Goal: Task Accomplishment & Management: Complete application form

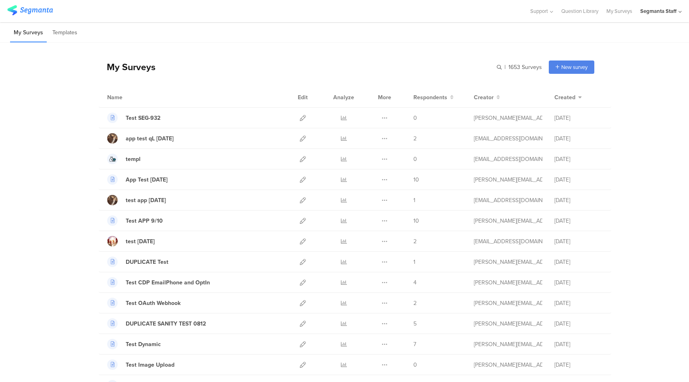
click at [674, 11] on div "Segmanta Staff" at bounding box center [658, 11] width 36 height 8
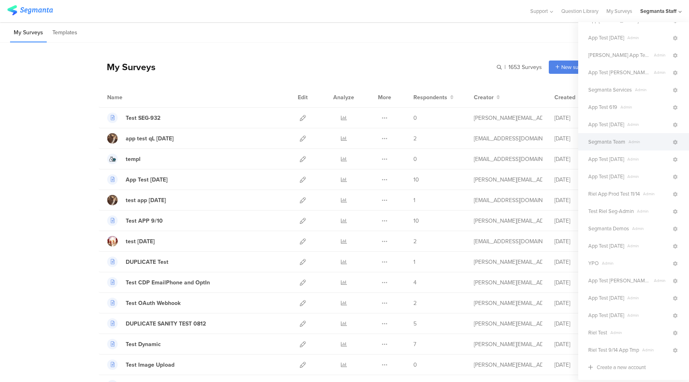
scroll to position [101, 0]
click at [612, 89] on span "Segmanta Services" at bounding box center [610, 90] width 44 height 8
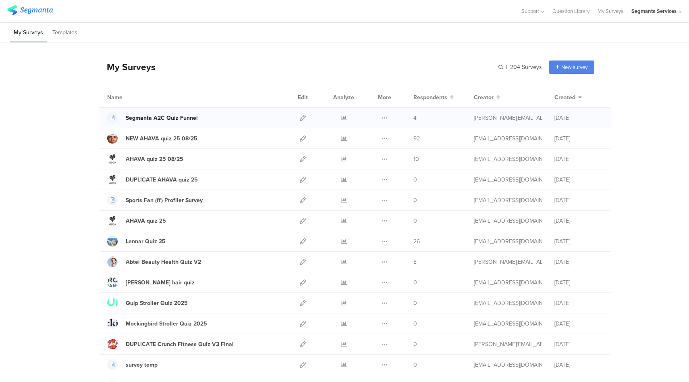
click at [172, 118] on div "Segmanta A2C Quiz Funnel" at bounding box center [162, 118] width 72 height 8
click at [532, 82] on div "Start from scratch" at bounding box center [556, 83] width 75 height 18
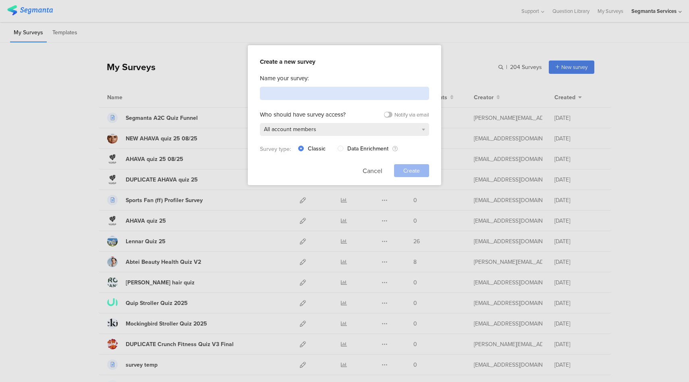
click at [332, 94] on input at bounding box center [344, 93] width 169 height 13
paste input "Discovery A2C Quiz Funnel Template"
type input "Discovery A2C Quiz Funnel Template"
click at [407, 170] on span "Create" at bounding box center [411, 170] width 17 height 8
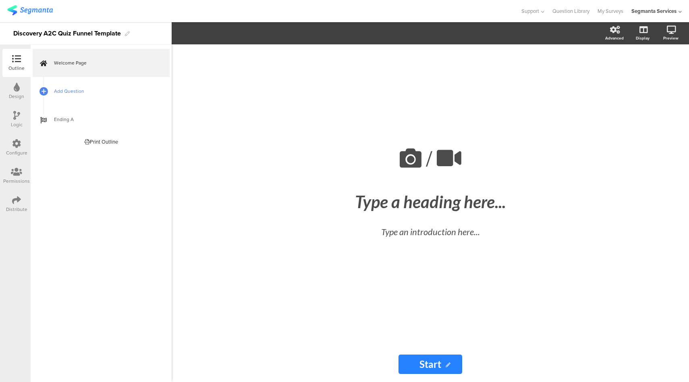
click at [102, 94] on span "Add Question" at bounding box center [105, 91] width 103 height 8
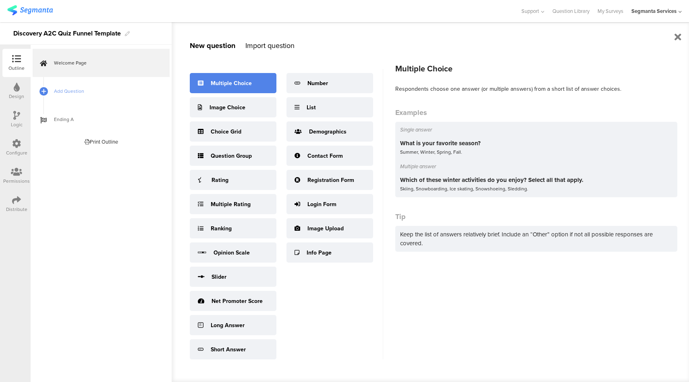
click at [252, 79] on div "Multiple Choice" at bounding box center [233, 83] width 87 height 20
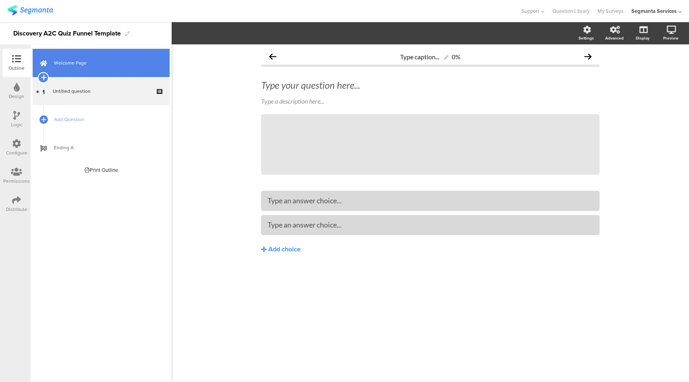
click at [44, 77] on icon at bounding box center [43, 77] width 5 height 7
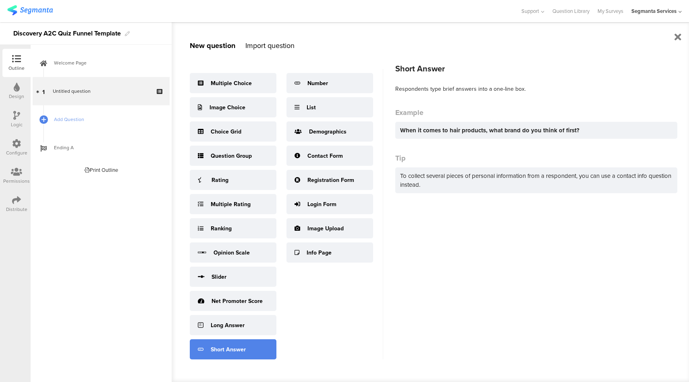
click at [238, 343] on div "Short Answer" at bounding box center [233, 349] width 87 height 20
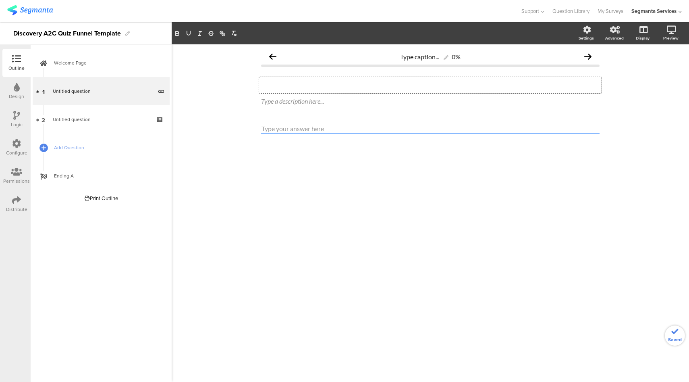
click at [300, 90] on div "Type your question here..." at bounding box center [430, 85] width 343 height 16
click at [310, 87] on p "Let's get to know you! What's your name?" at bounding box center [430, 85] width 339 height 12
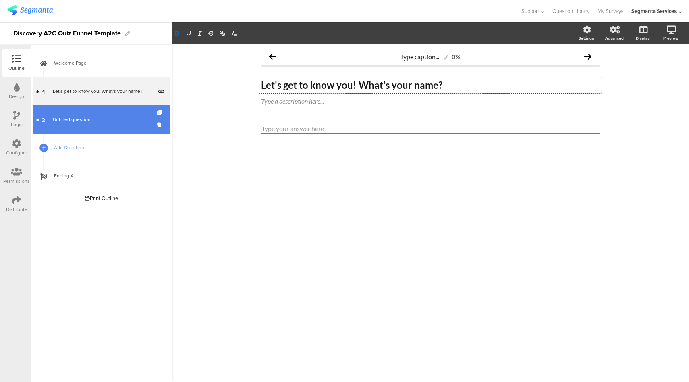
click at [64, 123] on span "Untitled question" at bounding box center [72, 119] width 38 height 7
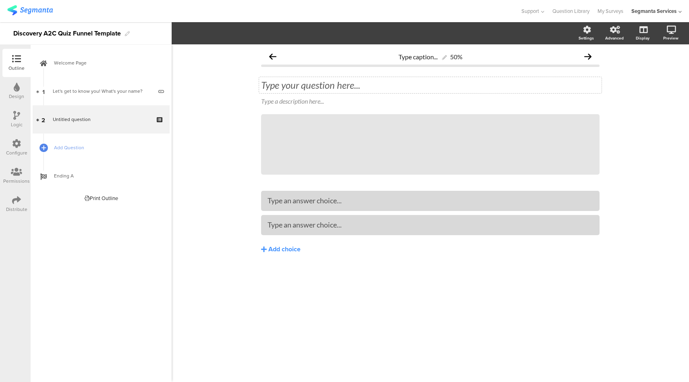
click at [372, 87] on div "Type your question here..." at bounding box center [430, 85] width 339 height 12
click at [601, 96] on icon at bounding box center [602, 95] width 4 height 5
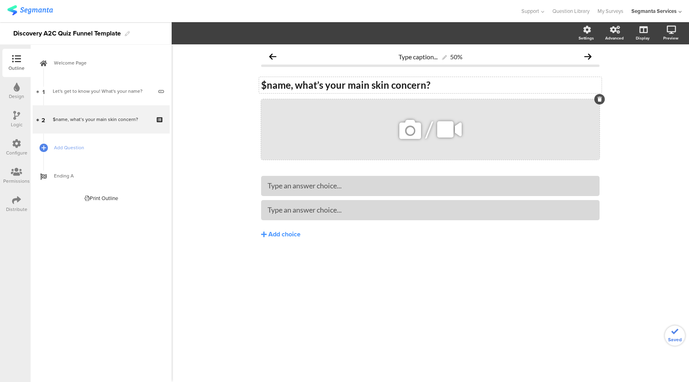
click at [599, 101] on icon at bounding box center [600, 99] width 4 height 5
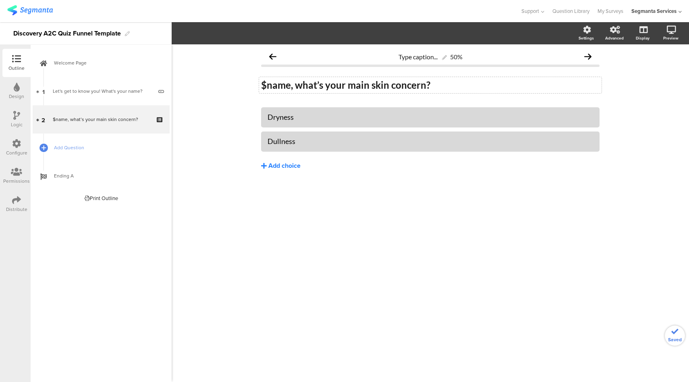
click at [281, 165] on div "Add choice" at bounding box center [284, 166] width 32 height 8
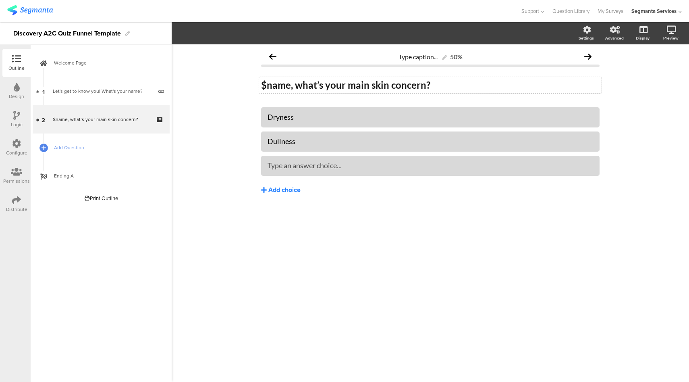
click at [289, 192] on div "Add choice" at bounding box center [284, 190] width 32 height 8
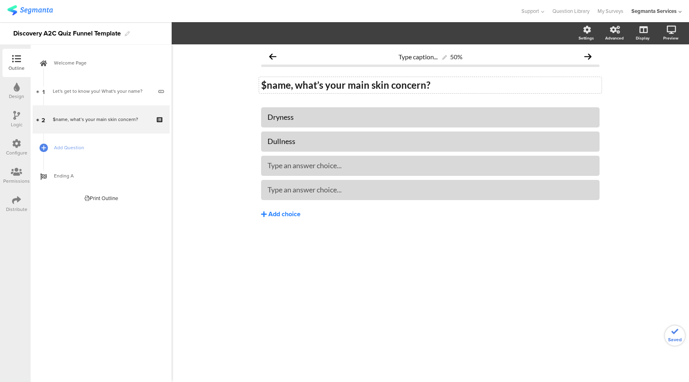
click at [283, 214] on div "Add choice" at bounding box center [284, 214] width 32 height 8
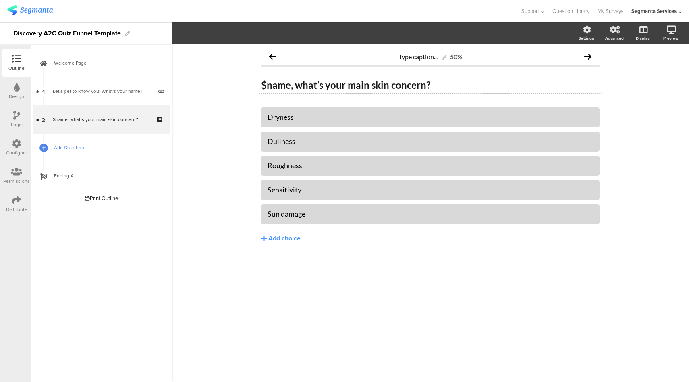
click at [89, 146] on span "Add Question" at bounding box center [105, 147] width 103 height 8
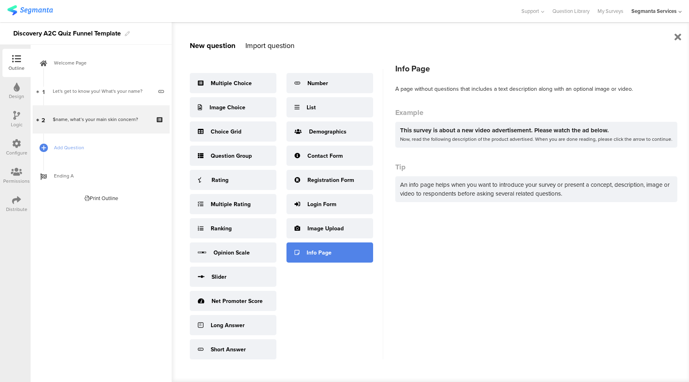
click at [359, 260] on div "Info Page" at bounding box center [330, 252] width 87 height 20
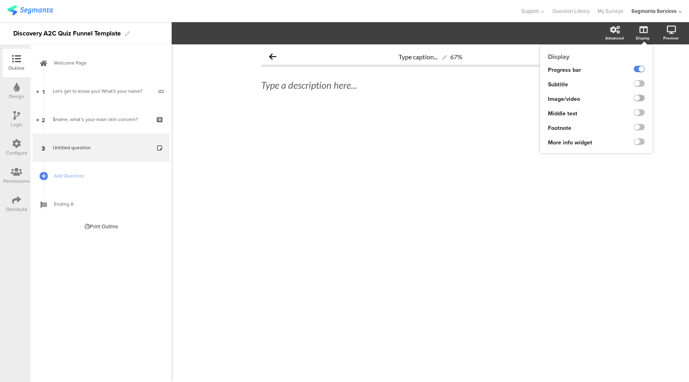
click at [640, 98] on label at bounding box center [639, 98] width 11 height 6
click at [0, 0] on input "checkbox" at bounding box center [0, 0] width 0 height 0
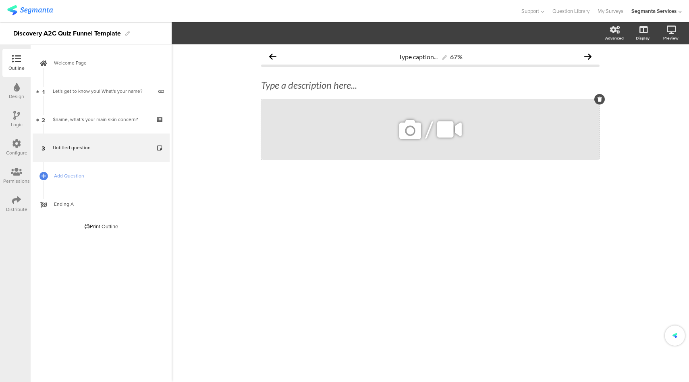
click at [346, 132] on div "/" at bounding box center [430, 129] width 339 height 60
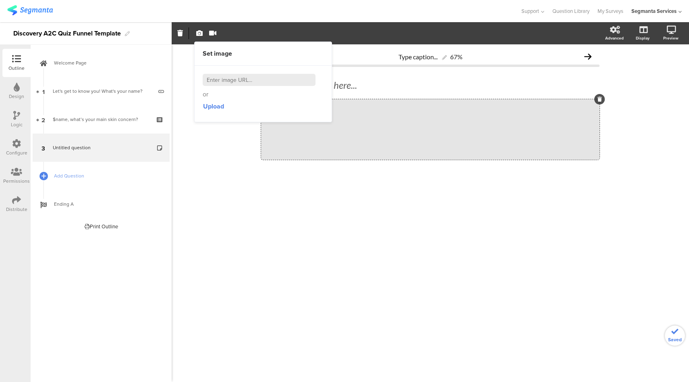
click at [242, 85] on input at bounding box center [259, 80] width 113 height 12
paste input "[URL][DOMAIN_NAME][DOMAIN_NAME]"
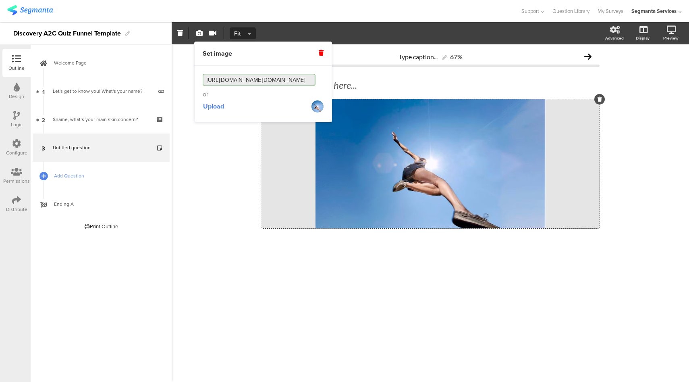
type input "[URL][DOMAIN_NAME][DOMAIN_NAME]"
click at [240, 33] on span "Fit" at bounding box center [241, 33] width 15 height 8
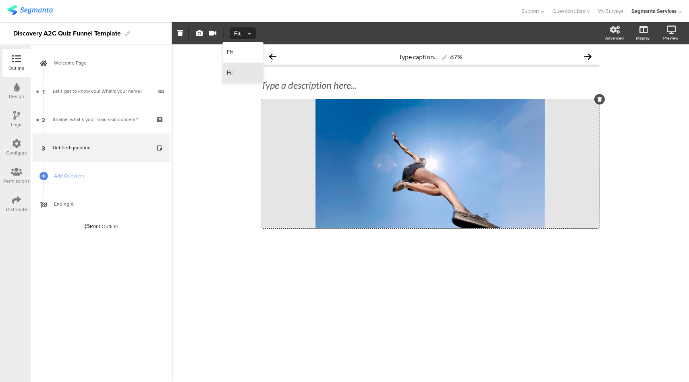
click at [240, 78] on div "Fill" at bounding box center [243, 73] width 40 height 20
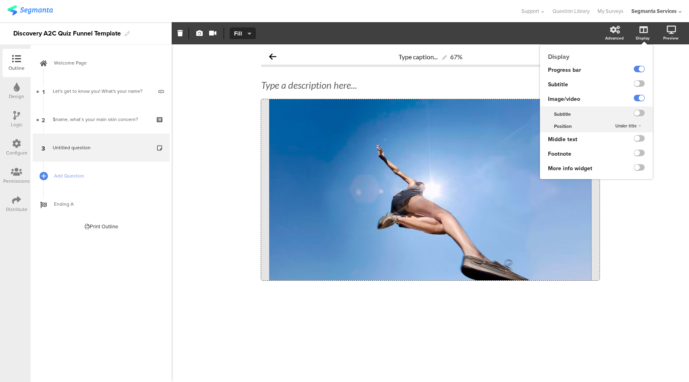
click at [637, 127] on div "Under title" at bounding box center [628, 126] width 33 height 10
click at [608, 141] on span "Above title" at bounding box center [616, 142] width 20 height 6
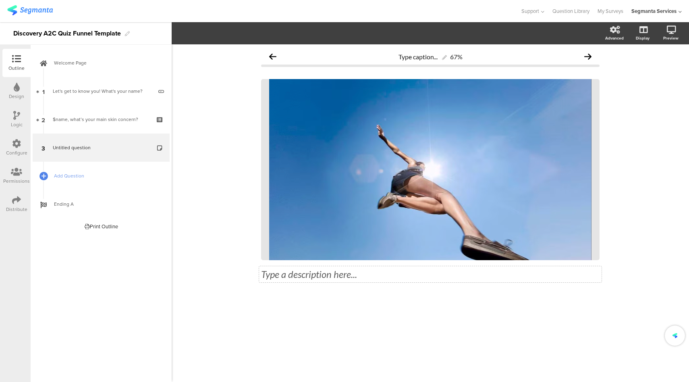
click at [350, 274] on div "Type a description here..." at bounding box center [430, 274] width 339 height 12
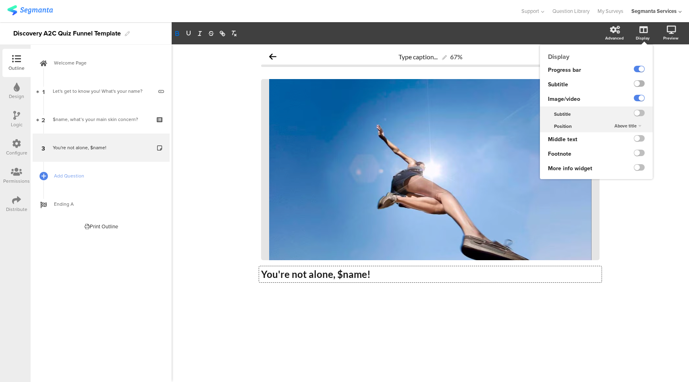
click at [636, 83] on label at bounding box center [639, 83] width 11 height 6
click at [0, 0] on input "checkbox" at bounding box center [0, 0] width 0 height 0
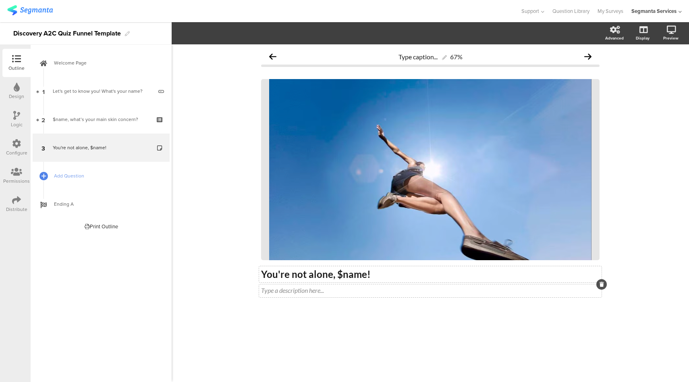
click at [333, 293] on div "Type a description here..." at bounding box center [430, 290] width 343 height 13
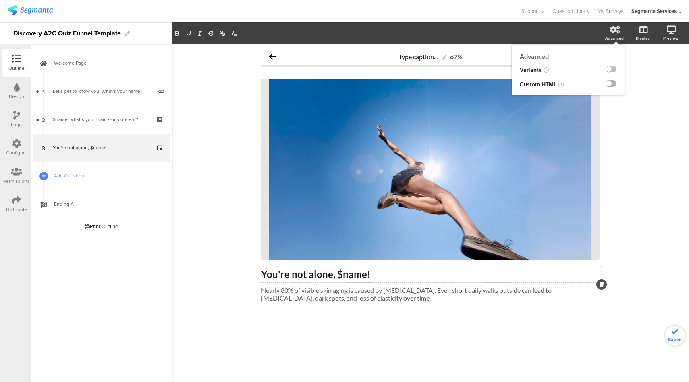
click at [613, 83] on label at bounding box center [611, 83] width 11 height 6
click at [0, 0] on input "checkbox" at bounding box center [0, 0] width 0 height 0
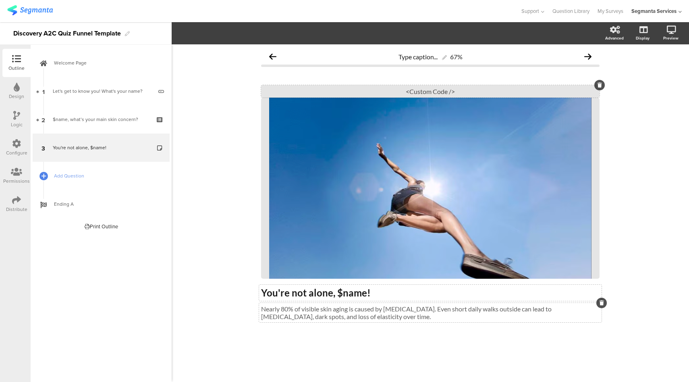
click at [434, 95] on div "<Custom Code />" at bounding box center [430, 91] width 339 height 12
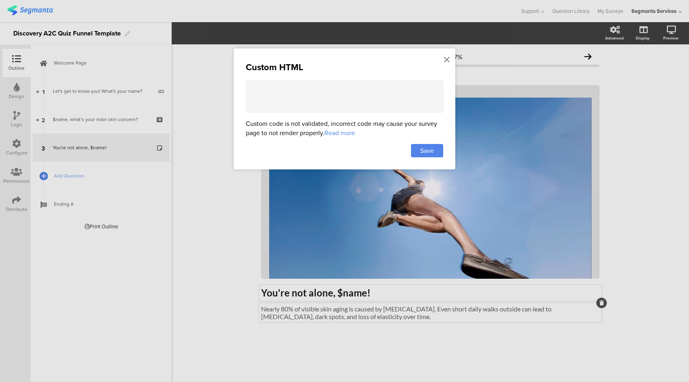
click at [339, 81] on textarea at bounding box center [344, 96] width 197 height 32
paste textarea "<style> .top-bar { z-index: 1; position: relative; } .progress-bar { display: n…"
type textarea "<style> .top-bar { z-index: 1; position: relative; } .progress-bar { display: n…"
click at [434, 152] on div "Save" at bounding box center [427, 150] width 32 height 13
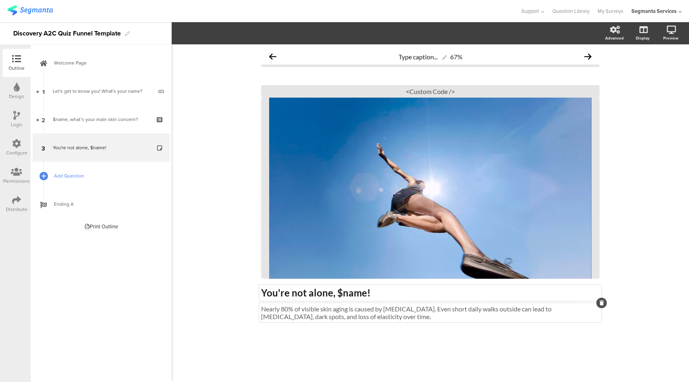
click at [87, 182] on link "Add Question" at bounding box center [101, 176] width 137 height 28
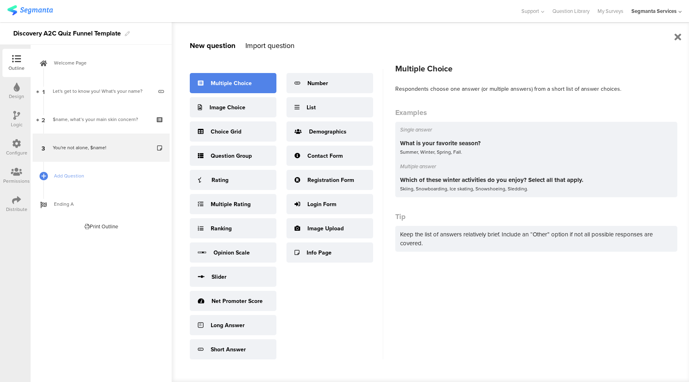
click at [232, 88] on div "Multiple Choice" at bounding box center [233, 83] width 87 height 20
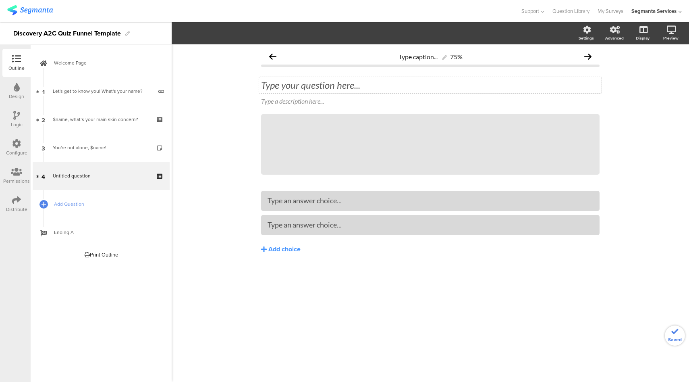
click at [362, 89] on div "Type your question here..." at bounding box center [430, 85] width 343 height 16
drag, startPoint x: 352, startPoint y: 191, endPoint x: 349, endPoint y: 197, distance: 6.5
click at [352, 192] on div at bounding box center [430, 201] width 339 height 20
click at [349, 197] on div "Type an answer choice..." at bounding box center [431, 200] width 326 height 9
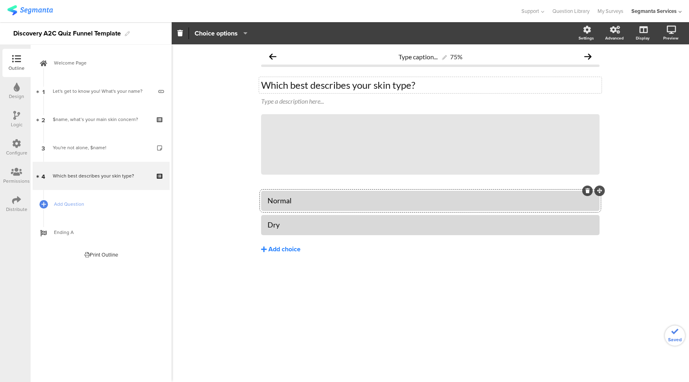
click at [287, 250] on div "Add choice" at bounding box center [284, 249] width 32 height 8
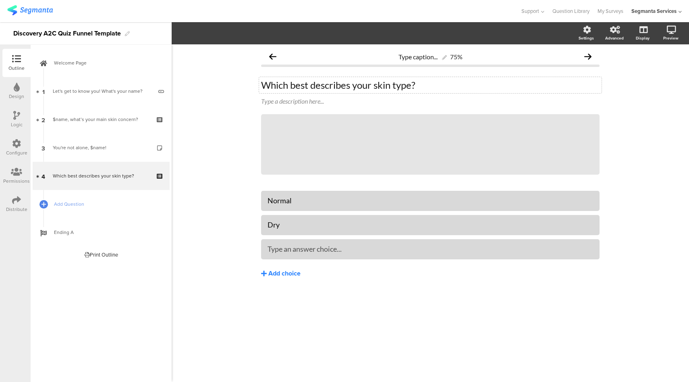
click at [285, 270] on div "Add choice" at bounding box center [284, 273] width 32 height 8
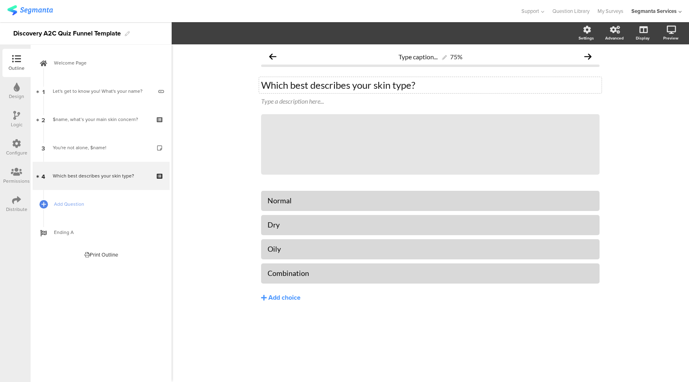
click at [312, 83] on div "Which best describes your skin type? Which best describes your skin type?" at bounding box center [430, 85] width 343 height 16
click at [104, 205] on span "Add Question" at bounding box center [105, 204] width 103 height 8
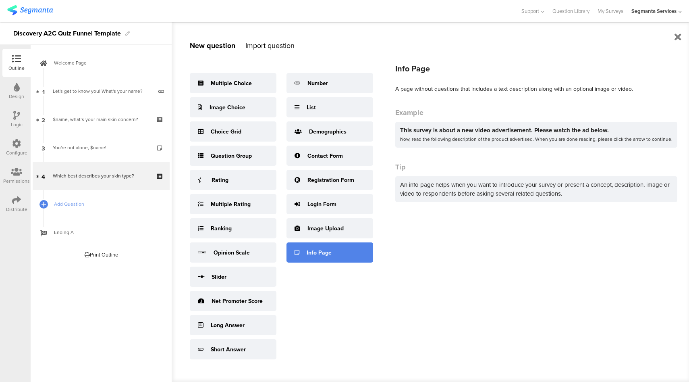
click at [331, 251] on div "Info Page" at bounding box center [330, 252] width 87 height 20
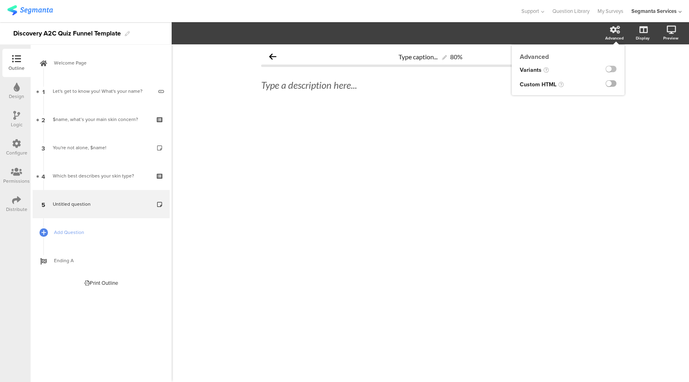
click at [613, 83] on label at bounding box center [611, 83] width 11 height 6
click at [0, 0] on input "checkbox" at bounding box center [0, 0] width 0 height 0
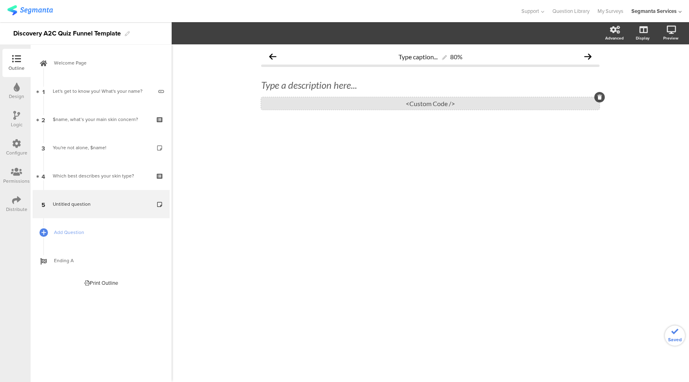
click at [401, 104] on div "<Custom Code />" at bounding box center [430, 103] width 339 height 12
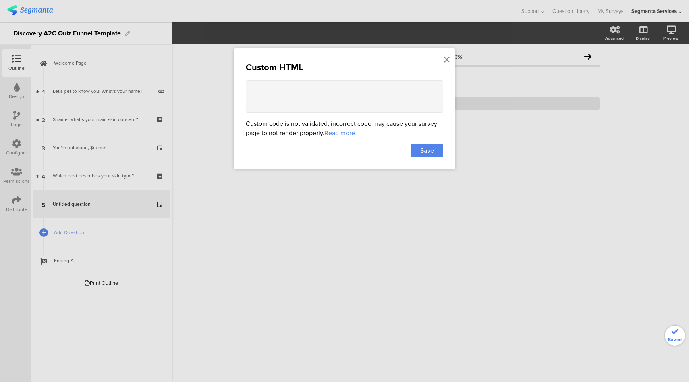
click at [318, 103] on textarea at bounding box center [344, 96] width 197 height 32
paste textarea "<lorem> .ips-dol { s-ametc: 3; adipisci: elitsedd; } .eiusmodt-inc { utlabor: e…"
type textarea "<lorem> .ips-dol { s-ametc: 3; adipisci: elitsedd; } .eiusmodt-inc { utlabor: e…"
click at [428, 150] on span "Save" at bounding box center [427, 150] width 14 height 9
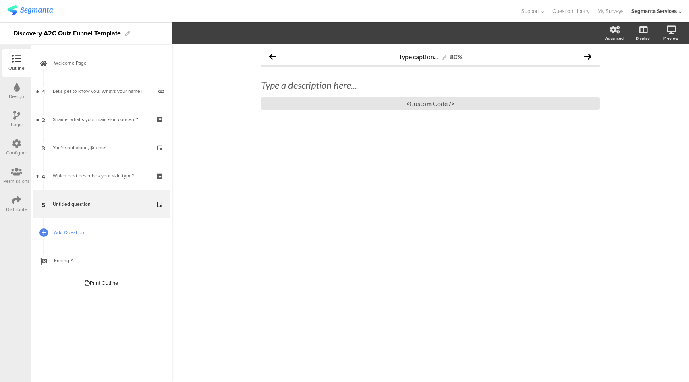
click at [97, 231] on span "Add Question" at bounding box center [105, 232] width 103 height 8
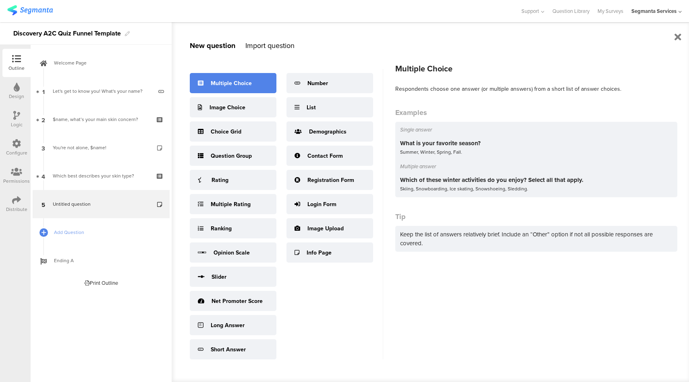
click at [237, 91] on div "Multiple Choice" at bounding box center [233, 83] width 87 height 20
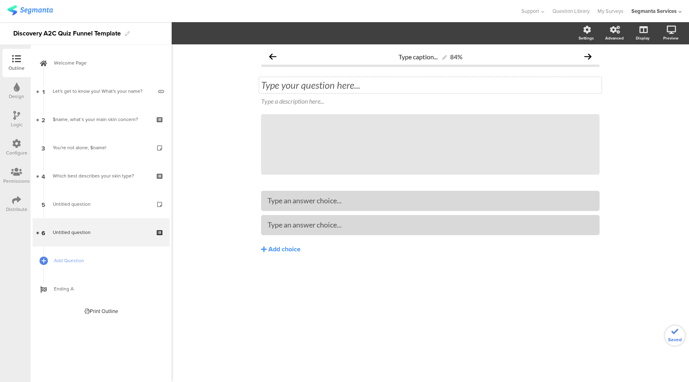
click at [379, 87] on div "Type your question here..." at bounding box center [430, 85] width 339 height 12
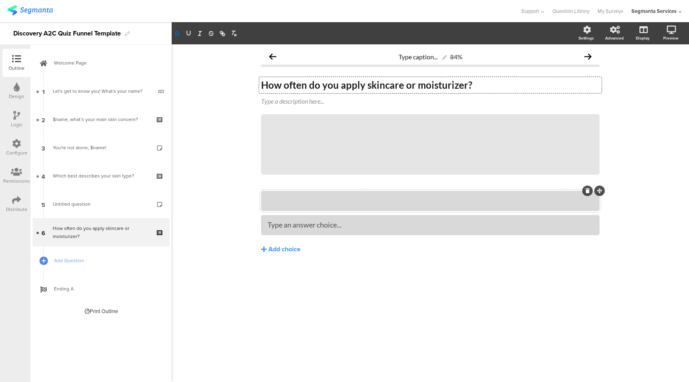
click at [345, 200] on div at bounding box center [431, 200] width 326 height 9
click at [284, 248] on div "Add choice" at bounding box center [284, 249] width 32 height 8
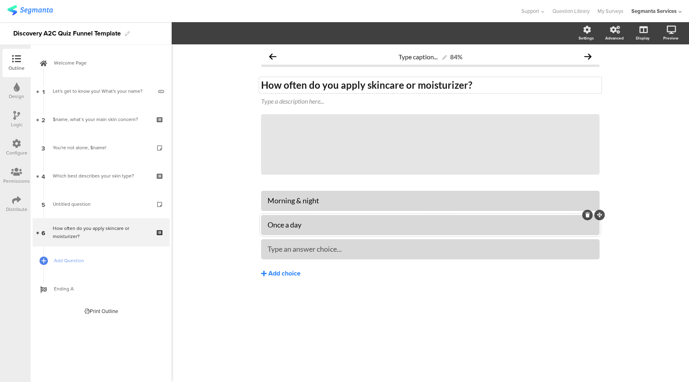
click at [286, 273] on div "Add choice" at bounding box center [284, 273] width 32 height 8
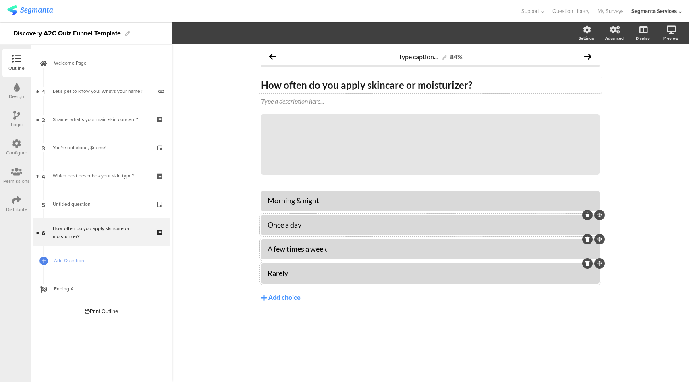
click at [25, 148] on div "Configure" at bounding box center [16, 147] width 28 height 28
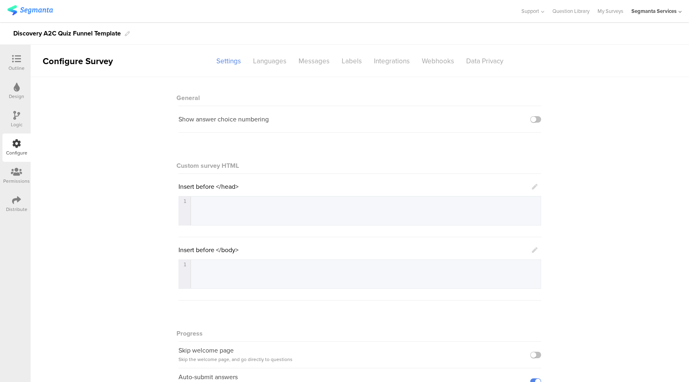
click at [533, 249] on icon at bounding box center [535, 250] width 6 height 6
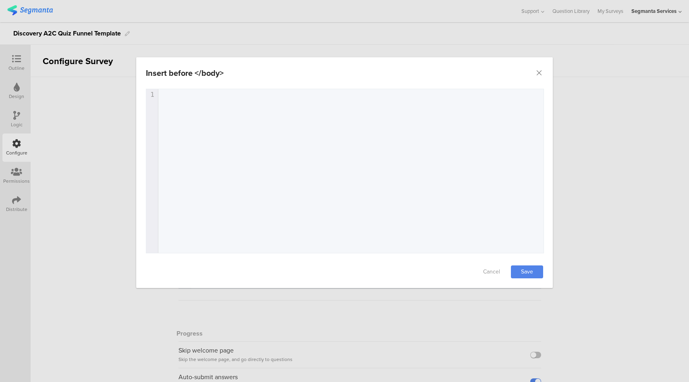
click at [281, 125] on div "1 1 ​" at bounding box center [355, 181] width 418 height 184
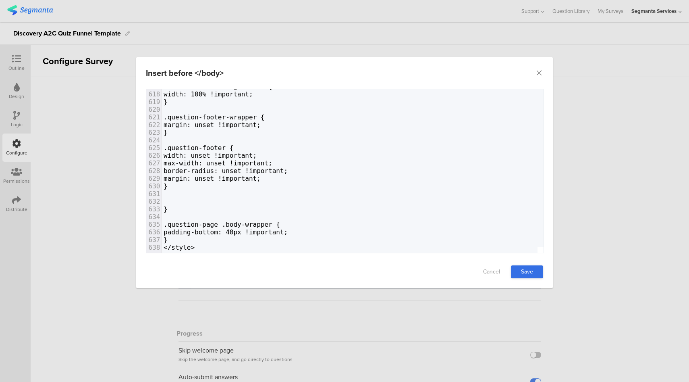
click at [529, 267] on link "Save" at bounding box center [527, 271] width 32 height 13
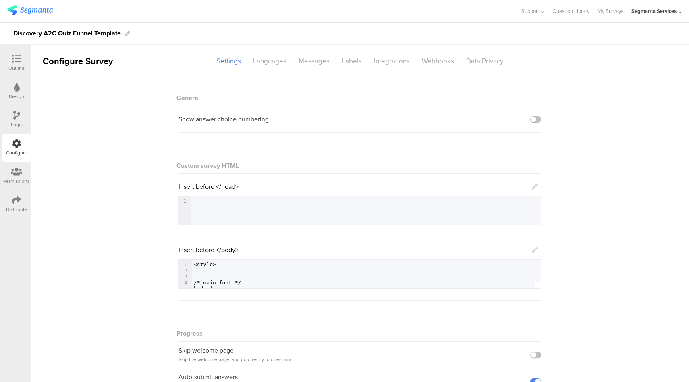
click at [14, 65] on div "Outline" at bounding box center [16, 67] width 16 height 7
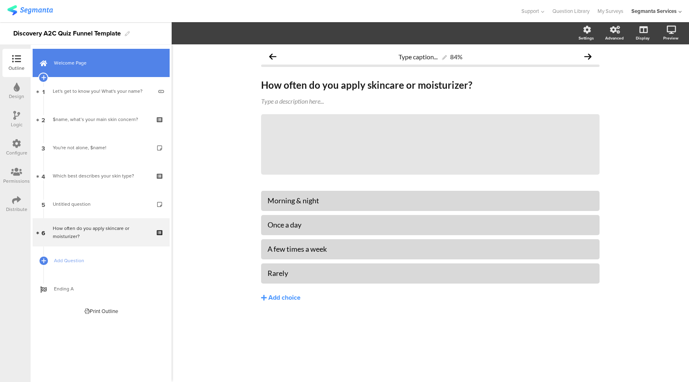
click at [90, 61] on span "Welcome Page" at bounding box center [105, 63] width 103 height 8
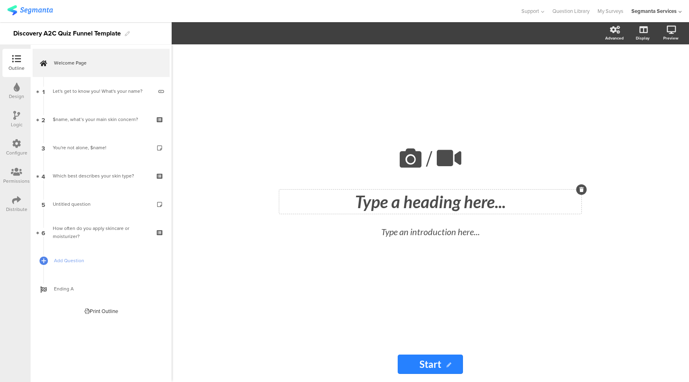
click at [424, 209] on div "Type a heading here..." at bounding box center [430, 201] width 302 height 24
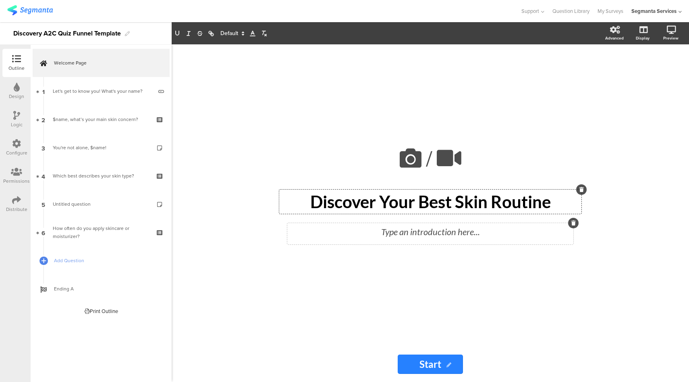
click at [426, 234] on div "Type an introduction here..." at bounding box center [430, 233] width 286 height 21
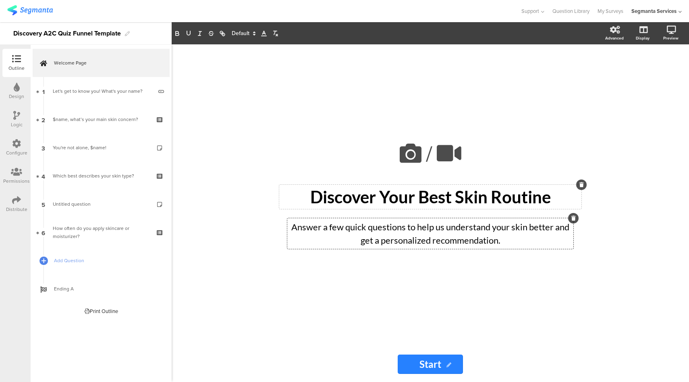
click at [427, 367] on input "Start" at bounding box center [430, 363] width 65 height 19
paste input "My Skin Match!"
type input "Start My Skin Match!"
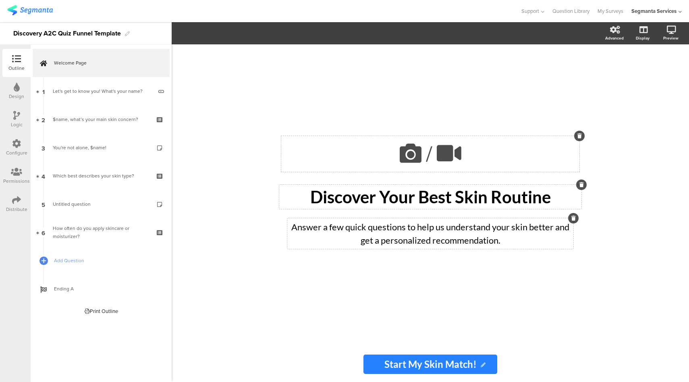
click at [405, 157] on icon at bounding box center [410, 152] width 27 height 27
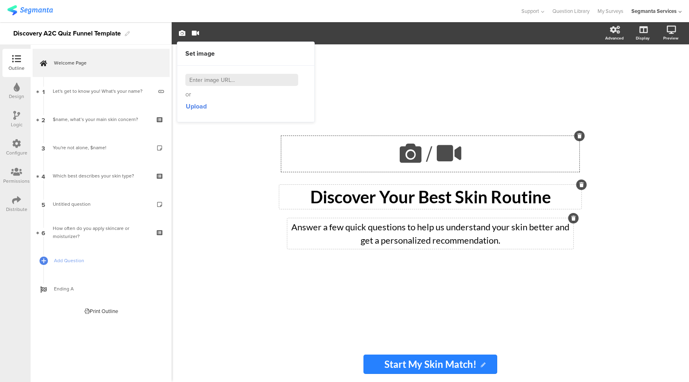
click at [268, 83] on input at bounding box center [241, 80] width 113 height 12
paste input "[URL][DOMAIN_NAME][DOMAIN_NAME]"
type input "[URL][DOMAIN_NAME][DOMAIN_NAME]"
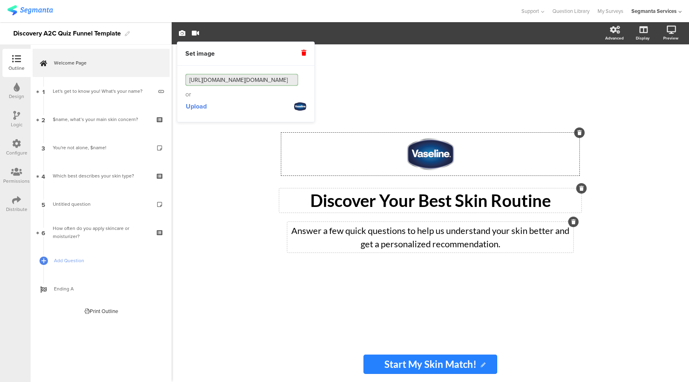
click at [227, 180] on div "/ Discover Your Best Skin Routine Discover Your Best Skin Routine Answer a few …" at bounding box center [430, 212] width 517 height 337
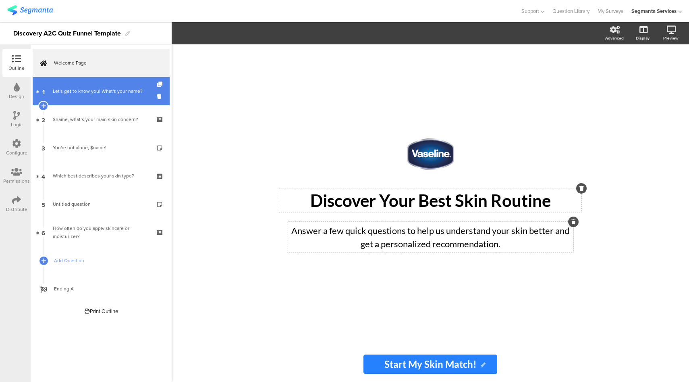
click at [113, 97] on link "1 Let's get to know you! What's your name?" at bounding box center [101, 91] width 137 height 28
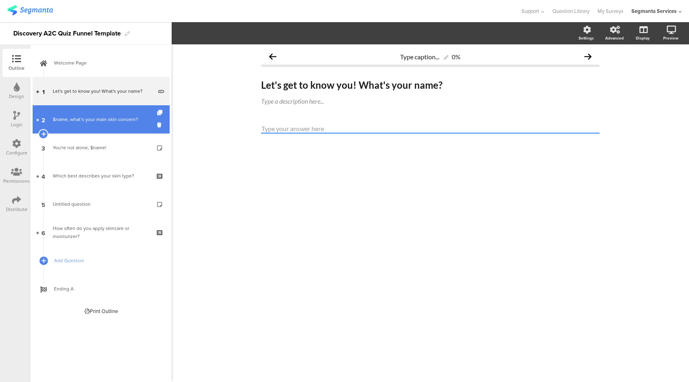
click at [120, 122] on div "$name, what’s your main skin concern?" at bounding box center [101, 119] width 96 height 8
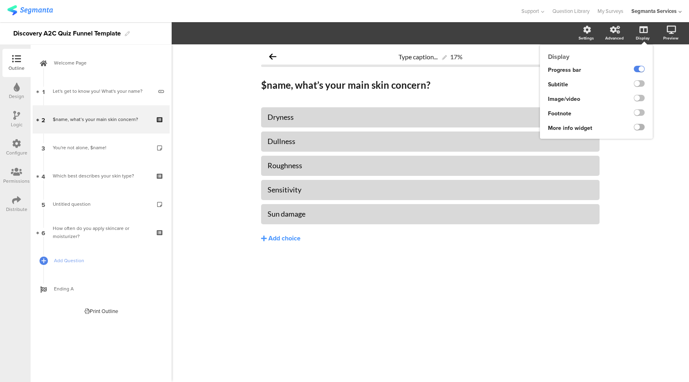
click at [642, 129] on label at bounding box center [639, 127] width 11 height 6
click at [0, 0] on input "checkbox" at bounding box center [0, 0] width 0 height 0
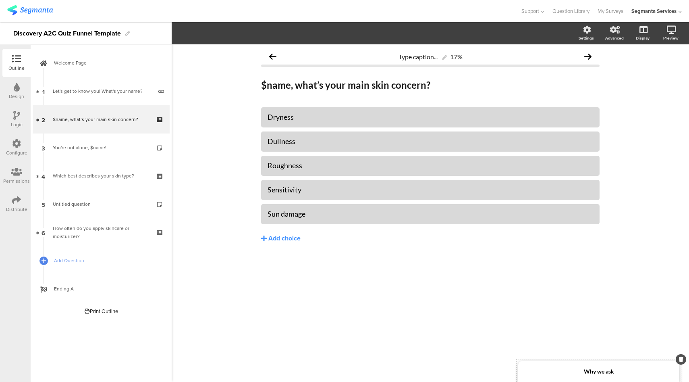
click at [608, 380] on div "Why we ask" at bounding box center [598, 371] width 161 height 21
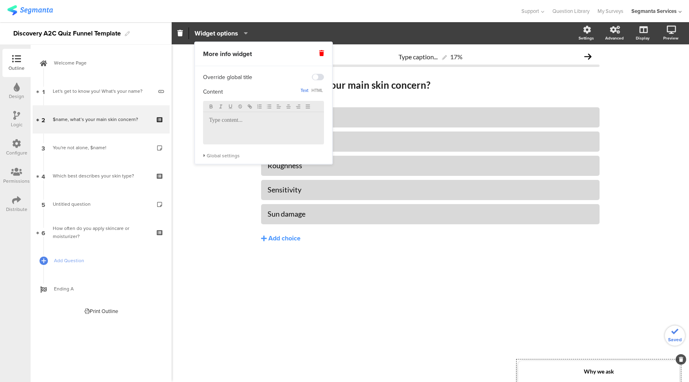
click at [257, 116] on div at bounding box center [263, 128] width 121 height 32
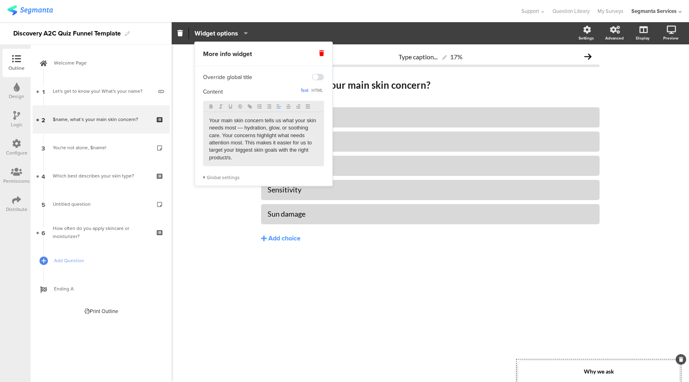
click at [213, 179] on div "Global settings" at bounding box center [263, 177] width 121 height 6
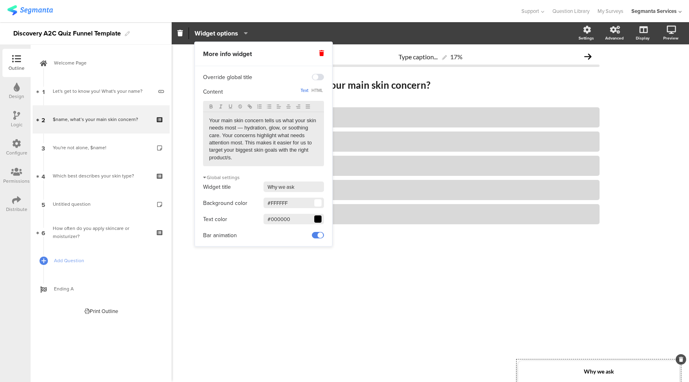
click at [282, 214] on input "#000000" at bounding box center [294, 219] width 60 height 10
click at [282, 222] on input "#000000" at bounding box center [294, 219] width 60 height 10
paste input "1C355B"
type input "#1C355B"
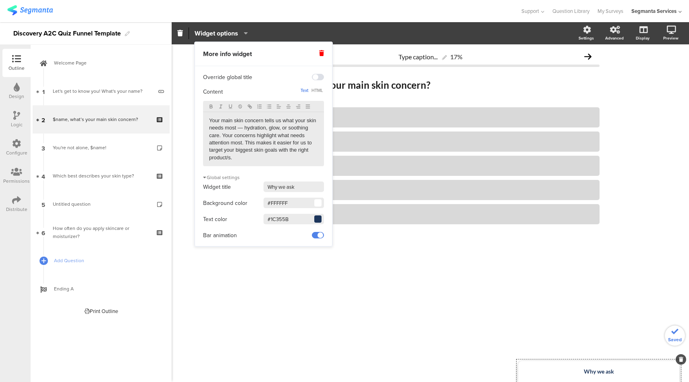
click at [382, 268] on div "[MEDICAL_DATA] Dullness Roughness" at bounding box center [430, 191] width 339 height 169
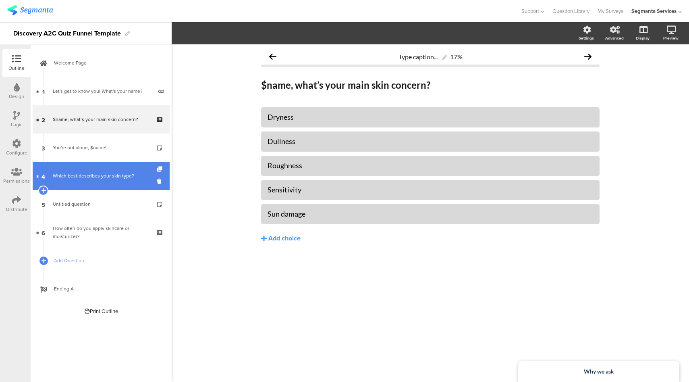
click at [103, 183] on link "4 Which best describes your skin type?" at bounding box center [101, 176] width 137 height 28
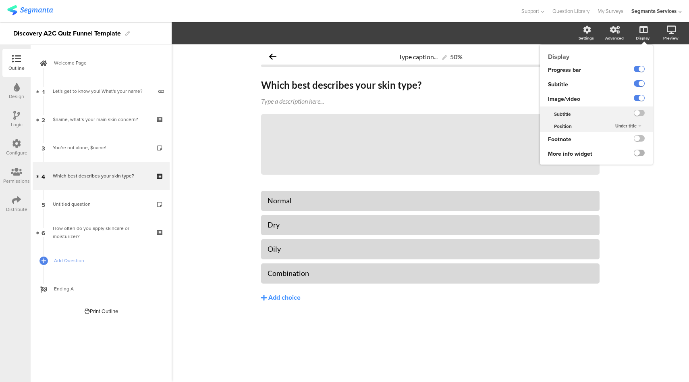
click at [641, 155] on label at bounding box center [639, 153] width 11 height 6
click at [0, 0] on input "checkbox" at bounding box center [0, 0] width 0 height 0
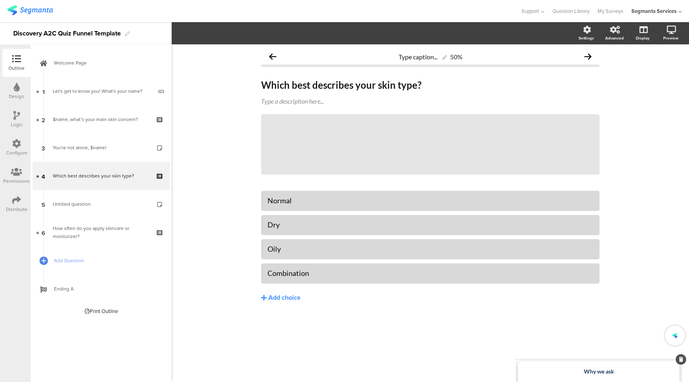
click at [580, 370] on div "Why we ask" at bounding box center [598, 371] width 161 height 21
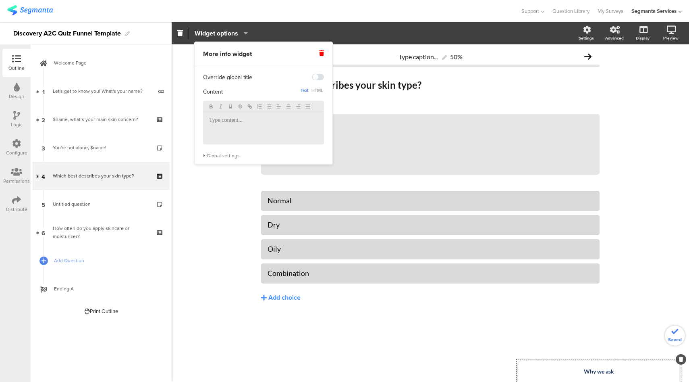
click at [229, 130] on div at bounding box center [263, 128] width 121 height 32
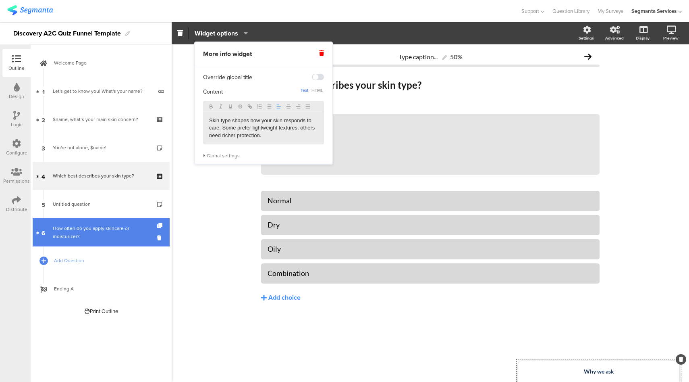
click at [98, 231] on div "How often do you apply skincare or moisturizer?" at bounding box center [101, 232] width 96 height 16
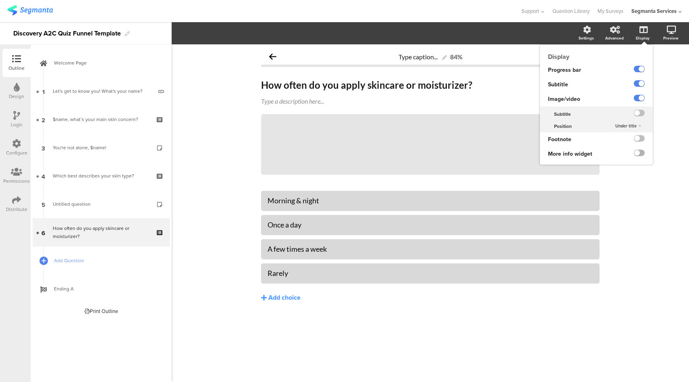
click at [638, 153] on label at bounding box center [639, 153] width 11 height 6
click at [0, 0] on input "checkbox" at bounding box center [0, 0] width 0 height 0
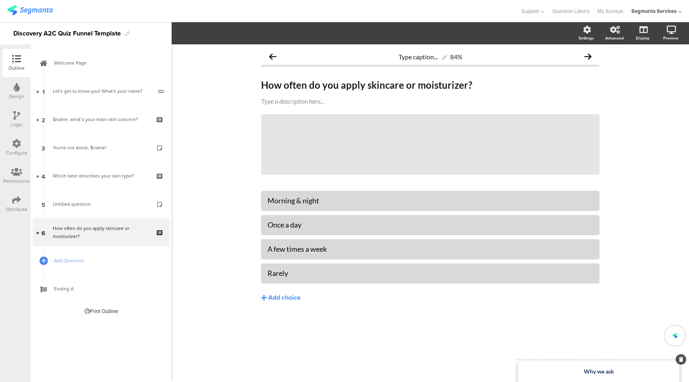
click at [596, 373] on strong "Why we ask" at bounding box center [599, 371] width 30 height 7
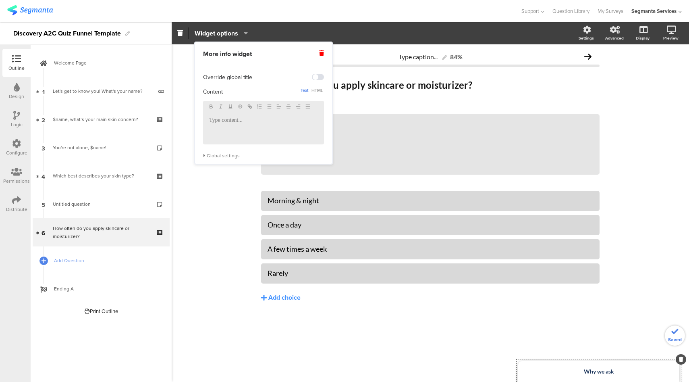
click at [245, 123] on p at bounding box center [263, 120] width 109 height 7
click at [210, 226] on div "Type caption... 84% How often do you apply skincare or moisturizer? How often d…" at bounding box center [430, 212] width 517 height 337
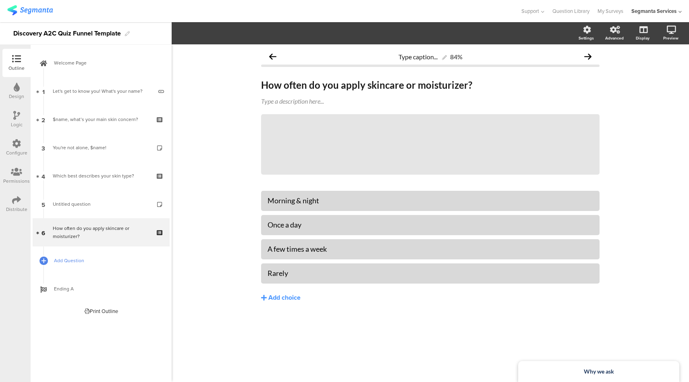
click at [102, 260] on span "Add Question" at bounding box center [105, 260] width 103 height 8
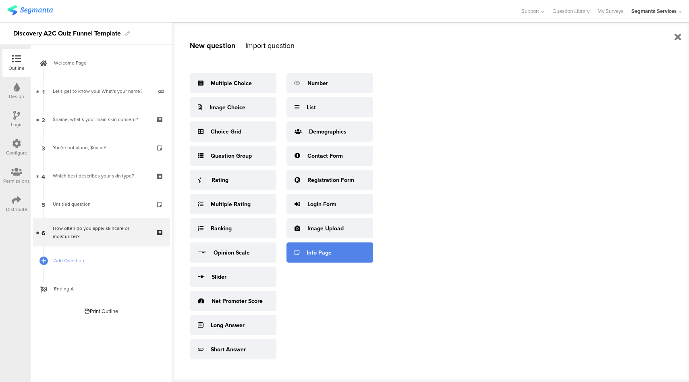
click at [329, 251] on div "Info Page" at bounding box center [319, 252] width 25 height 8
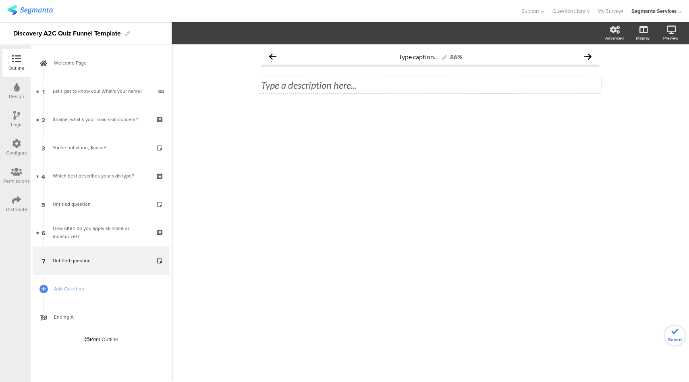
click at [318, 85] on div "Type a description here..." at bounding box center [430, 85] width 343 height 16
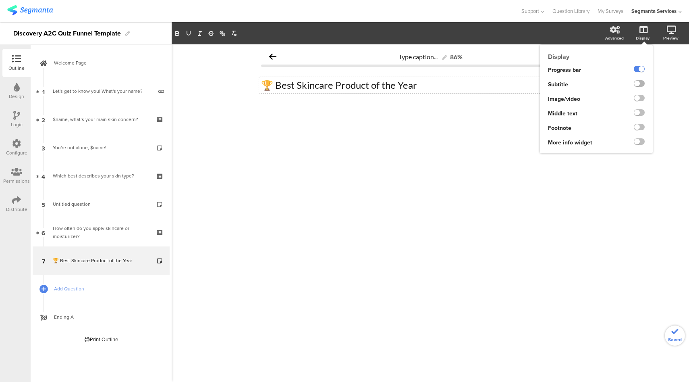
click at [642, 85] on label at bounding box center [639, 83] width 11 height 6
click at [0, 0] on input "checkbox" at bounding box center [0, 0] width 0 height 0
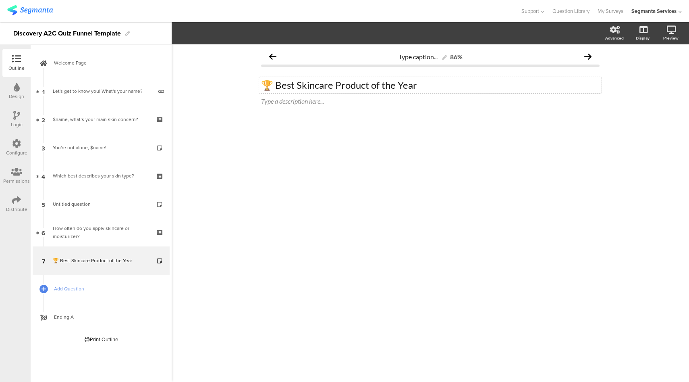
click at [309, 110] on div "🏆 Best Skincare Product of the Year 🏆 Best Skincare Product of the Year Type a …" at bounding box center [430, 92] width 339 height 43
click at [313, 103] on div "Type a description here..." at bounding box center [430, 101] width 343 height 13
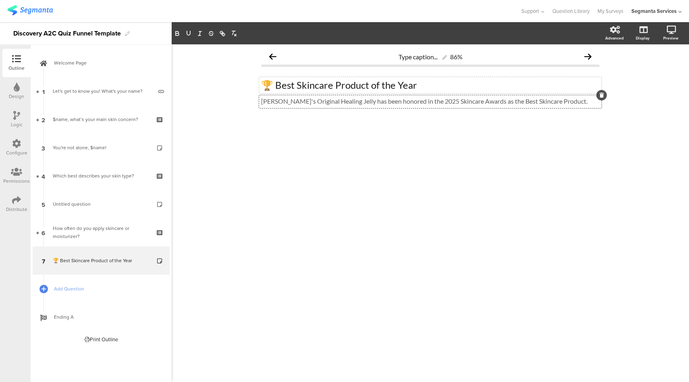
click at [366, 87] on p "🏆 Best Skincare Product of the Year" at bounding box center [430, 85] width 339 height 12
click at [336, 108] on div "🏆 Best Skincare Product of the Year 🏆 Best Skincare Product of the Year 🏆 Best …" at bounding box center [430, 92] width 339 height 43
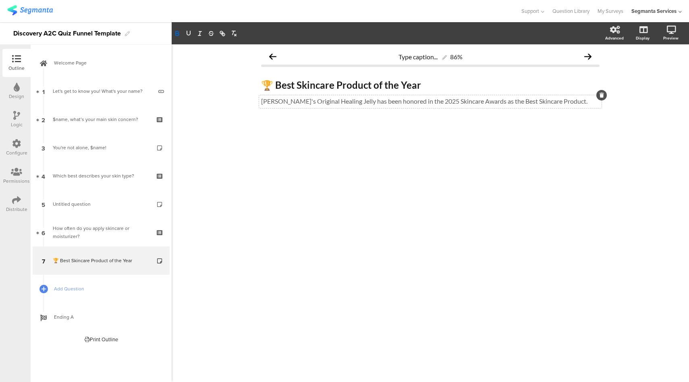
click at [341, 100] on p "[PERSON_NAME]'s Original Healing Jelly has been honored in the 2025 Skincare Aw…" at bounding box center [430, 101] width 339 height 8
drag, startPoint x: 333, startPoint y: 103, endPoint x: 292, endPoint y: 103, distance: 41.1
click at [292, 103] on p "[PERSON_NAME]'s Original Healing Jelly has been honored in the 2025 Skincare Aw…" at bounding box center [430, 101] width 339 height 8
drag, startPoint x: 566, startPoint y: 101, endPoint x: 505, endPoint y: 102, distance: 61.7
click at [505, 102] on p "[PERSON_NAME]'s Original Healing Jelly has been honored in the 2025 Skincare Aw…" at bounding box center [430, 101] width 339 height 8
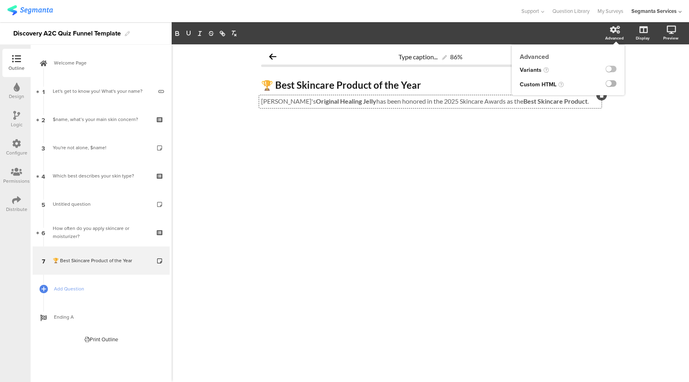
click at [612, 85] on label at bounding box center [611, 83] width 11 height 6
click at [0, 0] on input "checkbox" at bounding box center [0, 0] width 0 height 0
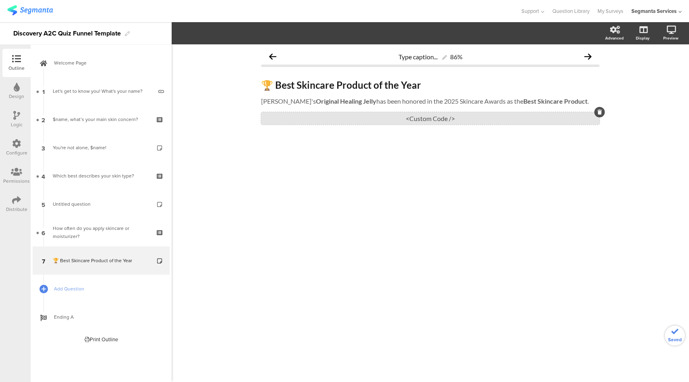
click at [445, 120] on div "<Custom Code />" at bounding box center [430, 118] width 339 height 12
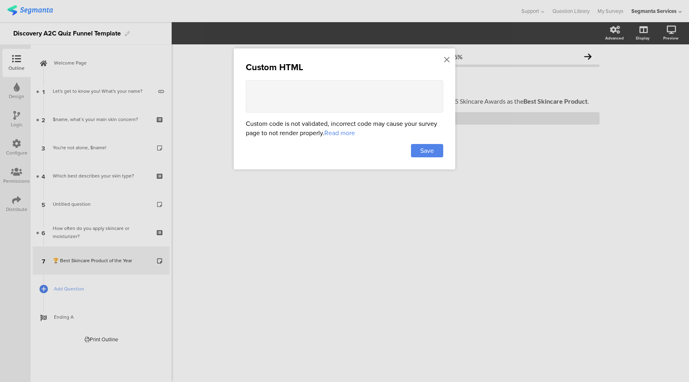
click at [368, 101] on textarea at bounding box center [344, 96] width 197 height 32
paste textarea "<style> .progress-bar { display: none !important; } .question-header .main-text…"
type textarea "<style> .progress-bar { display: none !important; } .question-header .main-text…"
click at [432, 150] on span "Save" at bounding box center [427, 150] width 14 height 9
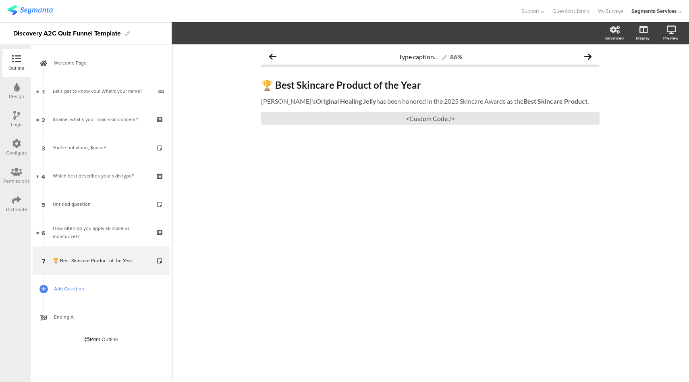
click at [118, 285] on span "Add Question" at bounding box center [105, 289] width 103 height 8
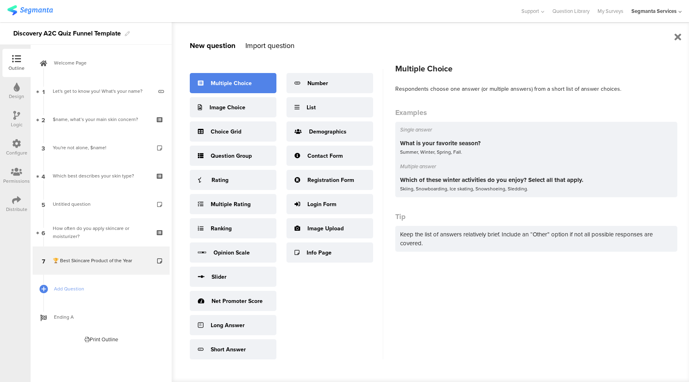
click at [237, 87] on div "Multiple Choice" at bounding box center [231, 83] width 41 height 8
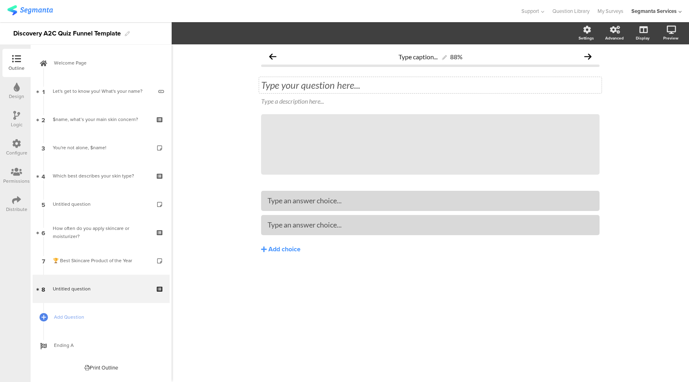
click at [272, 85] on div "Type your question here..." at bounding box center [430, 85] width 343 height 16
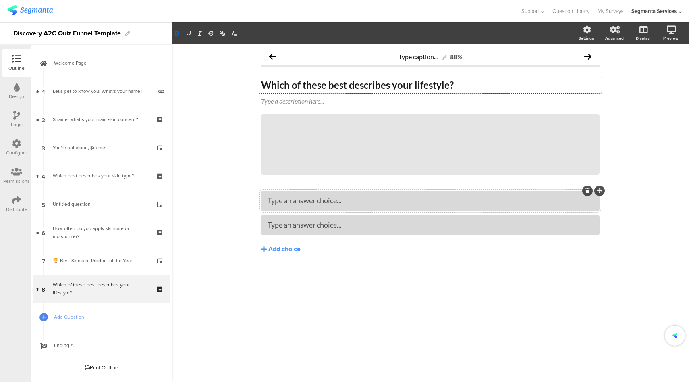
click at [364, 197] on div "Type an answer choice..." at bounding box center [431, 200] width 326 height 9
click at [281, 253] on div "Add choice" at bounding box center [284, 249] width 32 height 8
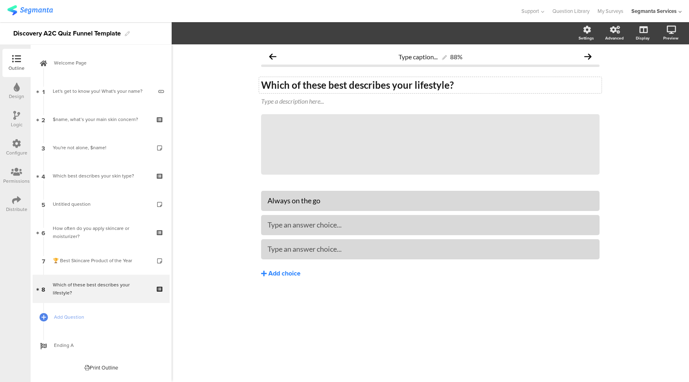
click at [279, 269] on div "Add choice" at bounding box center [284, 273] width 32 height 8
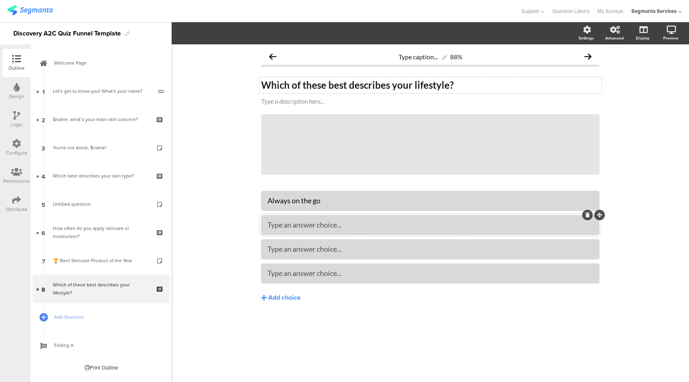
click at [310, 218] on div at bounding box center [430, 225] width 339 height 20
click at [89, 314] on span "Add Question" at bounding box center [105, 317] width 103 height 8
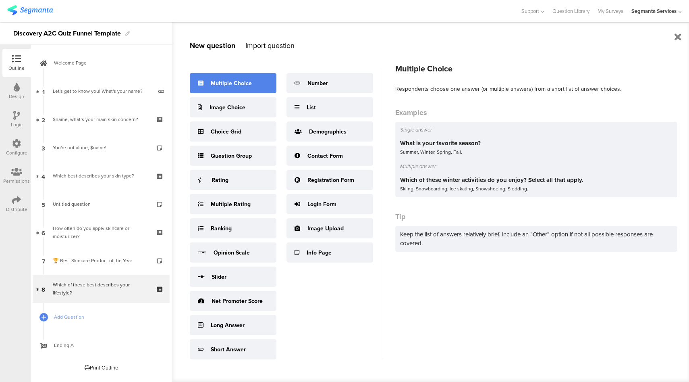
click at [245, 86] on div "Multiple Choice" at bounding box center [231, 83] width 41 height 8
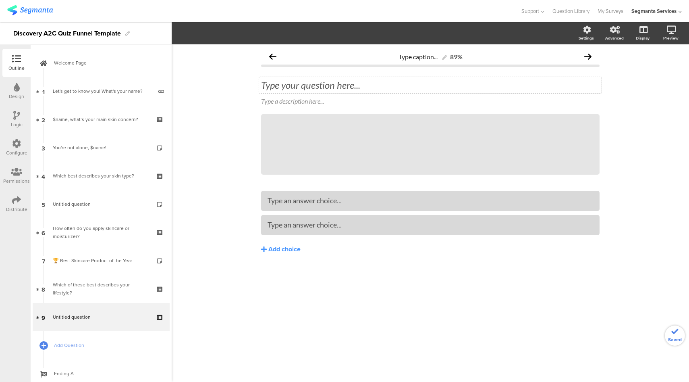
click at [324, 87] on div "Type your question here..." at bounding box center [430, 85] width 339 height 12
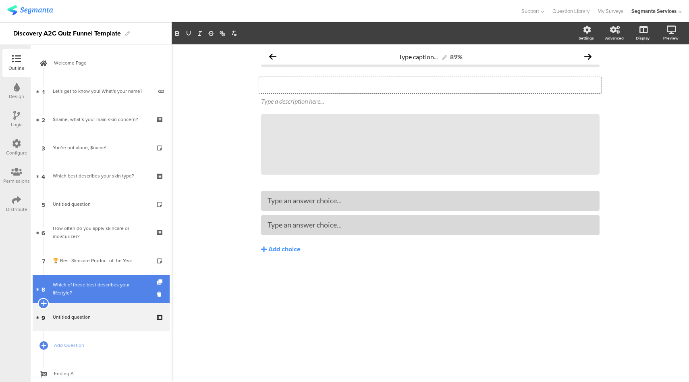
click at [44, 305] on icon at bounding box center [43, 302] width 5 height 7
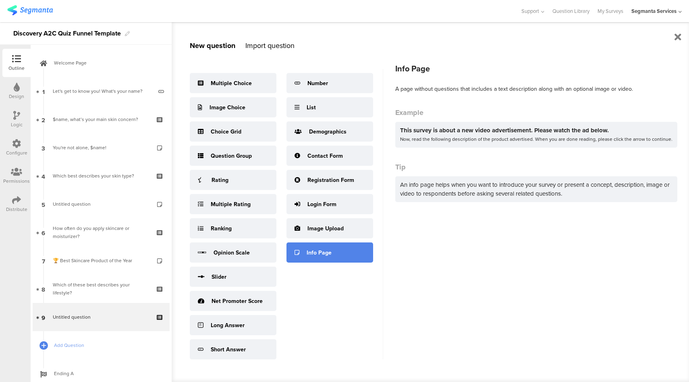
click at [344, 247] on div "Info Page" at bounding box center [330, 252] width 87 height 20
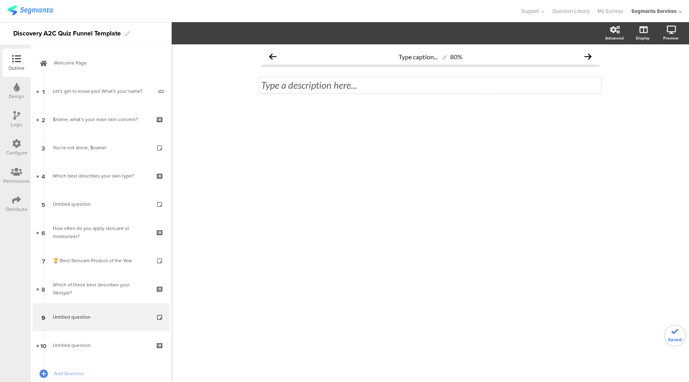
click at [318, 83] on div "Type a description here..." at bounding box center [430, 85] width 343 height 16
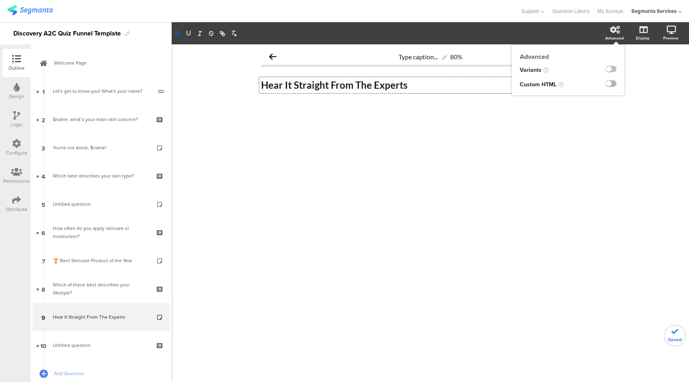
click at [612, 85] on label at bounding box center [611, 83] width 11 height 6
click at [0, 0] on input "checkbox" at bounding box center [0, 0] width 0 height 0
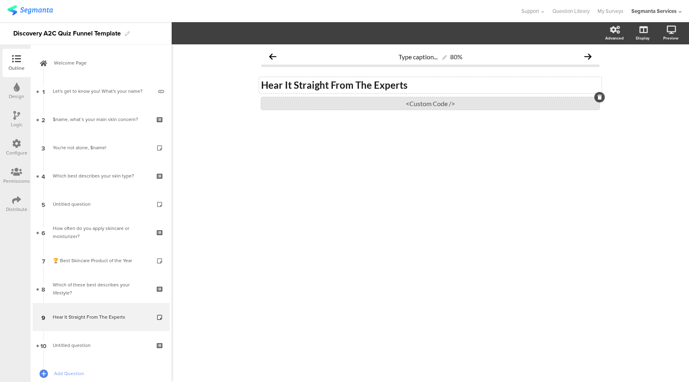
click at [438, 102] on div "<Custom Code />" at bounding box center [430, 103] width 339 height 12
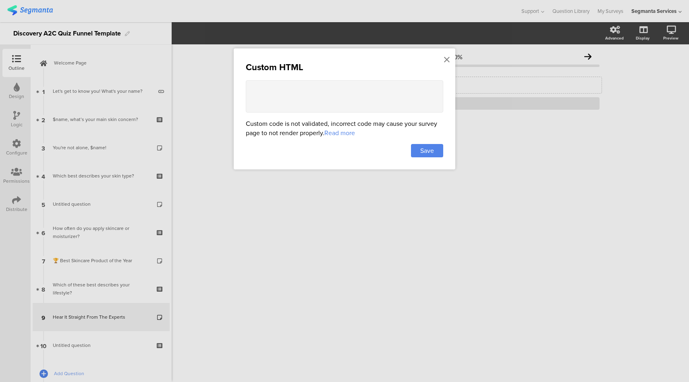
click at [305, 80] on textarea at bounding box center [344, 96] width 197 height 32
paste textarea "<style> .progress-bar-segments { display: none !important; } .animated-router-v…"
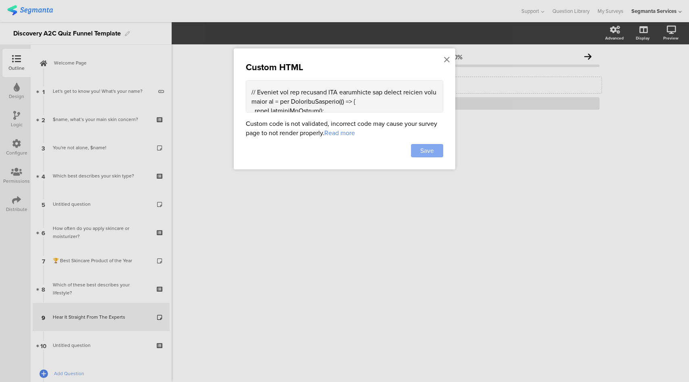
type textarea "<style> .progress-bar-segments { display: none !important; } .animated-router-v…"
click at [431, 152] on span "Save" at bounding box center [427, 150] width 14 height 9
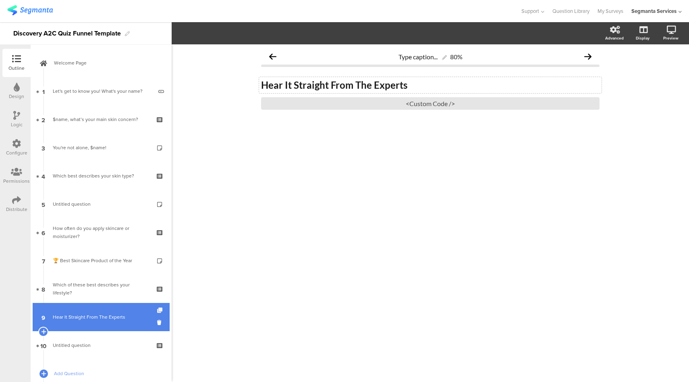
click at [157, 310] on icon at bounding box center [160, 309] width 7 height 5
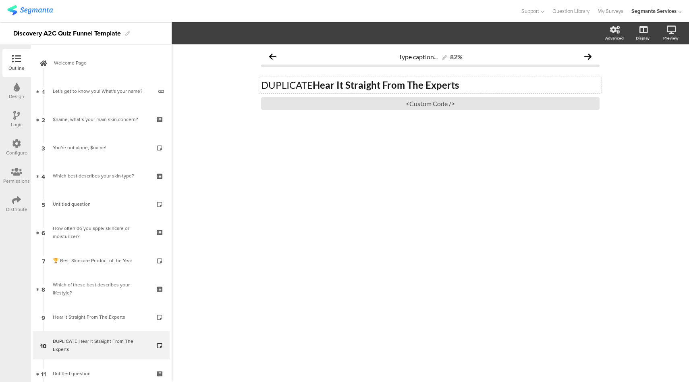
click at [315, 84] on div "DUPLICATE Hear It Straight From The Experts DUPLICATE Hear It Straight From The…" at bounding box center [430, 85] width 343 height 16
click at [441, 106] on div "<Custom Code />" at bounding box center [430, 103] width 339 height 12
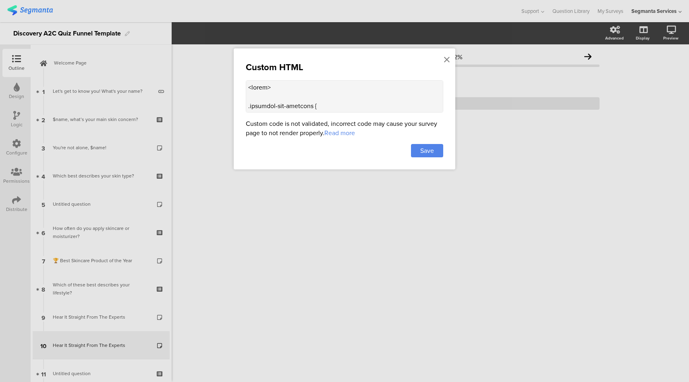
click at [330, 97] on textarea at bounding box center [344, 96] width 197 height 32
paste textarea "%; max-height: 338px; aspect-ratio: 16 / 9; overflow: hidden; margin-bottom: 20…"
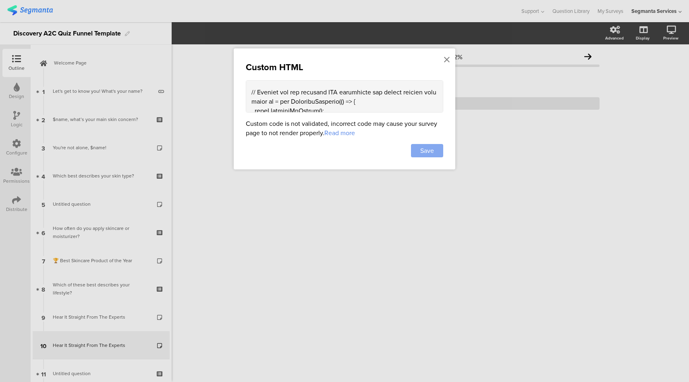
type textarea "<style> .progress-bar-segments { display: none !important; } .animated-router-v…"
click at [431, 149] on span "Save" at bounding box center [427, 150] width 14 height 9
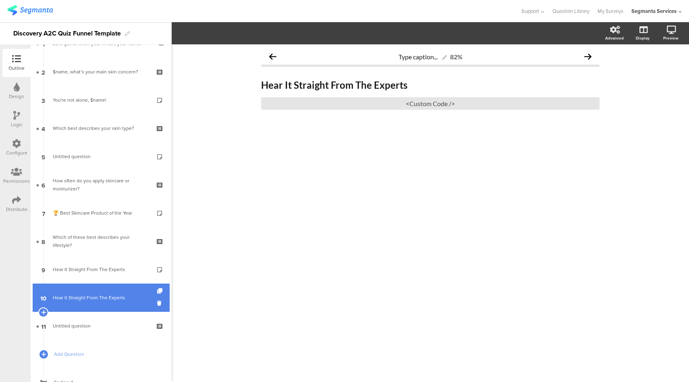
scroll to position [60, 0]
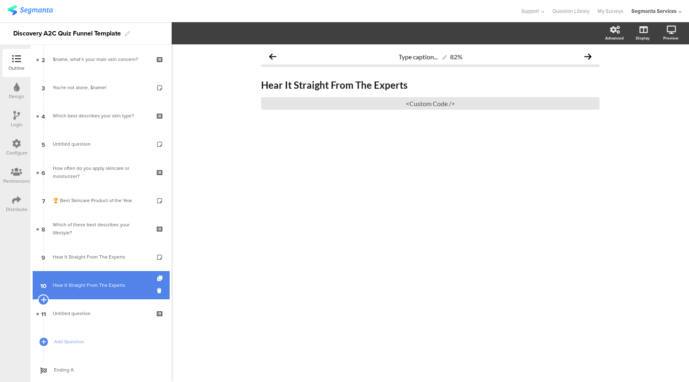
click at [42, 299] on icon at bounding box center [43, 299] width 5 height 7
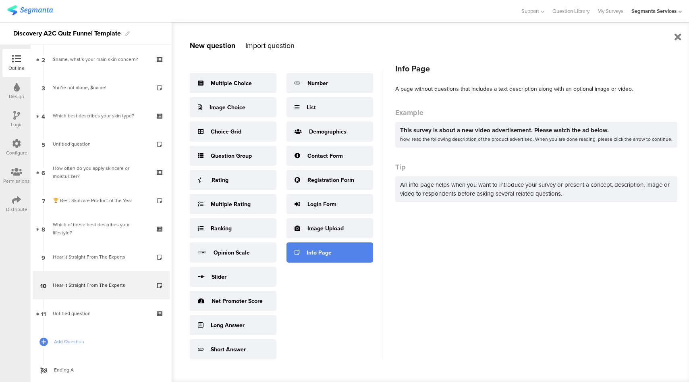
click at [316, 254] on div "Info Page" at bounding box center [319, 252] width 25 height 8
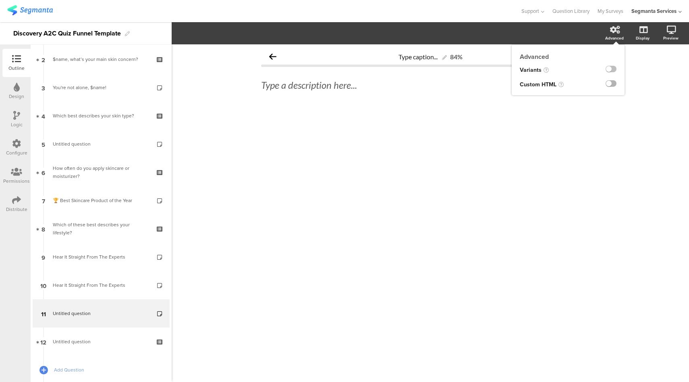
click at [613, 86] on label at bounding box center [611, 83] width 11 height 6
click at [0, 0] on input "checkbox" at bounding box center [0, 0] width 0 height 0
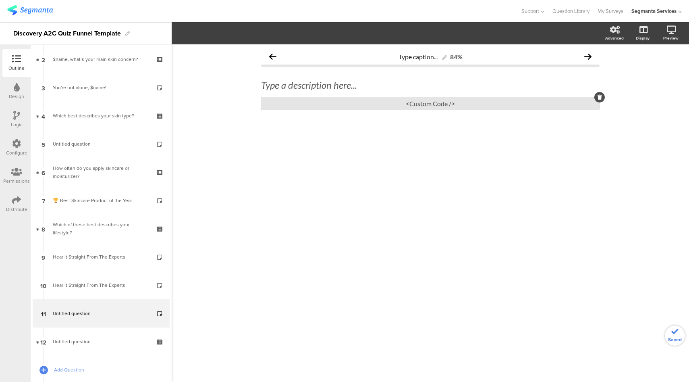
click at [419, 104] on div "<Custom Code />" at bounding box center [430, 103] width 339 height 12
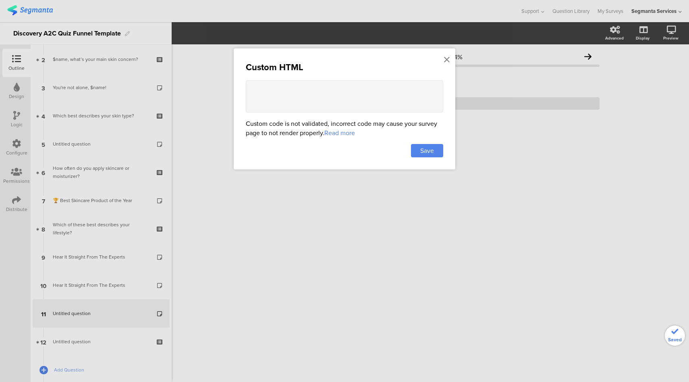
click at [360, 93] on textarea at bounding box center [344, 96] width 197 height 32
paste textarea "<lor ipsum="dolo-sita-cons"> <a2>Elitse Doeiusmo te Incididu &#072793;</u6> <l>…"
type textarea "<lor ipsum="dolo-sita-cons"> <a2>Elitse Doeiusmo te Incididu &#072793;</u6> <l>…"
click at [424, 148] on span "Save" at bounding box center [427, 150] width 14 height 9
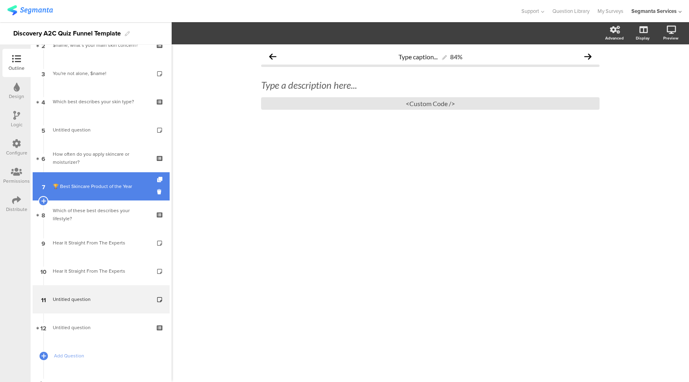
scroll to position [108, 0]
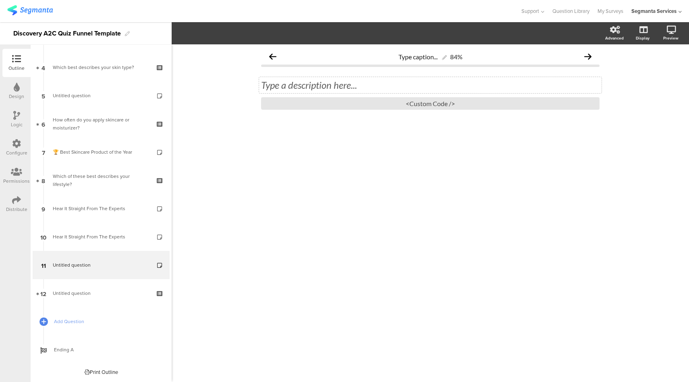
click at [324, 84] on div "Type a description here..." at bounding box center [430, 85] width 343 height 16
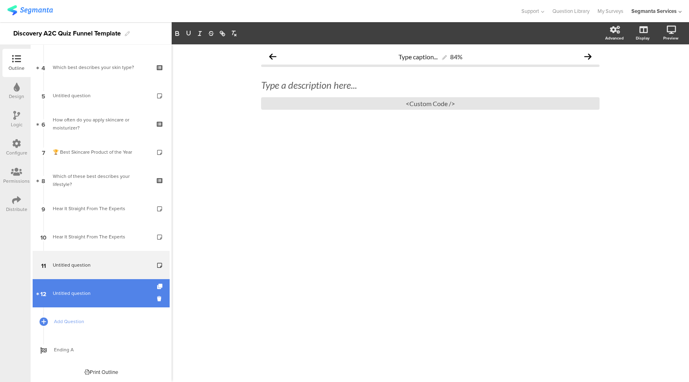
click at [107, 290] on span "Untitled question" at bounding box center [101, 293] width 96 height 8
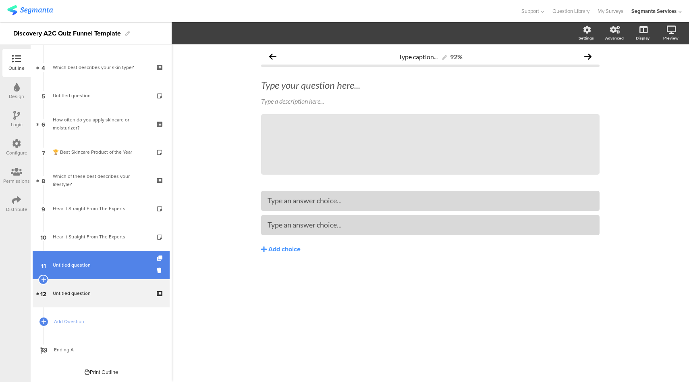
click at [108, 271] on link "11 Untitled question" at bounding box center [101, 265] width 137 height 28
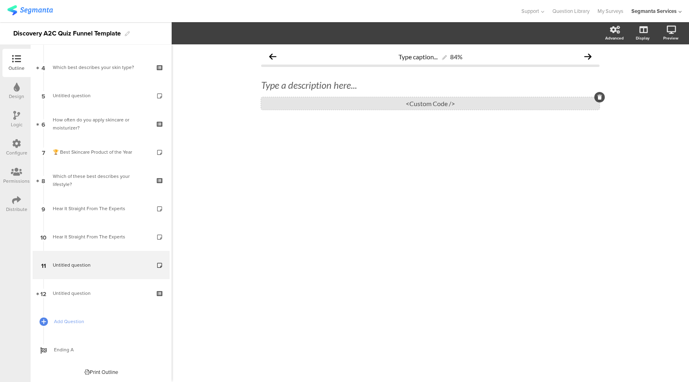
click at [370, 104] on div "<Custom Code />" at bounding box center [430, 103] width 339 height 12
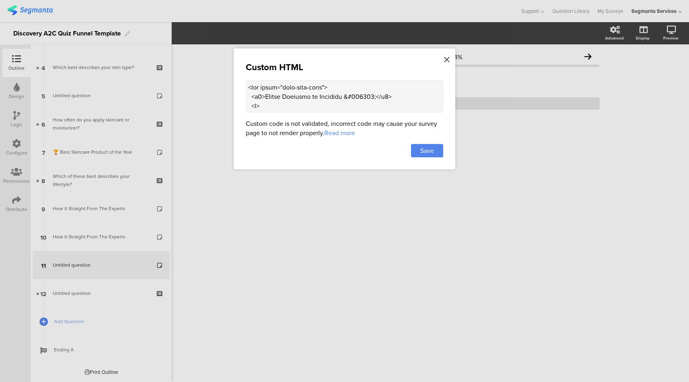
click at [447, 60] on icon at bounding box center [447, 59] width 6 height 9
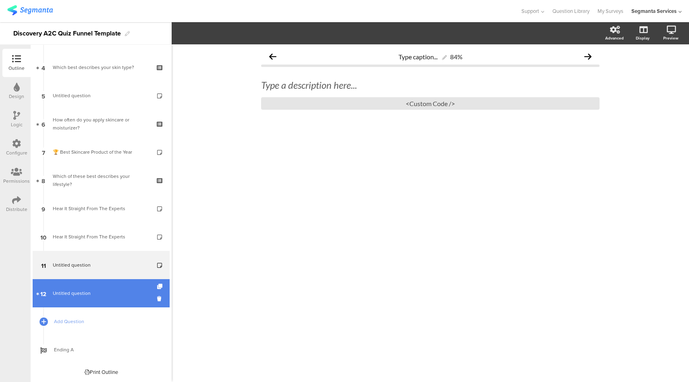
click at [111, 294] on span "Untitled question" at bounding box center [101, 293] width 96 height 8
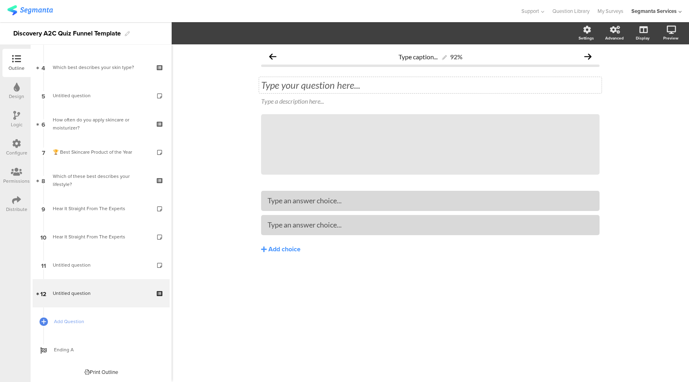
click at [316, 85] on div "Type your question here..." at bounding box center [430, 85] width 343 height 16
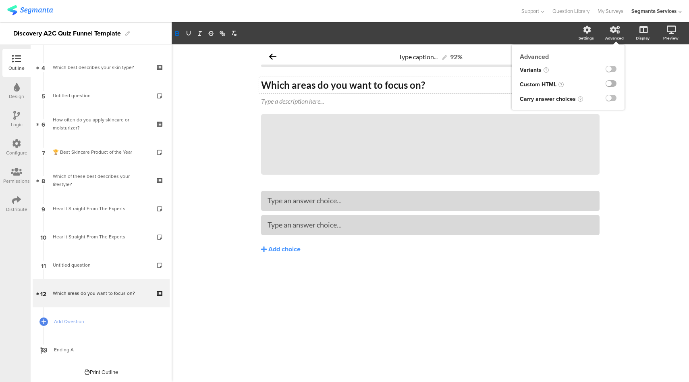
click at [609, 85] on label at bounding box center [611, 83] width 11 height 6
click at [0, 0] on input "checkbox" at bounding box center [0, 0] width 0 height 0
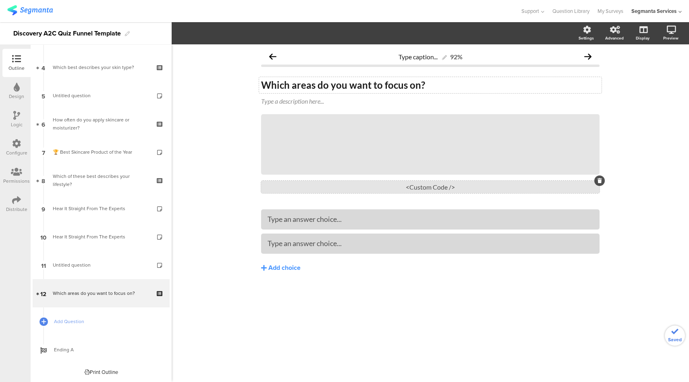
click at [461, 188] on div "<Custom Code />" at bounding box center [430, 187] width 339 height 12
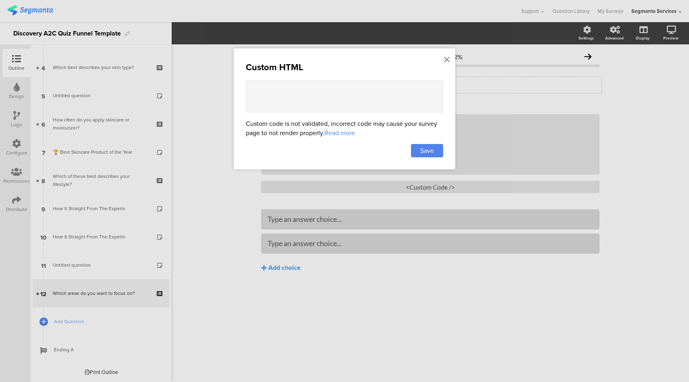
click at [397, 107] on textarea at bounding box center [344, 96] width 197 height 32
paste textarea "<style> .choice-question-item::before { content: url("data:image/svg+xml,%3C%3F…"
type textarea "<style> .choice-question-item::before { content: url("data:image/svg+xml,%3C%3F…"
click at [428, 150] on span "Save" at bounding box center [427, 150] width 14 height 9
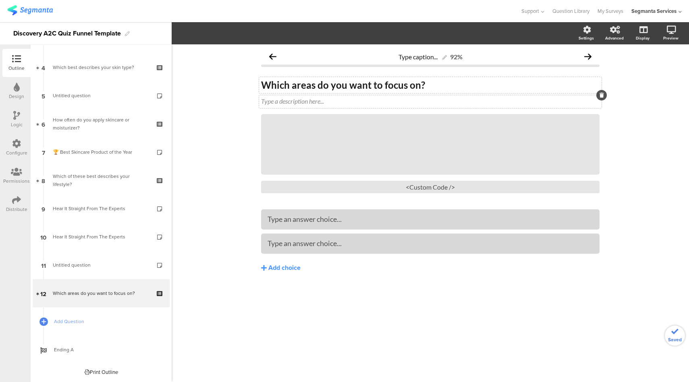
click at [345, 102] on div "Type a description here..." at bounding box center [430, 101] width 343 height 13
click at [361, 222] on div "Type an answer choice..." at bounding box center [431, 218] width 326 height 9
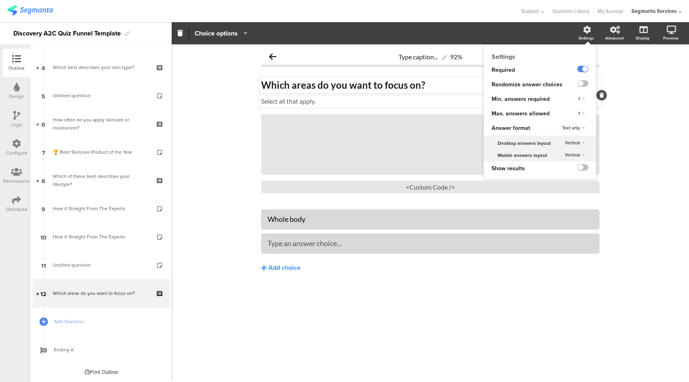
click at [580, 116] on div "1" at bounding box center [581, 114] width 13 height 10
click at [567, 123] on span "Unlimited" at bounding box center [559, 121] width 18 height 6
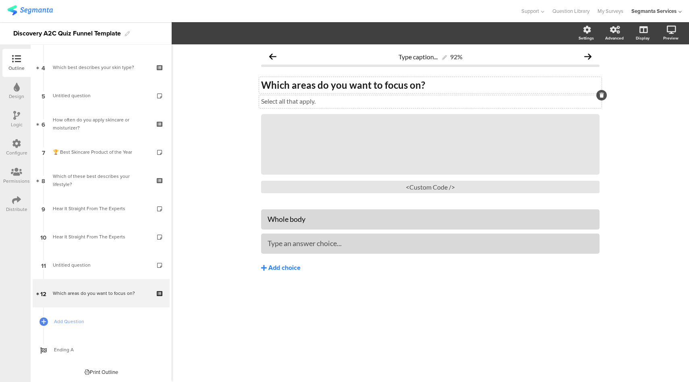
click at [295, 267] on div "Add choice" at bounding box center [284, 268] width 32 height 8
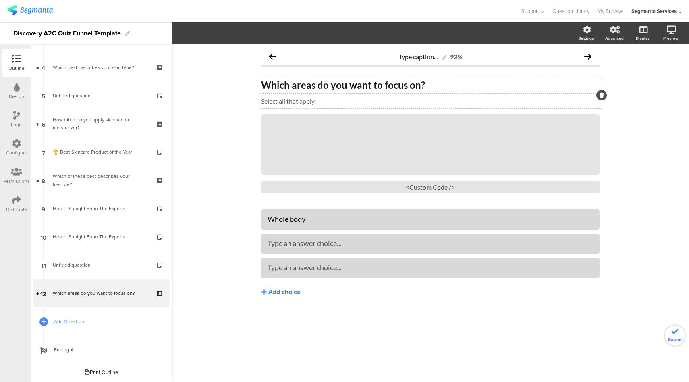
click at [291, 289] on div "Add choice" at bounding box center [284, 292] width 32 height 8
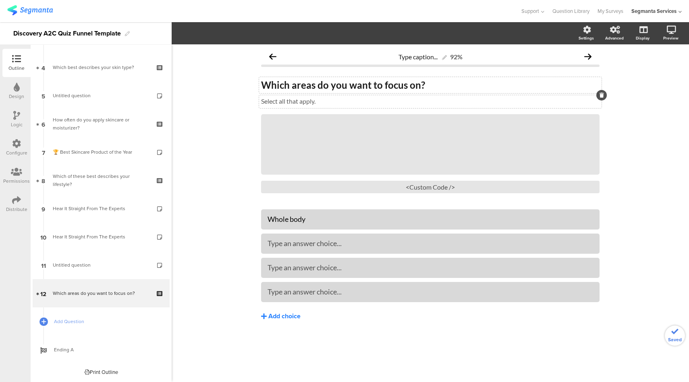
click at [286, 318] on div "Add choice" at bounding box center [284, 316] width 32 height 8
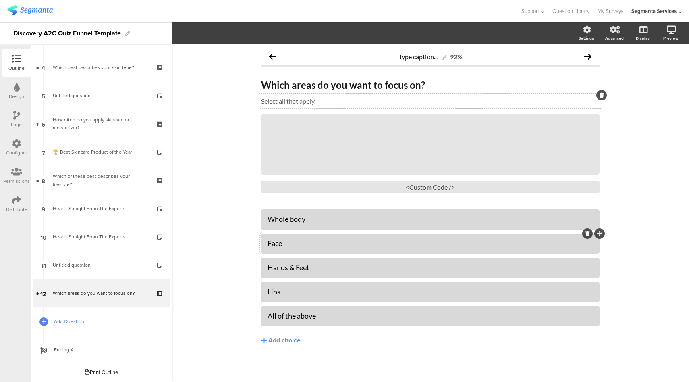
click at [87, 327] on link "Add Question" at bounding box center [101, 321] width 137 height 28
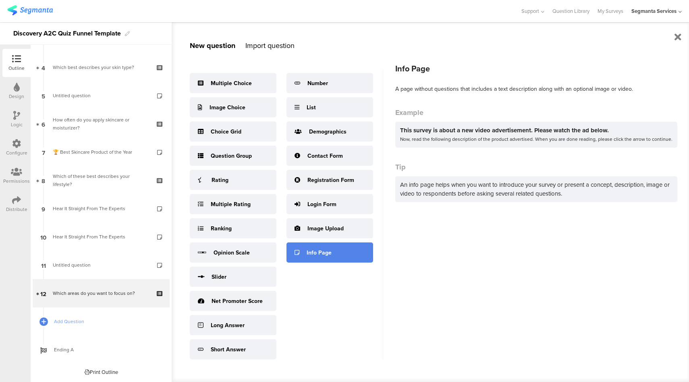
click at [312, 249] on div "Info Page" at bounding box center [319, 252] width 25 height 8
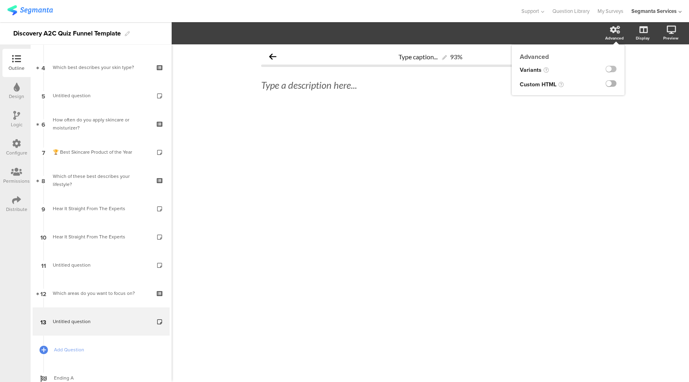
click at [611, 83] on label at bounding box center [611, 83] width 11 height 6
click at [0, 0] on input "checkbox" at bounding box center [0, 0] width 0 height 0
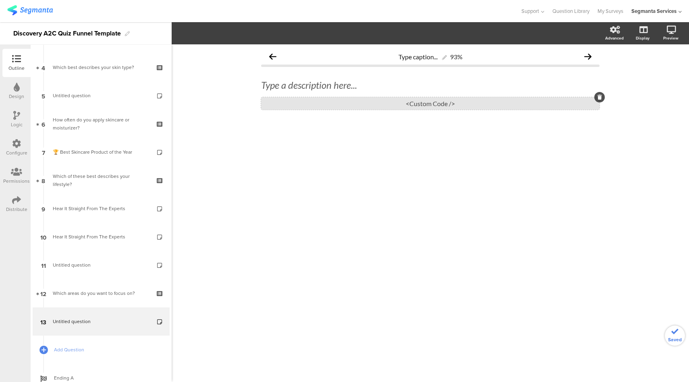
click at [415, 105] on div "<Custom Code />" at bounding box center [430, 103] width 339 height 12
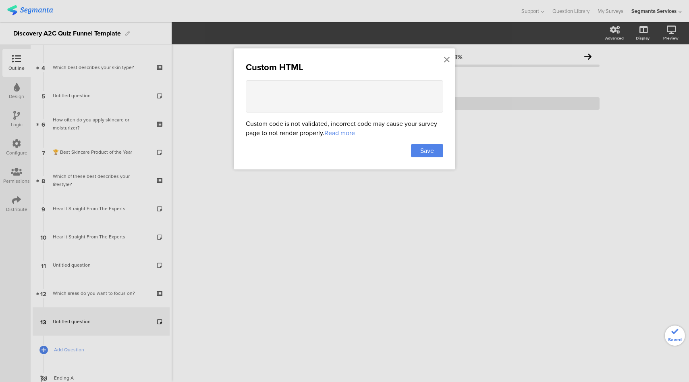
click at [323, 94] on textarea at bounding box center [344, 96] width 197 height 32
paste textarea "<lor ipsum="dol-sitam: 438co; adipis: 5 elit; seddoei: 39te 2;"> <!-- Incidid U…"
type textarea "<lor ipsum="dol-sitam: 438co; adipis: 5 elit; seddoei: 39te 2;"> <!-- Incidid U…"
click at [425, 147] on span "Save" at bounding box center [427, 150] width 14 height 9
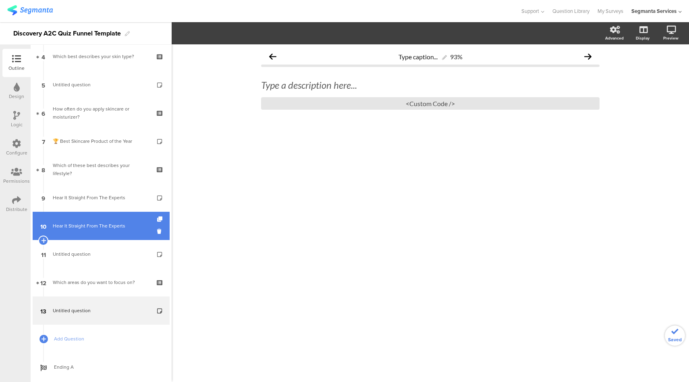
scroll to position [137, 0]
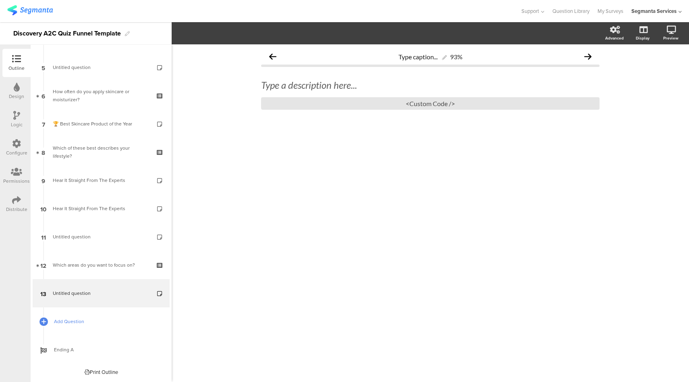
click at [106, 316] on link "Add Question" at bounding box center [101, 321] width 137 height 28
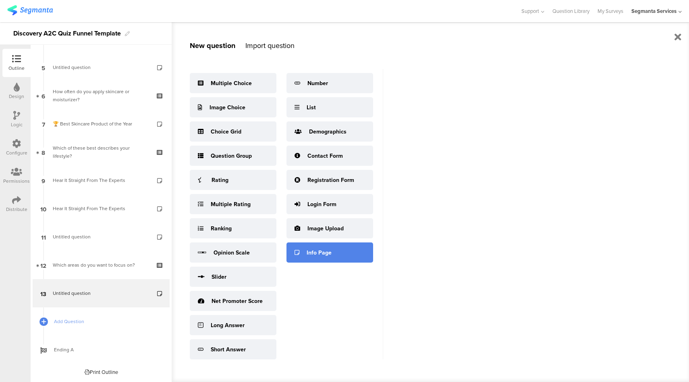
click at [310, 255] on div "Info Page" at bounding box center [319, 252] width 25 height 8
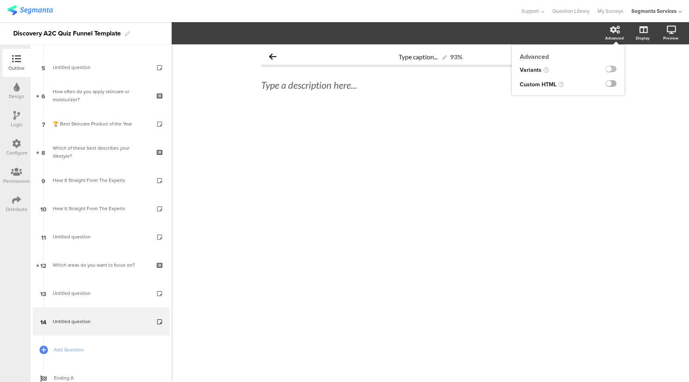
click at [613, 84] on label at bounding box center [611, 83] width 11 height 6
click at [0, 0] on input "checkbox" at bounding box center [0, 0] width 0 height 0
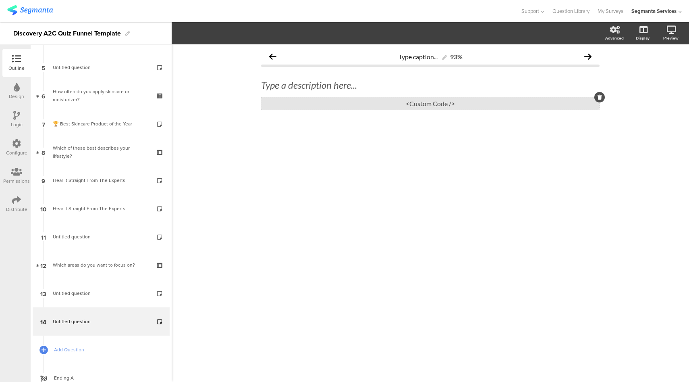
click at [448, 102] on div "<Custom Code />" at bounding box center [430, 103] width 339 height 12
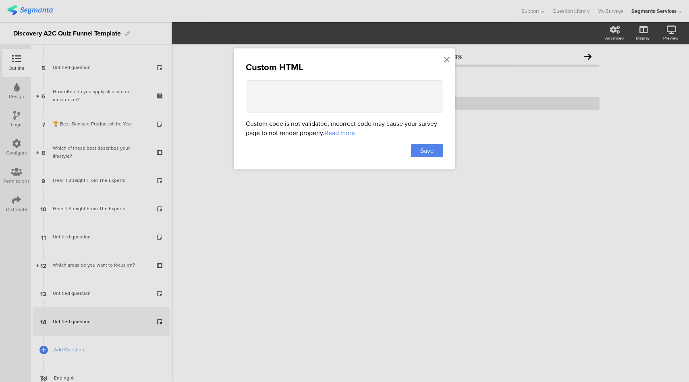
click at [377, 90] on textarea at bounding box center [344, 96] width 197 height 32
paste textarea "<!-- Loremip Dolorsi Ametcon --> <adi elits="doe-tempo:812in;utlabo:45et dolo;m…"
type textarea "<!-- Loremip Dolorsi Ametcon --> <adi elits="doe-tempo:812in;utlabo:45et dolo;m…"
click at [438, 149] on div "Save" at bounding box center [427, 150] width 32 height 13
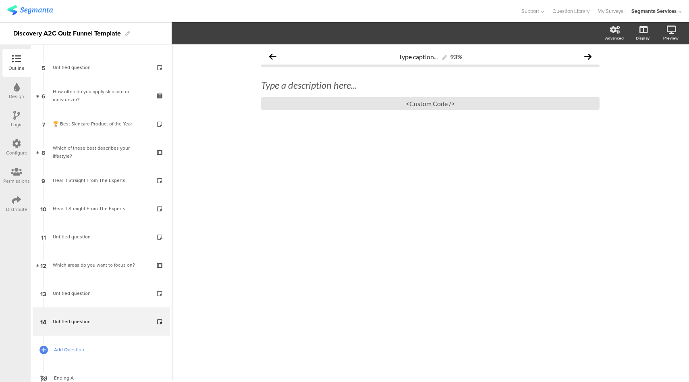
click at [100, 349] on span "Add Question" at bounding box center [105, 349] width 103 height 8
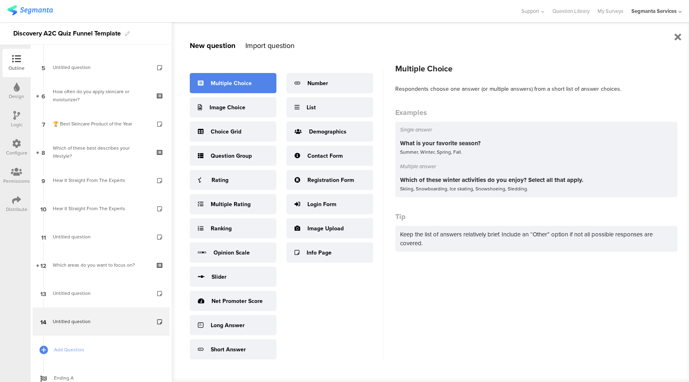
click at [234, 90] on div "Multiple Choice" at bounding box center [233, 83] width 87 height 20
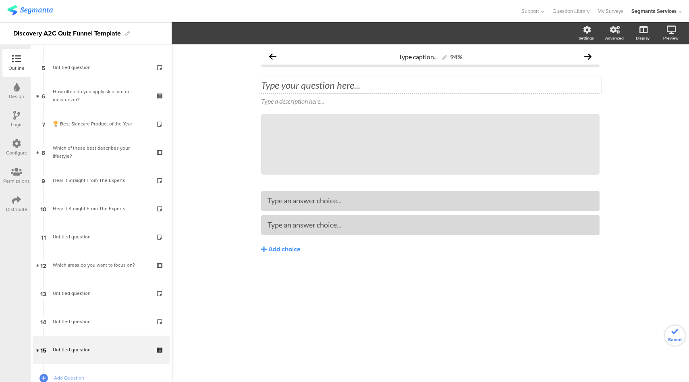
click at [372, 81] on div "Type your question here..." at bounding box center [430, 85] width 343 height 16
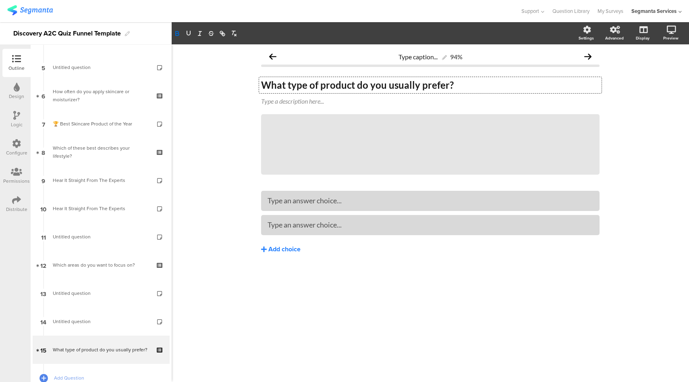
click at [301, 247] on button "Add choice" at bounding box center [430, 249] width 339 height 20
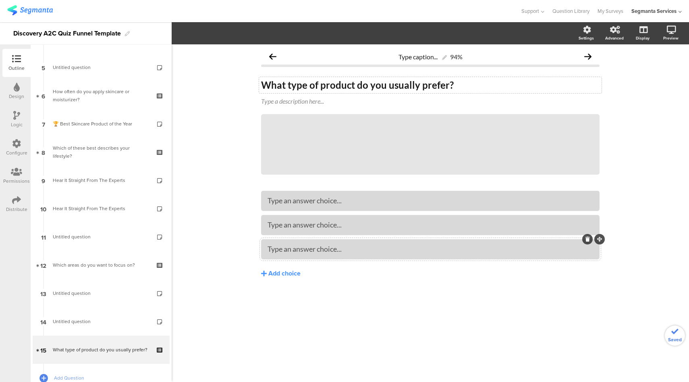
drag, startPoint x: 291, startPoint y: 274, endPoint x: 298, endPoint y: 257, distance: 18.8
click at [291, 274] on div "Add choice" at bounding box center [284, 273] width 32 height 8
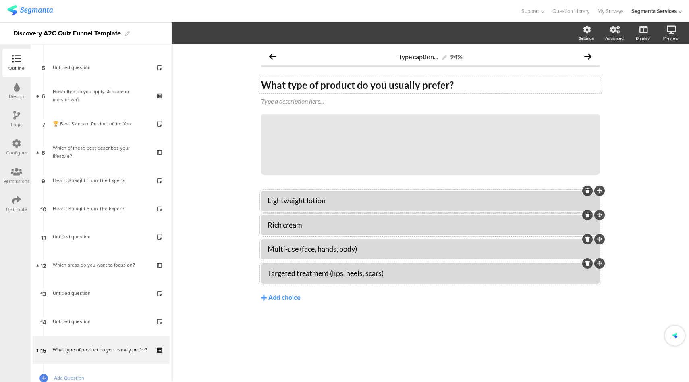
click at [243, 255] on div "Type caption... 94% What type of product do you usually prefer? What type of pr…" at bounding box center [430, 212] width 517 height 337
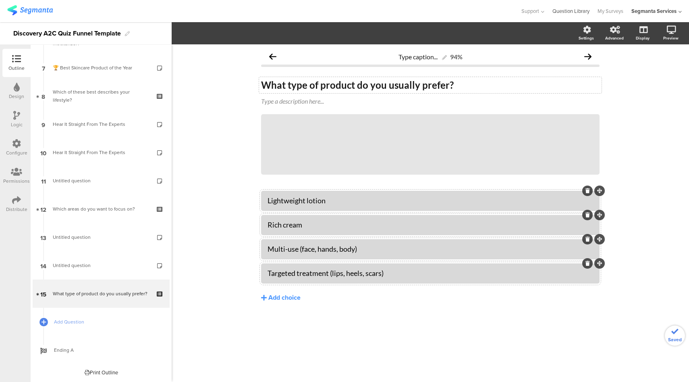
scroll to position [193, 0]
click at [71, 322] on span "Add Question" at bounding box center [105, 321] width 103 height 8
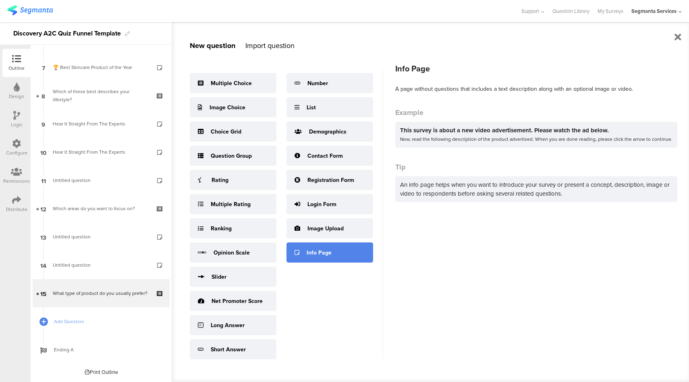
click at [328, 257] on div "Info Page" at bounding box center [330, 252] width 87 height 20
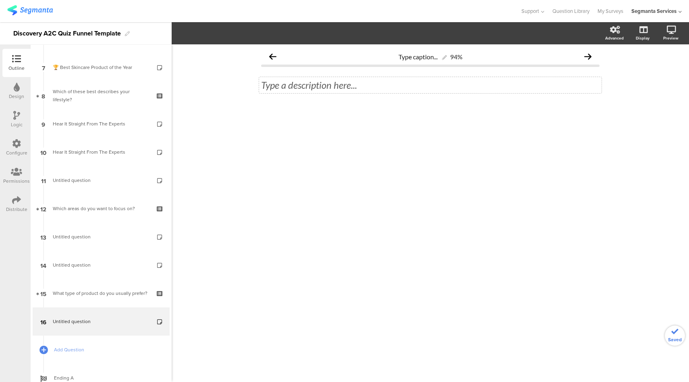
click at [293, 87] on div "Type a description here..." at bounding box center [430, 85] width 343 height 16
click at [615, 83] on label at bounding box center [611, 83] width 11 height 6
click at [0, 0] on input "checkbox" at bounding box center [0, 0] width 0 height 0
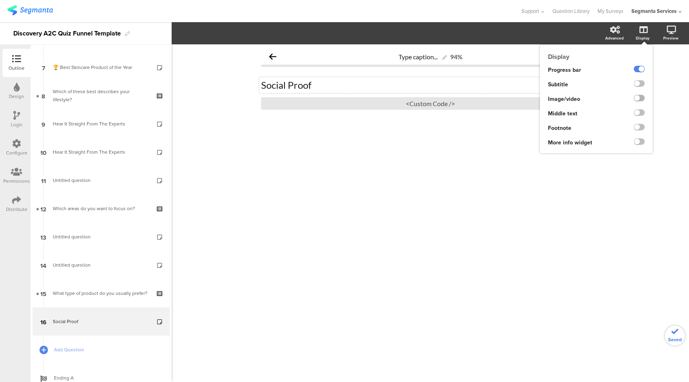
click at [638, 96] on label at bounding box center [639, 98] width 11 height 6
click at [0, 0] on input "checkbox" at bounding box center [0, 0] width 0 height 0
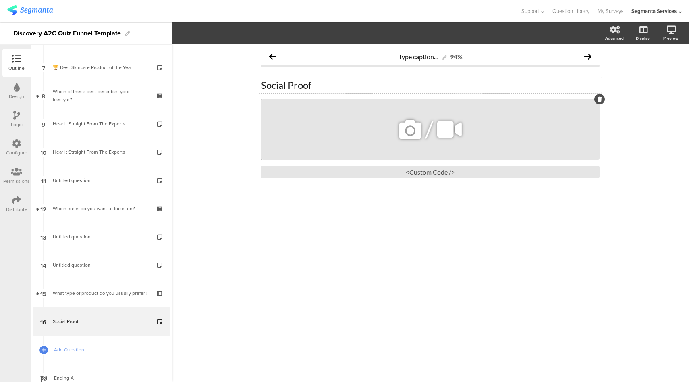
click at [412, 125] on icon at bounding box center [410, 129] width 27 height 27
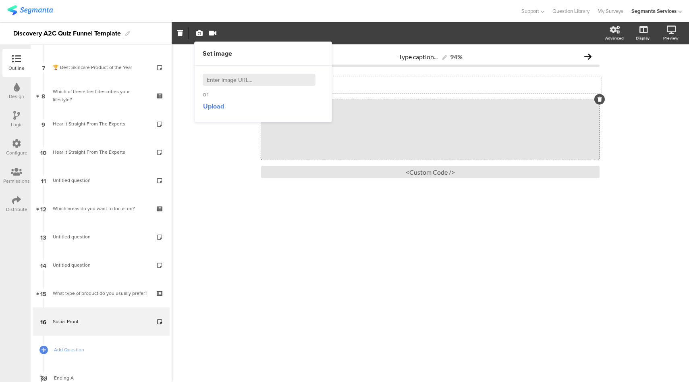
click at [243, 75] on input at bounding box center [259, 80] width 113 height 12
paste input "[URL][DOMAIN_NAME][DOMAIN_NAME]"
type input "[URL][DOMAIN_NAME][DOMAIN_NAME]"
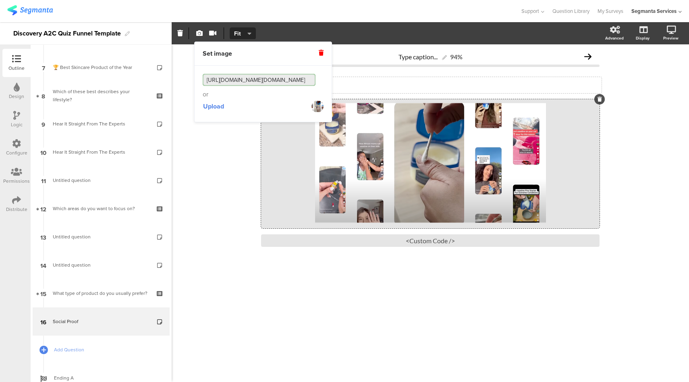
click at [203, 171] on div "Type caption... 94% Social Proof Social Proof / <Custom Code />" at bounding box center [430, 212] width 517 height 337
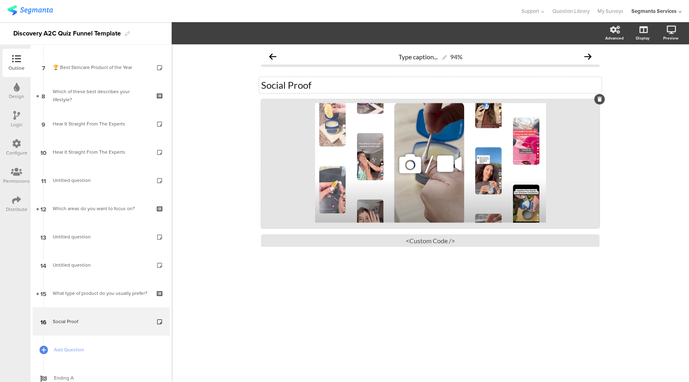
click at [299, 141] on div "/" at bounding box center [430, 163] width 339 height 129
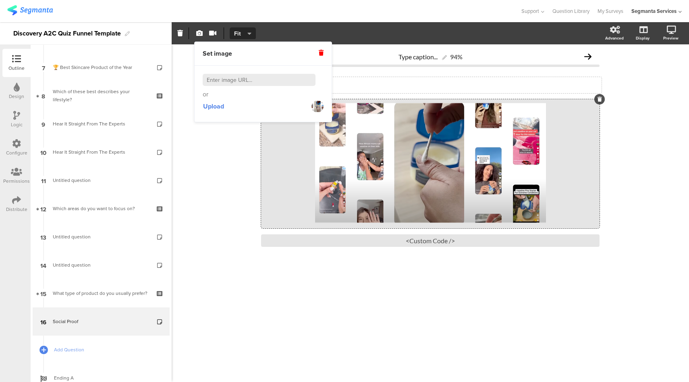
click at [241, 35] on span "Fit" at bounding box center [241, 33] width 15 height 8
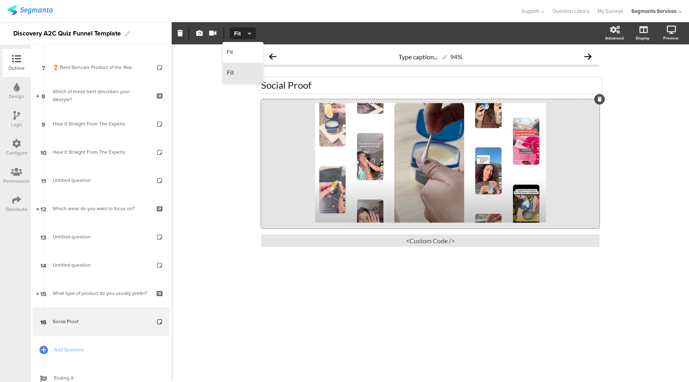
click at [242, 77] on div "Fill" at bounding box center [243, 73] width 40 height 20
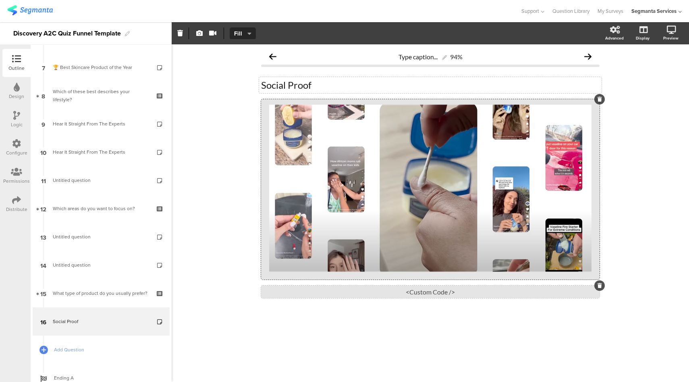
click at [448, 295] on div "<Custom Code />" at bounding box center [430, 291] width 339 height 12
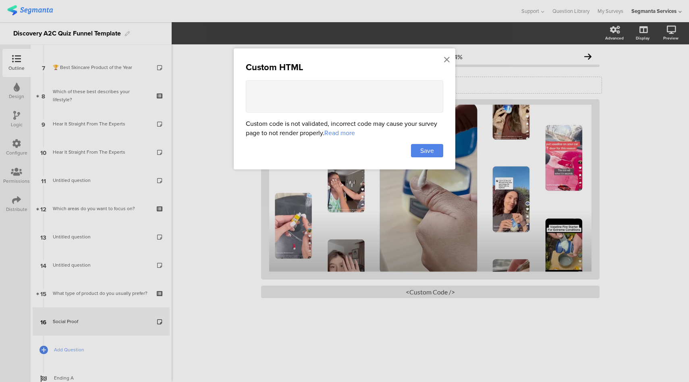
click at [327, 104] on textarea at bounding box center [344, 96] width 197 height 32
paste textarea "<style> .question-header .main-text { display: none !important; } .progress-bar…"
type textarea "<style> .question-header .main-text { display: none !important; } .progress-bar…"
click at [438, 151] on div "Save" at bounding box center [427, 150] width 32 height 13
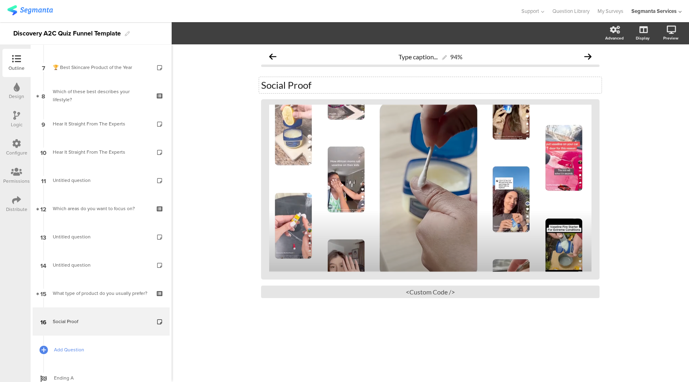
click at [73, 349] on span "Add Question" at bounding box center [105, 349] width 103 height 8
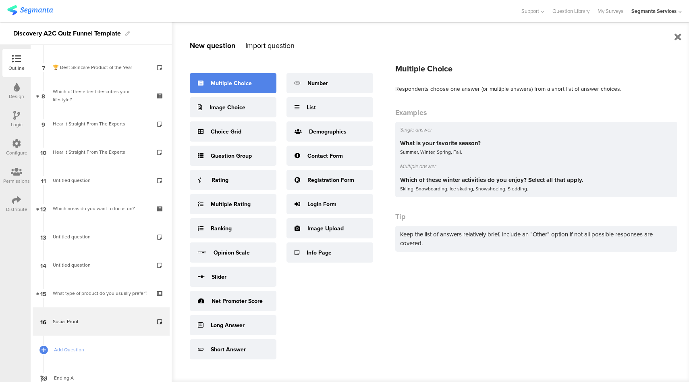
click at [226, 89] on div "Multiple Choice" at bounding box center [233, 83] width 87 height 20
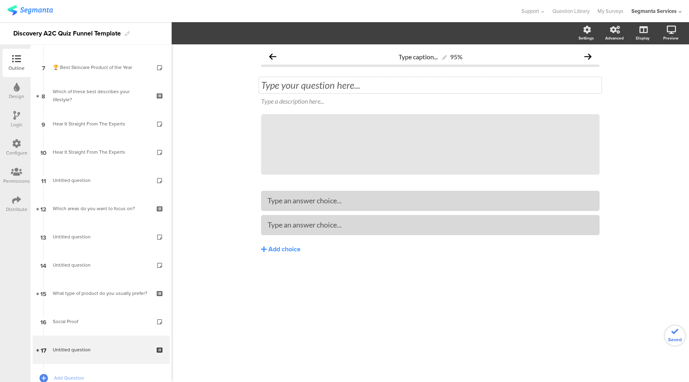
click at [352, 87] on div "Type your question here..." at bounding box center [430, 85] width 343 height 16
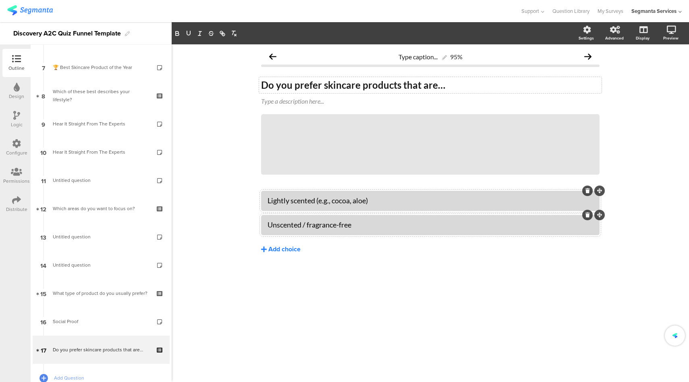
click at [283, 256] on button "Add choice" at bounding box center [430, 249] width 339 height 20
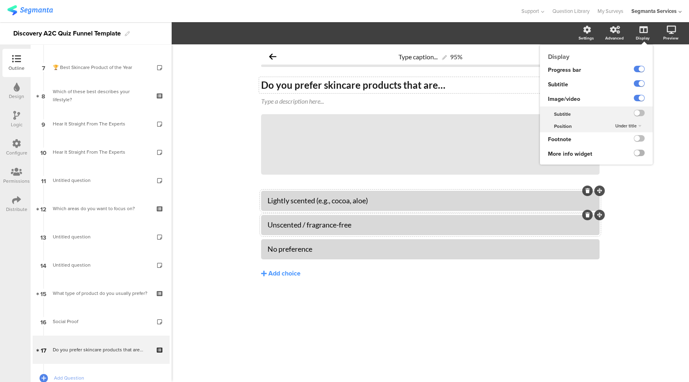
click at [638, 151] on label at bounding box center [639, 153] width 11 height 6
click at [0, 0] on input "checkbox" at bounding box center [0, 0] width 0 height 0
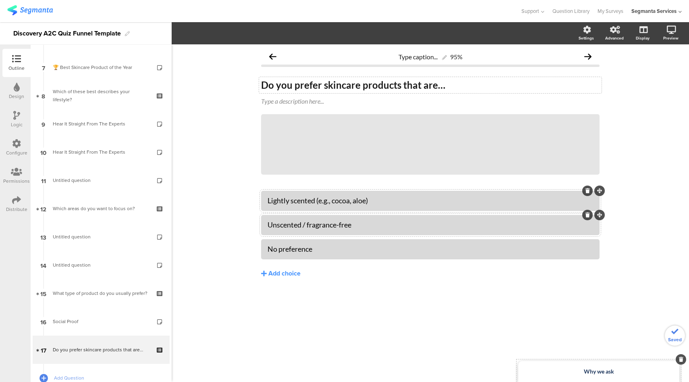
click at [592, 370] on strong "Why we ask" at bounding box center [599, 371] width 30 height 7
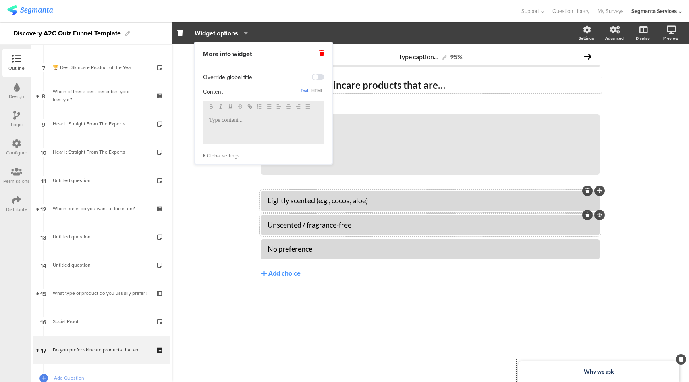
click at [272, 134] on div at bounding box center [263, 128] width 121 height 32
click at [231, 154] on div "Global settings" at bounding box center [263, 155] width 121 height 6
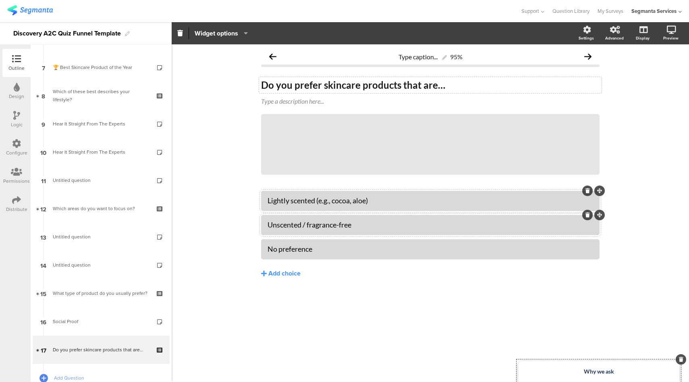
click at [596, 372] on strong "Why we ask" at bounding box center [599, 371] width 30 height 7
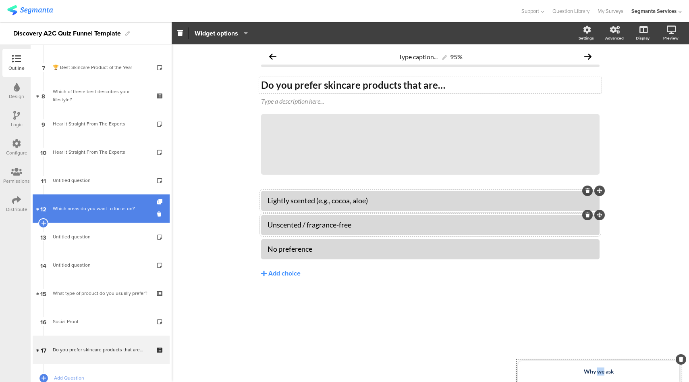
click at [118, 213] on link "12 Which areas do you want to focus on?" at bounding box center [101, 208] width 137 height 28
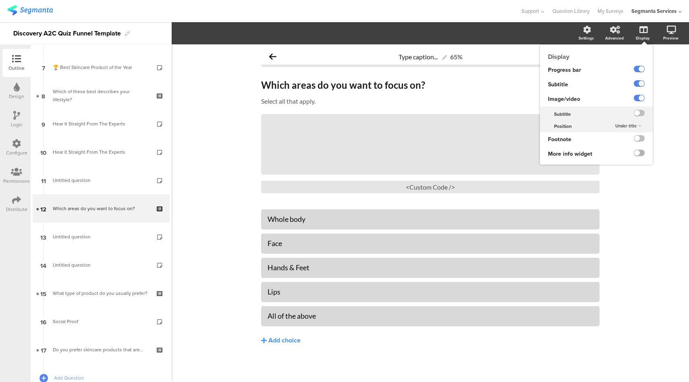
click at [634, 155] on label at bounding box center [639, 153] width 11 height 6
click at [0, 0] on input "checkbox" at bounding box center [0, 0] width 0 height 0
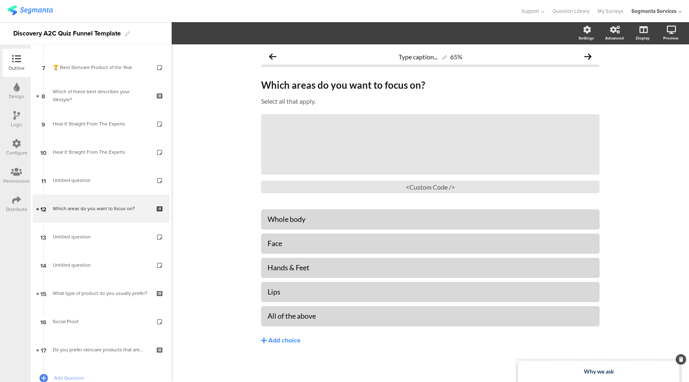
click at [617, 363] on div "Why we ask" at bounding box center [598, 371] width 161 height 21
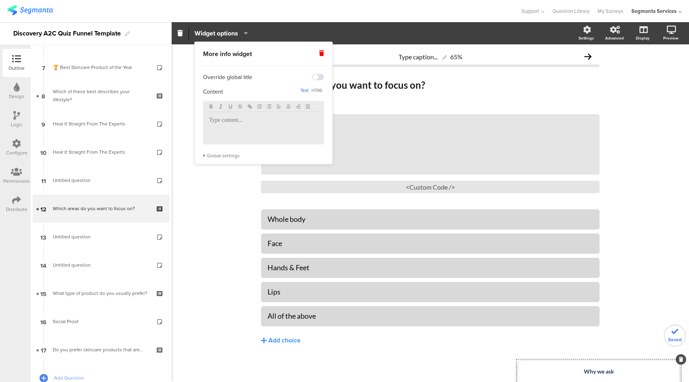
click at [268, 118] on p at bounding box center [263, 120] width 109 height 7
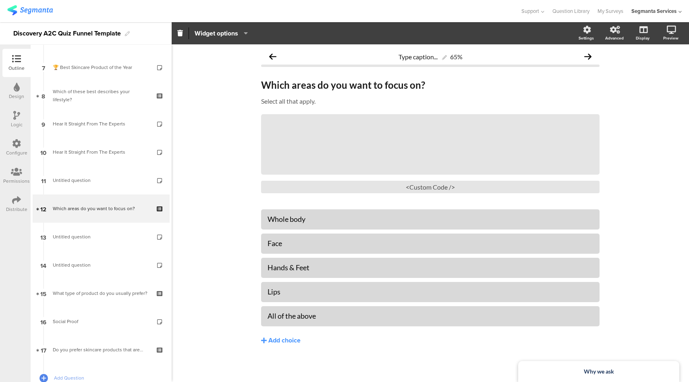
click at [196, 205] on div "Type caption... 65% Which areas do you want to focus on? Which areas do you wan…" at bounding box center [430, 213] width 517 height 338
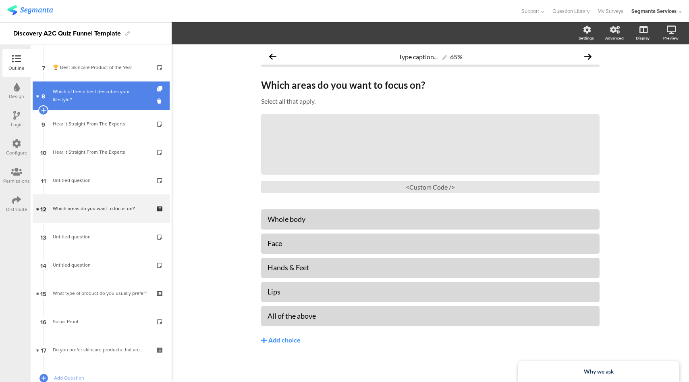
click at [99, 93] on div "Which of these best describes your lifestyle?" at bounding box center [101, 95] width 96 height 16
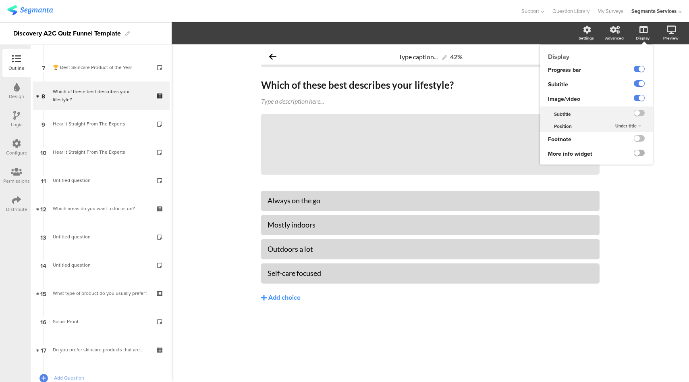
click at [640, 154] on label at bounding box center [639, 153] width 11 height 6
click at [0, 0] on input "checkbox" at bounding box center [0, 0] width 0 height 0
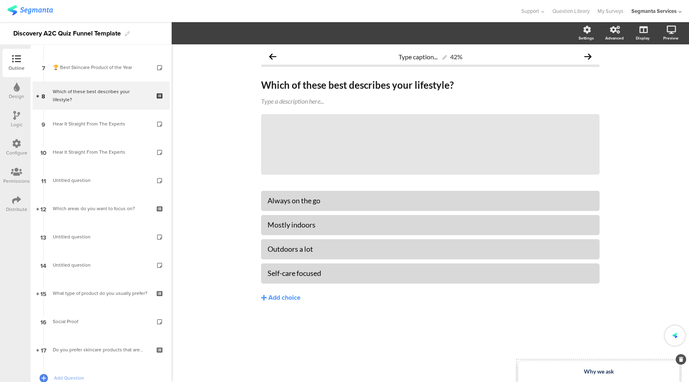
click at [607, 374] on strong "Why we ask" at bounding box center [599, 371] width 30 height 7
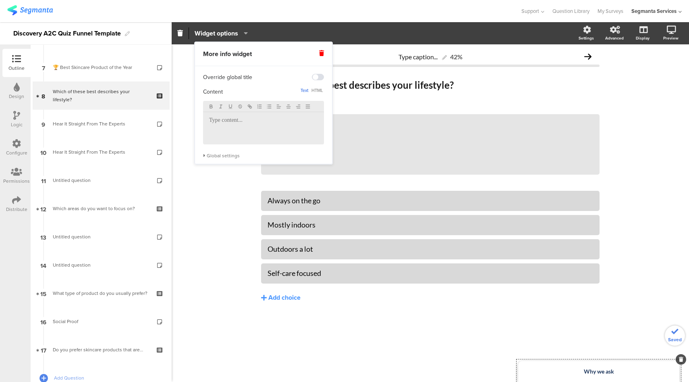
click at [239, 120] on p at bounding box center [263, 120] width 109 height 7
click at [210, 222] on div "Type caption... 42% Which of these best describes your lifestyle? Which of thes…" at bounding box center [430, 212] width 517 height 337
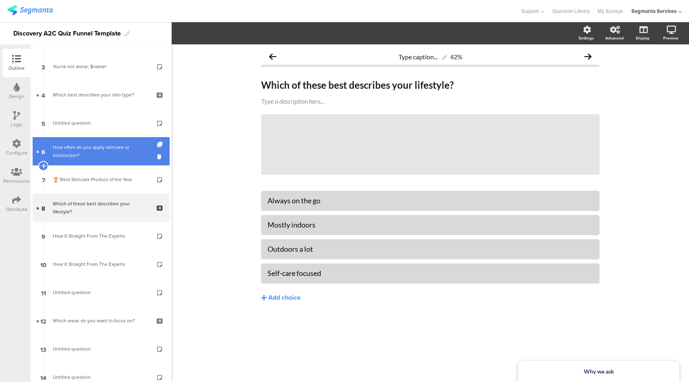
scroll to position [38, 0]
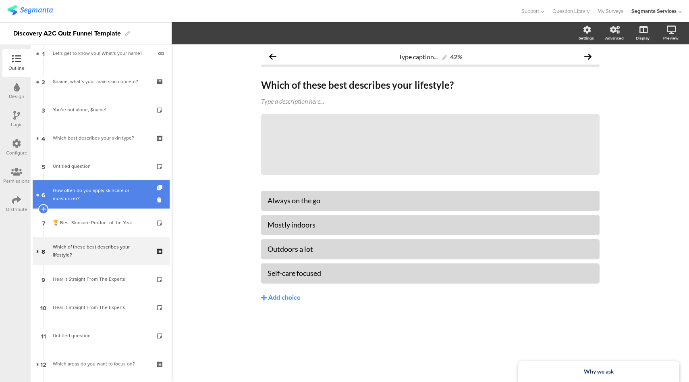
click at [101, 191] on div "How often do you apply skincare or moisturizer?" at bounding box center [101, 194] width 96 height 16
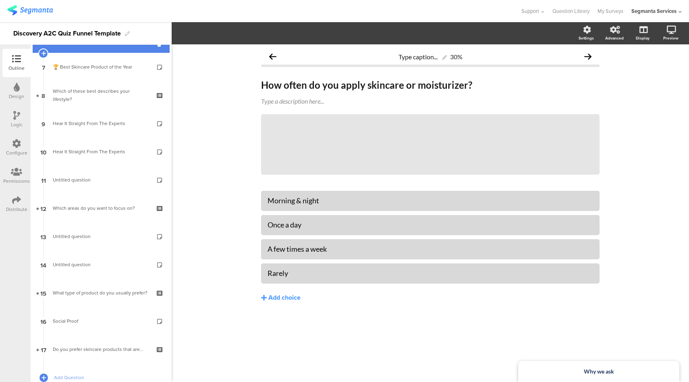
scroll to position [249, 0]
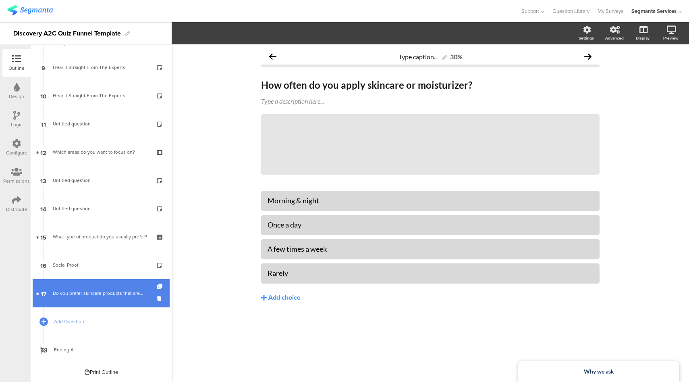
click at [92, 281] on link "17 Do you prefer skincare products that are…" at bounding box center [101, 293] width 137 height 28
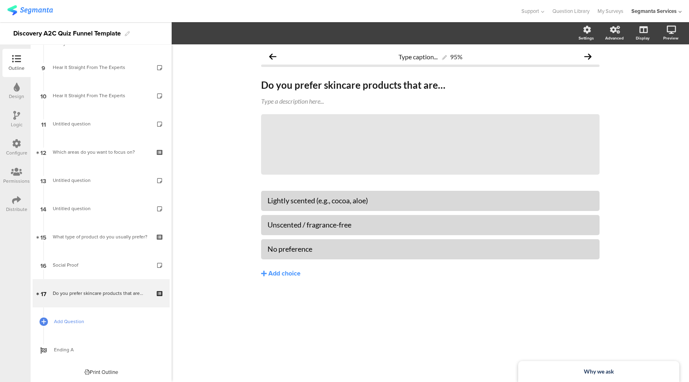
click at [123, 320] on span "Add Question" at bounding box center [105, 321] width 103 height 8
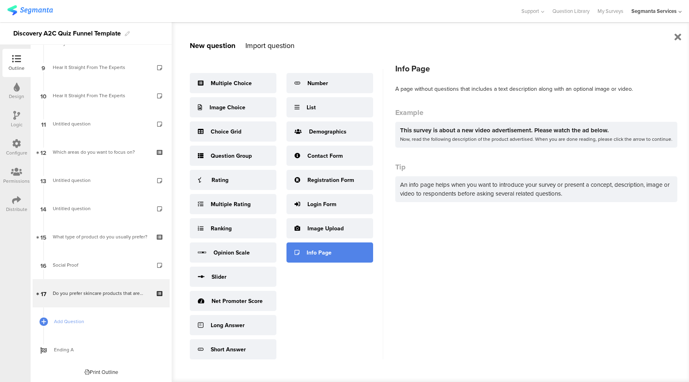
click at [362, 255] on div "Info Page" at bounding box center [330, 252] width 87 height 20
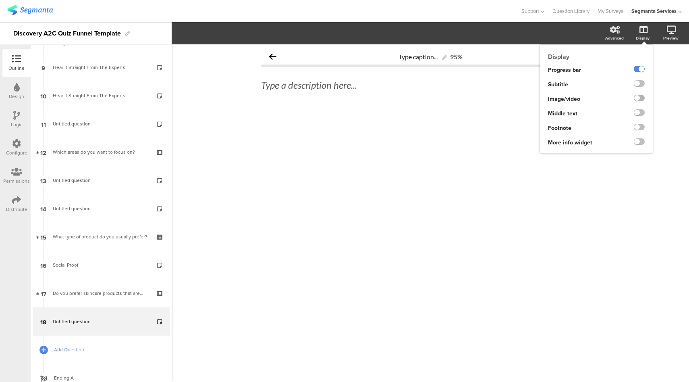
click at [640, 97] on label at bounding box center [639, 98] width 11 height 6
click at [0, 0] on input "checkbox" at bounding box center [0, 0] width 0 height 0
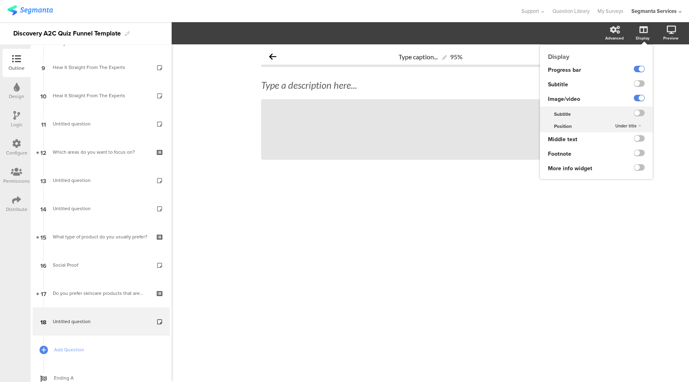
click at [637, 127] on div "Under title" at bounding box center [628, 126] width 33 height 10
click at [623, 139] on span "Above title" at bounding box center [616, 142] width 20 height 6
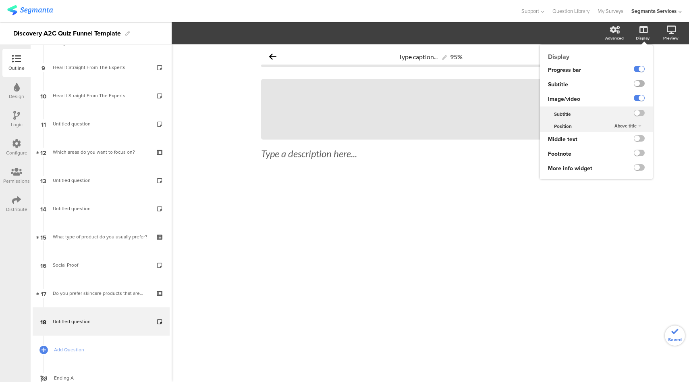
click at [641, 85] on label at bounding box center [639, 83] width 11 height 6
click at [0, 0] on input "checkbox" at bounding box center [0, 0] width 0 height 0
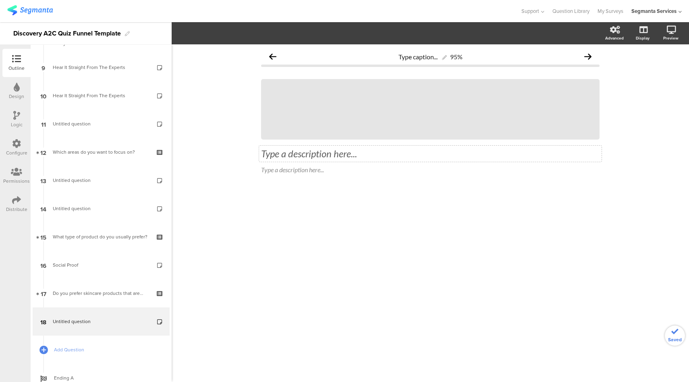
click at [342, 154] on div "Type a description here..." at bounding box center [430, 154] width 339 height 12
click at [319, 169] on p at bounding box center [430, 166] width 339 height 12
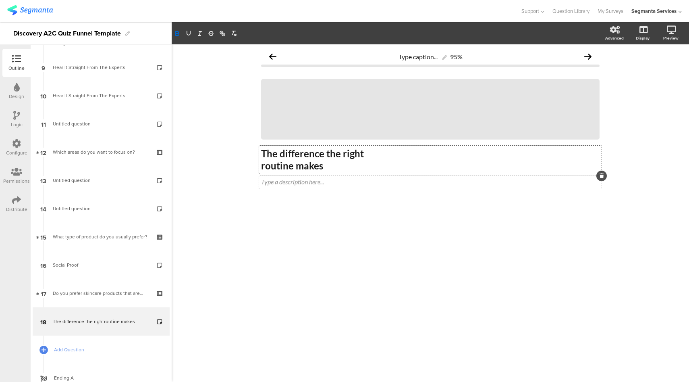
click at [332, 181] on div "Type a description here..." at bounding box center [430, 182] width 343 height 13
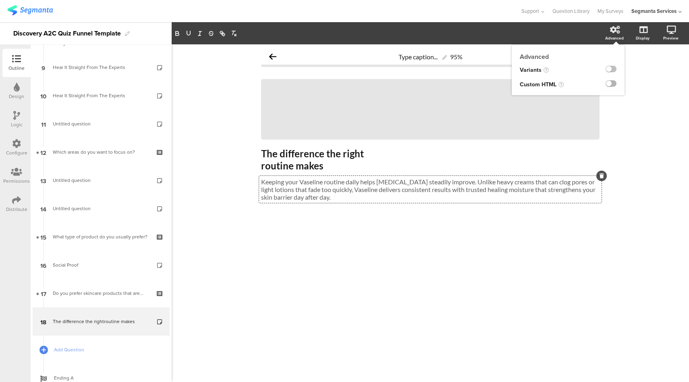
click at [611, 84] on label at bounding box center [611, 83] width 11 height 6
click at [0, 0] on input "checkbox" at bounding box center [0, 0] width 0 height 0
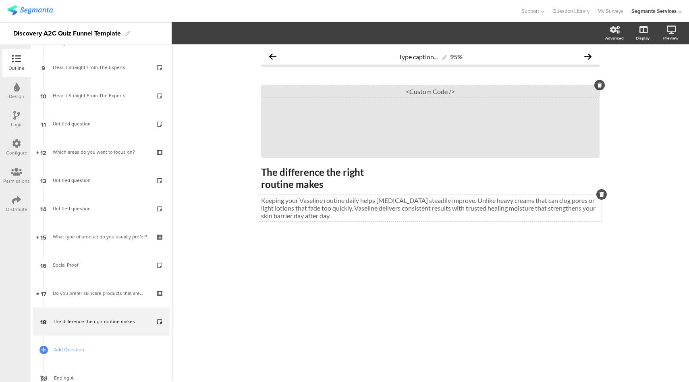
click at [411, 86] on div "<Custom Code />" at bounding box center [430, 91] width 339 height 12
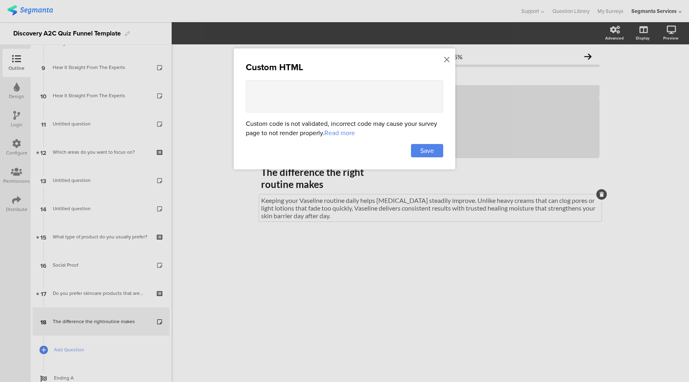
click at [362, 113] on div "Custom HTML Custom code is not validated, incorrect code may cause your survey …" at bounding box center [345, 108] width 222 height 121
click at [368, 98] on textarea at bounding box center [344, 96] width 197 height 32
paste textarea "<style> .progress-bar-segments { display: none !important; } .animated-router-v…"
type textarea "<style> .progress-bar-segments { display: none !important; } .animated-router-v…"
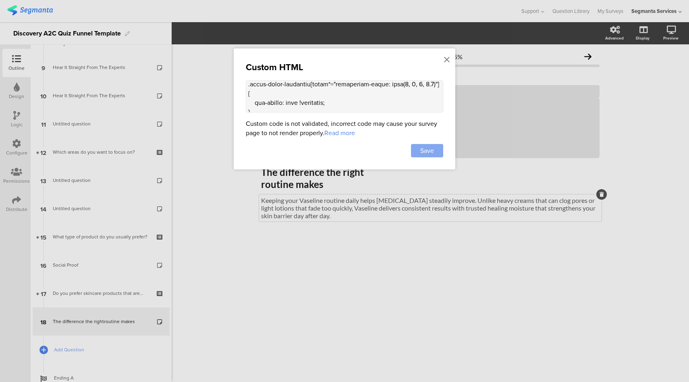
click at [432, 152] on span "Save" at bounding box center [427, 150] width 14 height 9
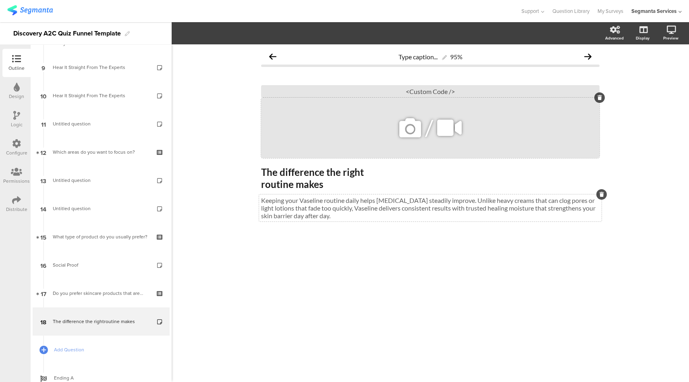
click at [412, 127] on icon at bounding box center [410, 127] width 27 height 27
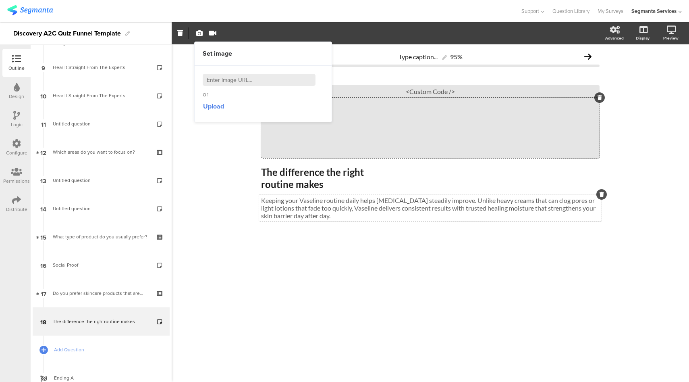
click at [276, 83] on input at bounding box center [259, 80] width 113 height 12
paste input "[URL][DOMAIN_NAME][DOMAIN_NAME]"
type input "[URL][DOMAIN_NAME][DOMAIN_NAME]"
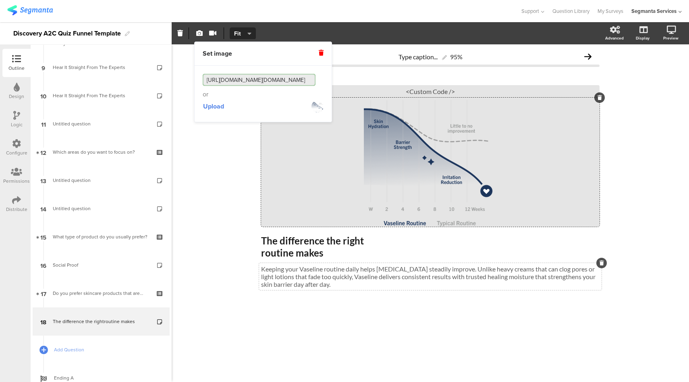
click at [210, 162] on div "Type caption... 95% The difference the right routine makes The difference the r…" at bounding box center [430, 212] width 517 height 337
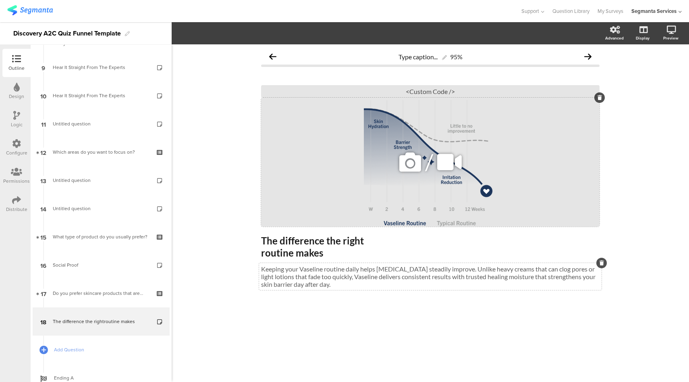
click at [335, 164] on div "/" at bounding box center [430, 162] width 339 height 129
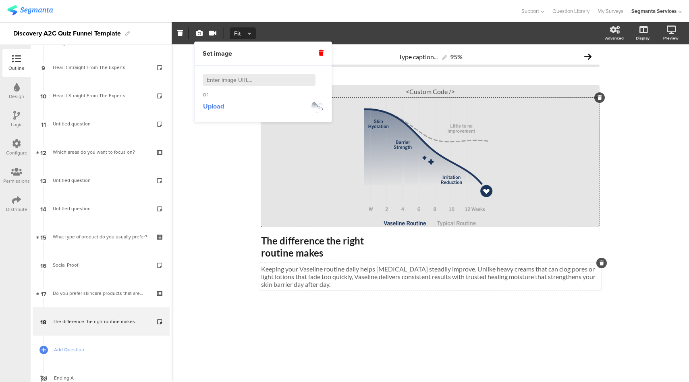
click at [246, 37] on span "Fit" at bounding box center [241, 33] width 15 height 8
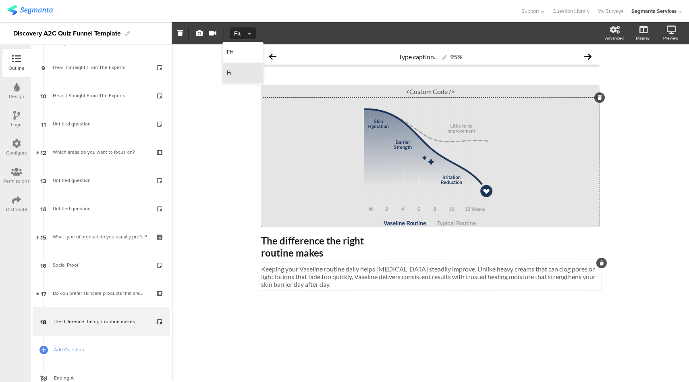
click at [246, 73] on div "Fill" at bounding box center [243, 73] width 40 height 20
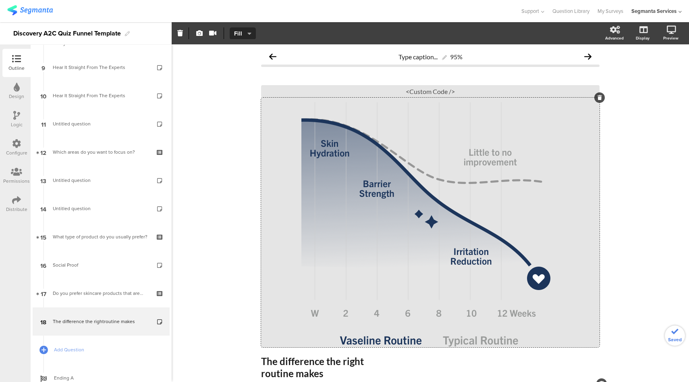
click at [217, 203] on div "Type caption... 95% The difference the right routine makes The difference the r…" at bounding box center [430, 250] width 517 height 412
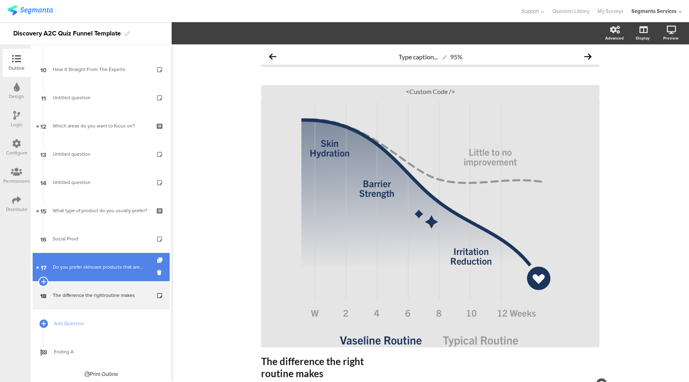
scroll to position [278, 0]
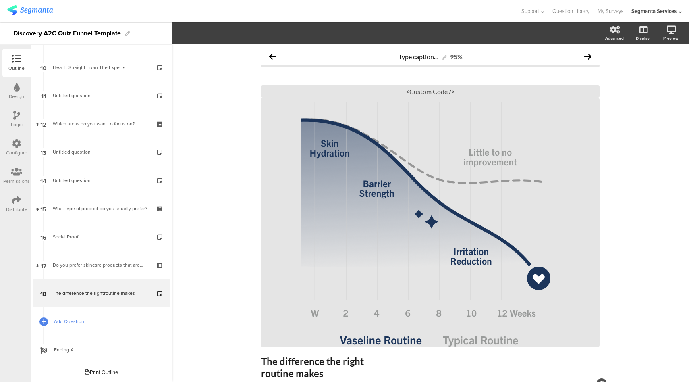
click at [86, 323] on span "Add Question" at bounding box center [105, 321] width 103 height 8
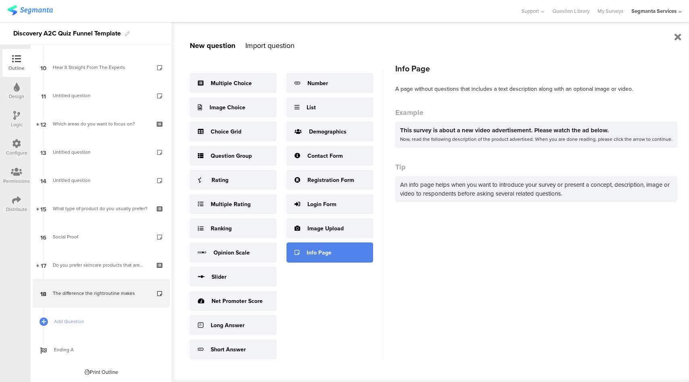
click at [331, 253] on div "Info Page" at bounding box center [330, 252] width 87 height 20
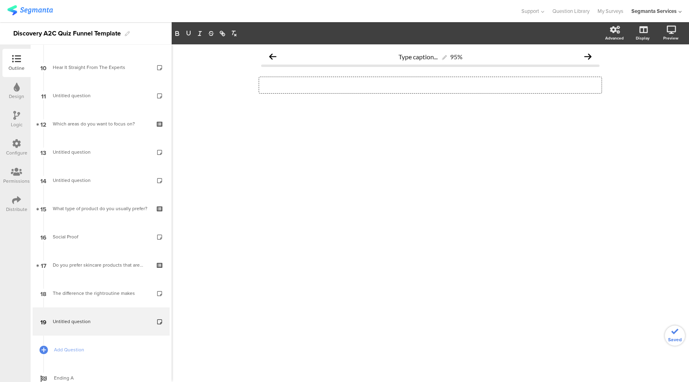
click at [291, 86] on div "Type a description here..." at bounding box center [430, 85] width 343 height 16
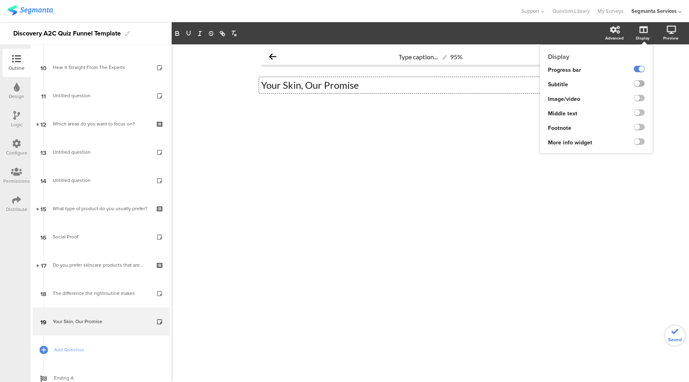
click at [637, 83] on label at bounding box center [639, 83] width 11 height 6
click at [0, 0] on input "checkbox" at bounding box center [0, 0] width 0 height 0
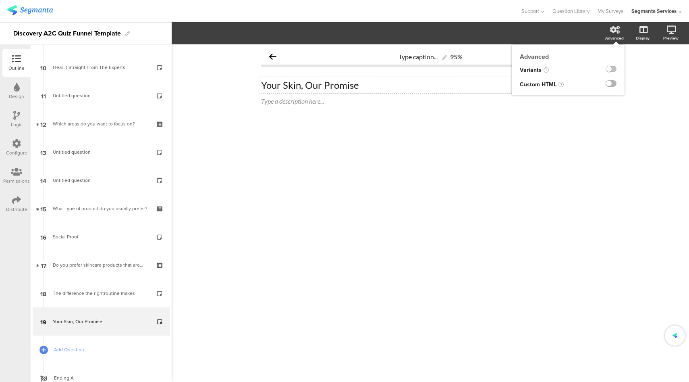
click at [614, 83] on label at bounding box center [611, 83] width 11 height 6
click at [0, 0] on input "checkbox" at bounding box center [0, 0] width 0 height 0
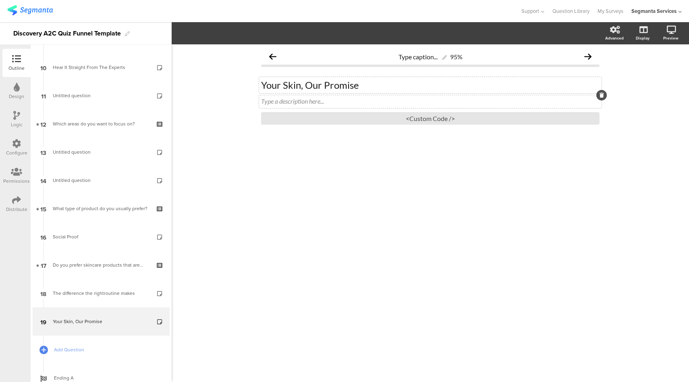
click at [414, 104] on div "Type a description here..." at bounding box center [430, 101] width 339 height 8
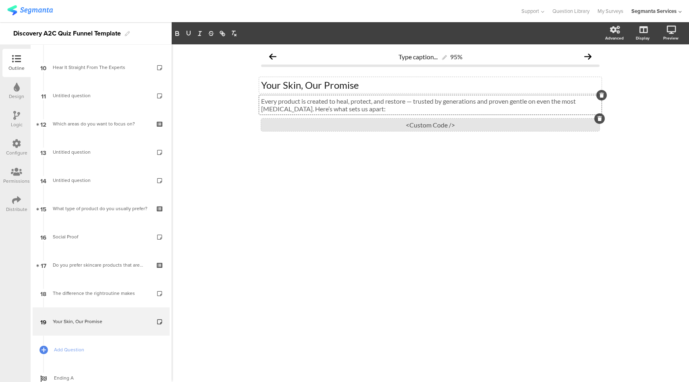
click at [461, 126] on div "<Custom Code />" at bounding box center [430, 124] width 339 height 12
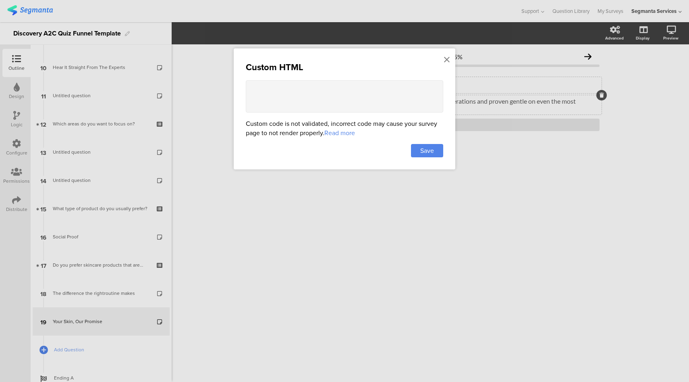
click at [343, 97] on textarea at bounding box center [344, 96] width 197 height 32
paste textarea "<style> .progress-bar-segments { display: none !important; } .animated-router-v…"
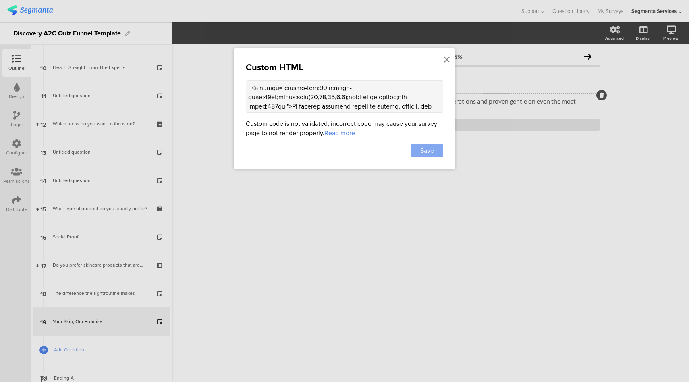
type textarea "<style> .progress-bar-segments { display: none !important; } .animated-router-v…"
click at [426, 154] on span "Save" at bounding box center [427, 150] width 14 height 9
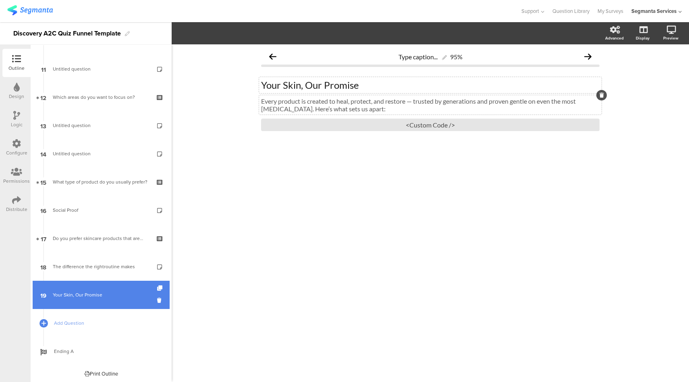
scroll to position [306, 0]
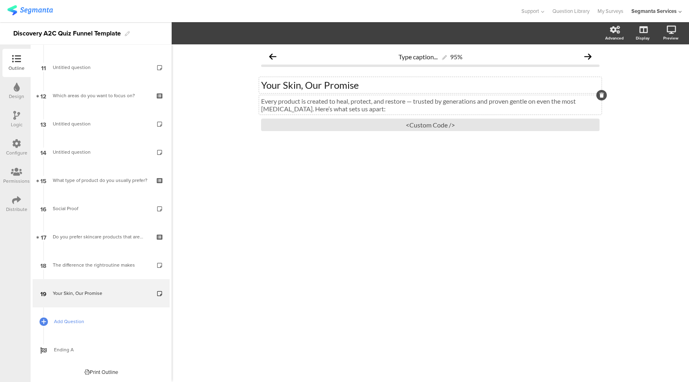
click at [96, 322] on span "Add Question" at bounding box center [105, 321] width 103 height 8
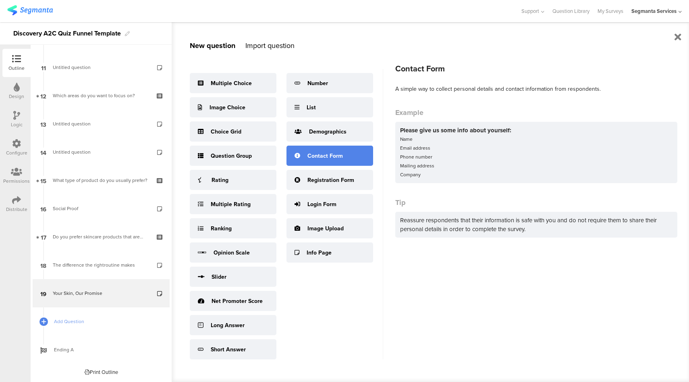
click at [338, 160] on div "Contact Form" at bounding box center [330, 155] width 87 height 20
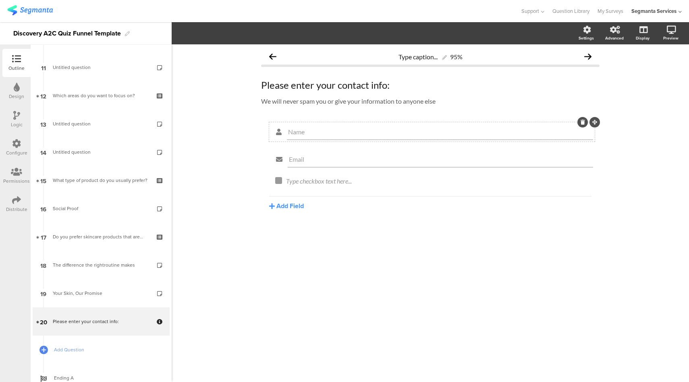
click at [584, 120] on icon at bounding box center [583, 122] width 4 height 5
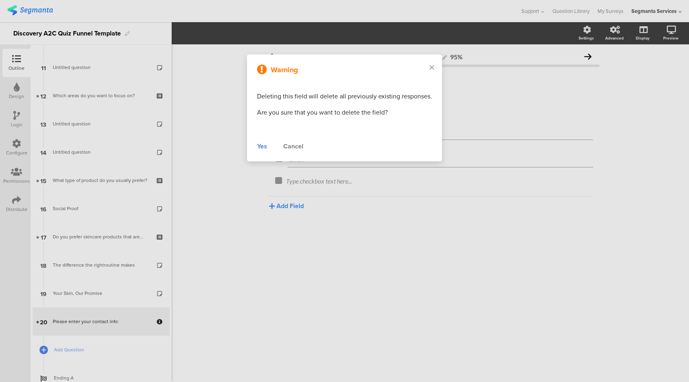
click at [264, 147] on div "Yes" at bounding box center [262, 146] width 10 height 10
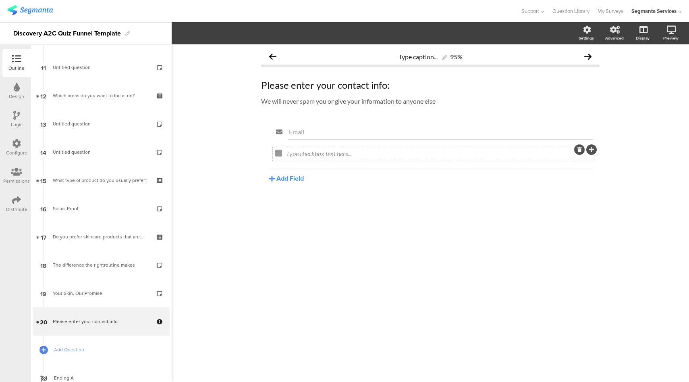
click at [578, 148] on icon at bounding box center [580, 149] width 4 height 5
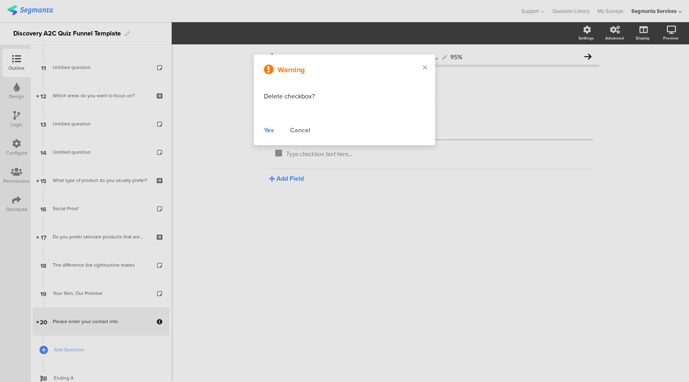
click at [269, 131] on div "Yes" at bounding box center [269, 130] width 10 height 10
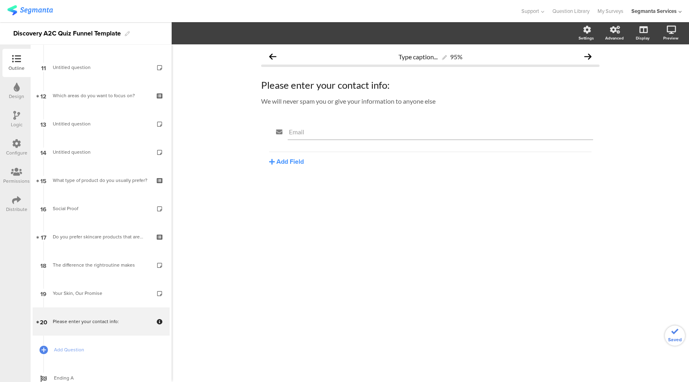
click at [332, 131] on input "Email" at bounding box center [440, 132] width 303 height 8
click at [215, 33] on span "Field options" at bounding box center [213, 33] width 37 height 9
click at [266, 52] on span at bounding box center [265, 54] width 12 height 6
click at [371, 12] on div at bounding box center [260, 10] width 506 height 13
click at [381, 87] on div "Please enter your contact info: Please enter your contact info:" at bounding box center [430, 85] width 343 height 16
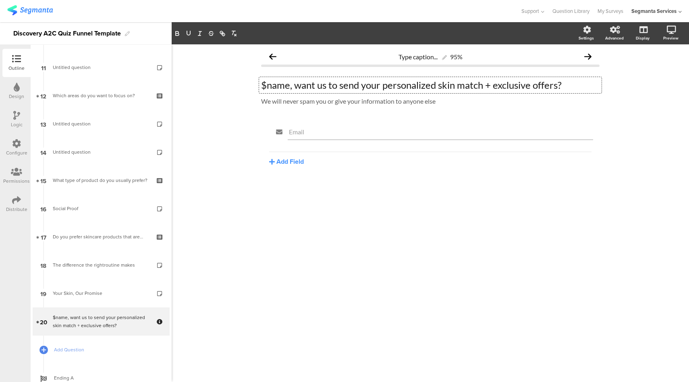
click at [370, 92] on div "$name, want us to send your personalized skin match + exclusive offers? $name, …" at bounding box center [430, 85] width 343 height 16
click at [372, 86] on p "$name, want us to send your personalized skin match + exclusive offers?" at bounding box center [430, 85] width 339 height 12
click at [329, 102] on div "We will never spam you or give your information to anyone else We will never sp…" at bounding box center [430, 101] width 343 height 13
click at [331, 101] on p "We will never spam you or give your information to anyone else" at bounding box center [430, 101] width 339 height 8
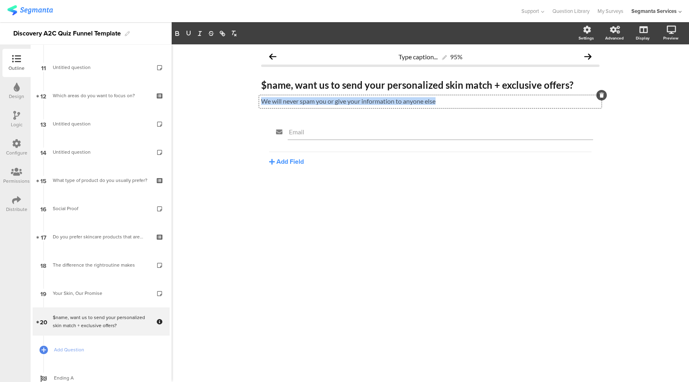
click at [331, 101] on p "We will never spam you or give your information to anyone else" at bounding box center [430, 101] width 339 height 8
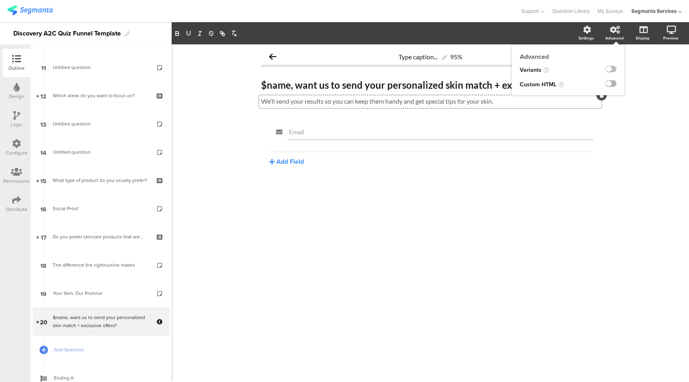
click at [610, 84] on label at bounding box center [611, 83] width 11 height 6
click at [0, 0] on input "checkbox" at bounding box center [0, 0] width 0 height 0
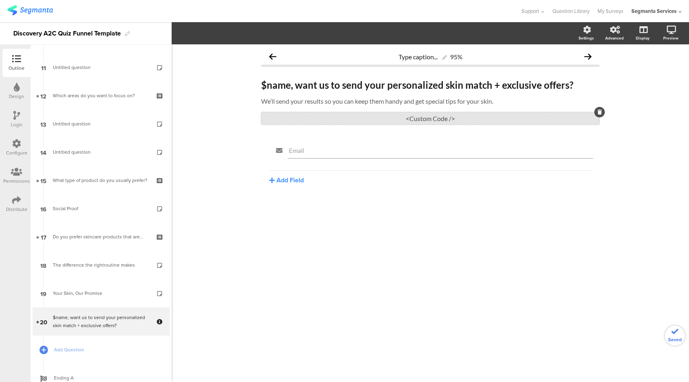
click at [435, 118] on div "<Custom Code />" at bounding box center [430, 118] width 339 height 12
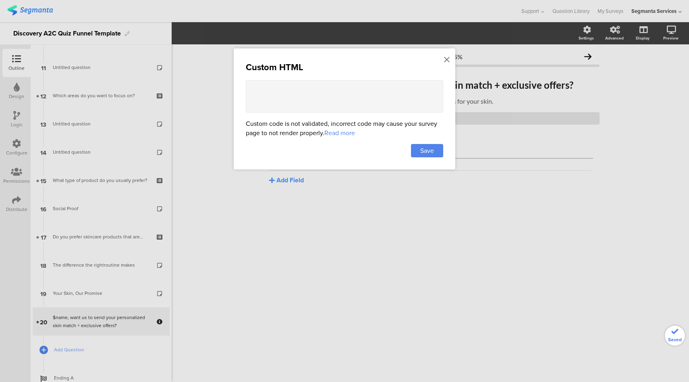
click at [343, 98] on textarea at bounding box center [344, 96] width 197 height 32
paste textarea "<style> .top-bar { z-index: 1; position: relative; } .progress-text-container {…"
type textarea "<style> .top-bar { z-index: 1; position: relative; } .progress-text-container {…"
click at [436, 155] on div "Save" at bounding box center [427, 150] width 32 height 13
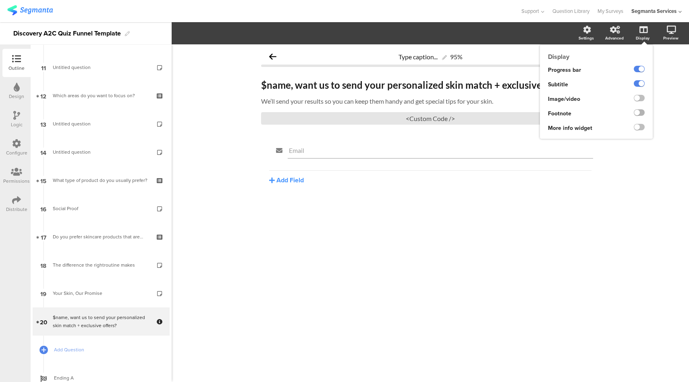
click at [637, 113] on label at bounding box center [639, 112] width 11 height 6
click at [0, 0] on input "checkbox" at bounding box center [0, 0] width 0 height 0
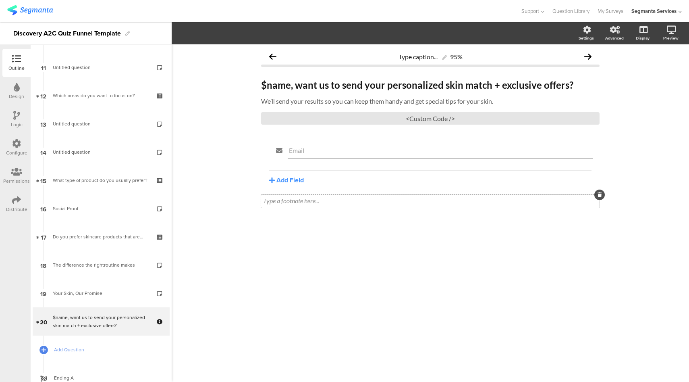
click at [336, 203] on div "Type a footnote here..." at bounding box center [430, 201] width 339 height 13
click at [226, 244] on div "Type caption... 95% $name, want us to send your personalized skin match + exclu…" at bounding box center [430, 212] width 517 height 337
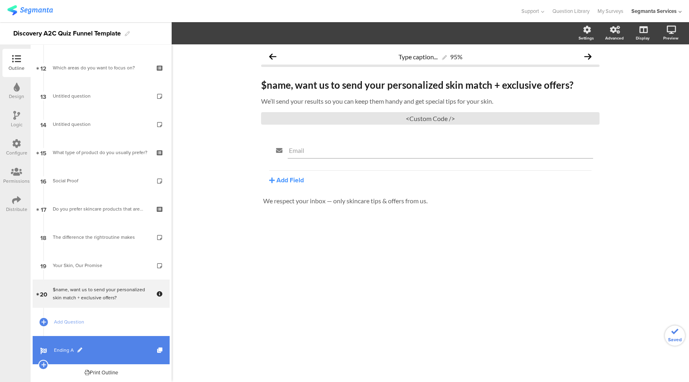
scroll to position [334, 0]
click at [118, 352] on span "Ending A" at bounding box center [105, 349] width 103 height 8
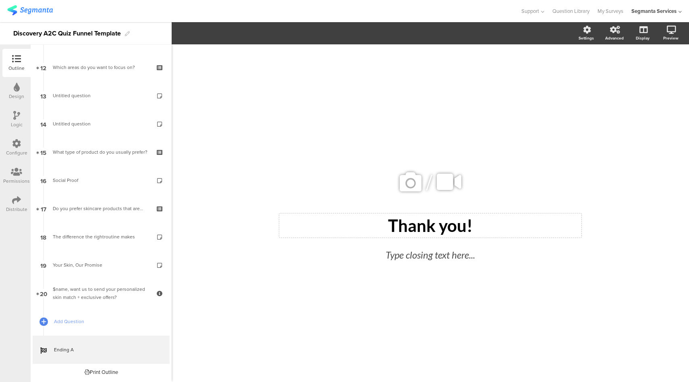
click at [561, 220] on div "Thank you!" at bounding box center [430, 225] width 298 height 20
click at [559, 275] on div "/ Type a heading here... Type closing text here..." at bounding box center [430, 208] width 339 height 329
click at [611, 67] on label at bounding box center [611, 69] width 11 height 6
click at [0, 0] on input "checkbox" at bounding box center [0, 0] width 0 height 0
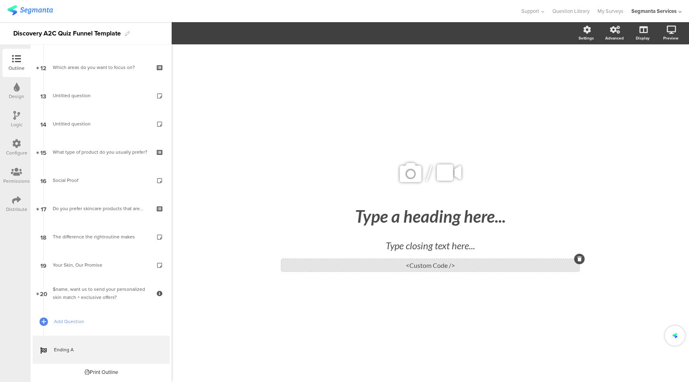
click at [450, 268] on div "<Custom Code />" at bounding box center [430, 265] width 298 height 12
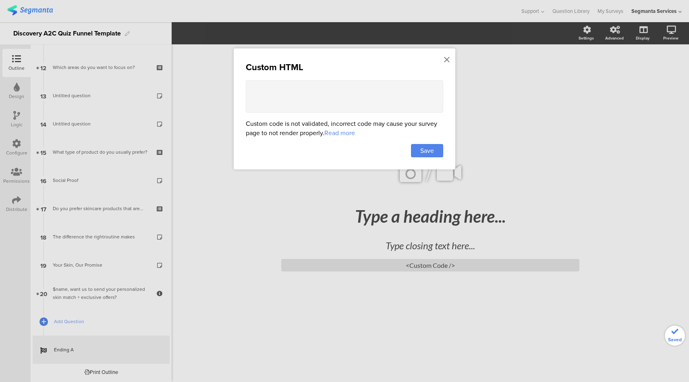
click at [346, 89] on textarea at bounding box center [344, 96] width 197 height 32
paste textarea "<lor ipsum="dolorsi:amet;cons-adipiscin:elitse;doeiusm-tempori:utlabo;etdol-mag…"
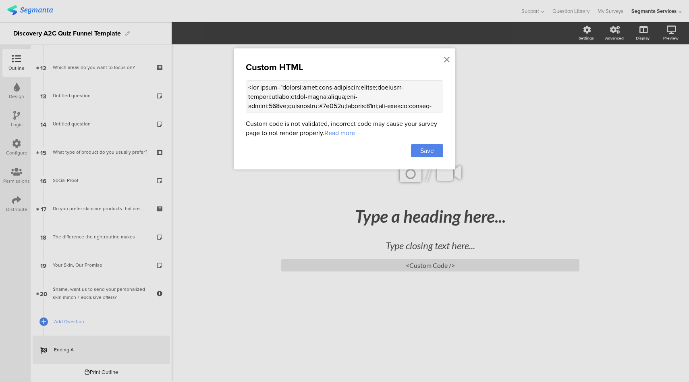
scroll to position [678, 0]
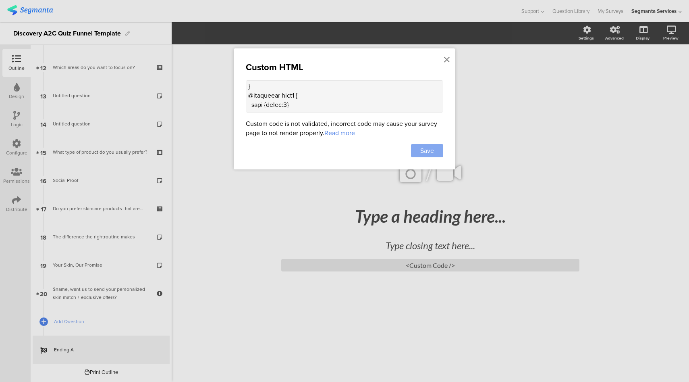
type textarea "<lor ipsum="dolorsi:amet;cons-adipiscin:elitse;doeiusm-tempori:utlabo;etdol-mag…"
click at [442, 148] on div "Save" at bounding box center [427, 150] width 32 height 13
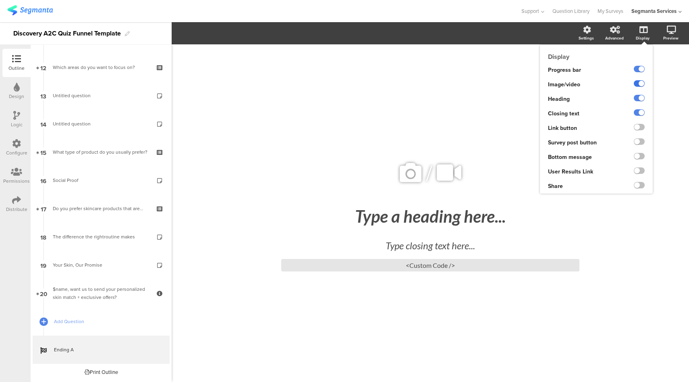
click at [638, 85] on label at bounding box center [639, 83] width 11 height 6
click at [0, 0] on input "checkbox" at bounding box center [0, 0] width 0 height 0
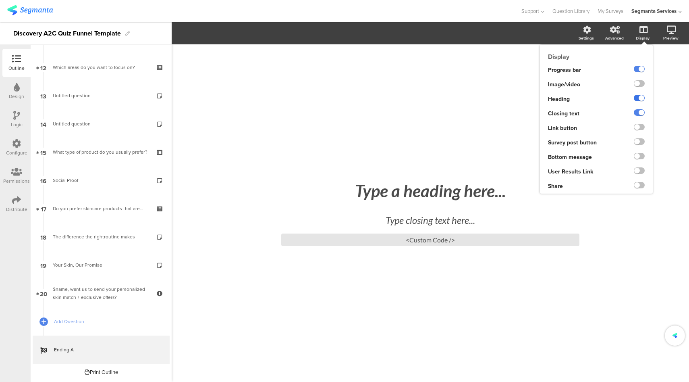
click at [639, 96] on label at bounding box center [639, 98] width 11 height 6
click at [0, 0] on input "checkbox" at bounding box center [0, 0] width 0 height 0
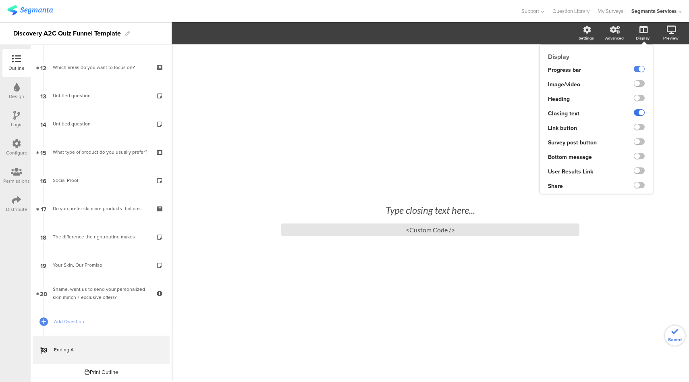
click at [639, 111] on label at bounding box center [639, 112] width 11 height 6
click at [0, 0] on input "checkbox" at bounding box center [0, 0] width 0 height 0
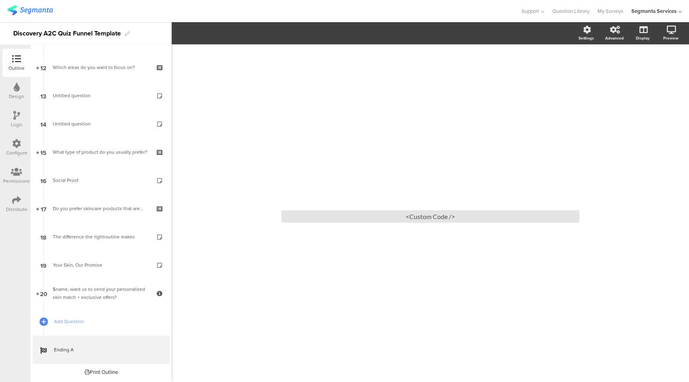
click at [20, 202] on icon at bounding box center [16, 199] width 9 height 9
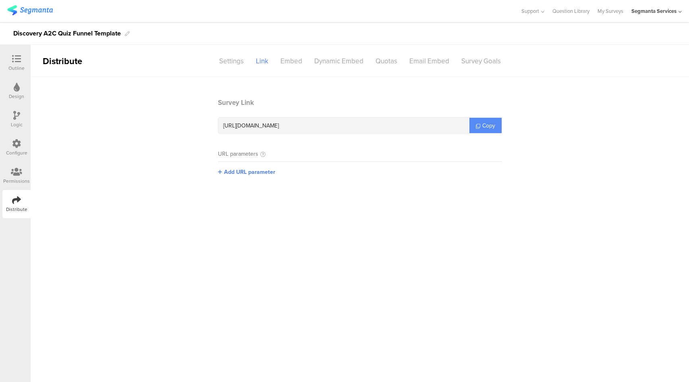
click at [484, 125] on span "Copy" at bounding box center [488, 125] width 13 height 8
click at [22, 90] on div "Design" at bounding box center [16, 91] width 28 height 28
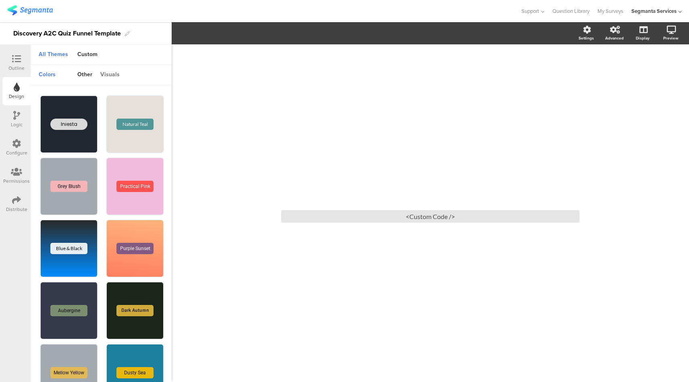
click at [108, 72] on div "visuals" at bounding box center [109, 75] width 27 height 14
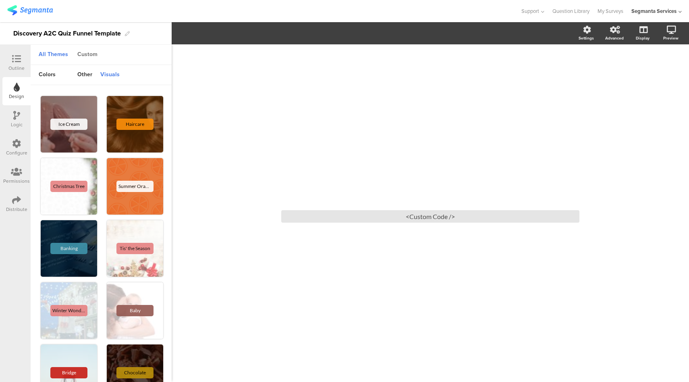
click at [95, 54] on div "Custom" at bounding box center [87, 55] width 28 height 14
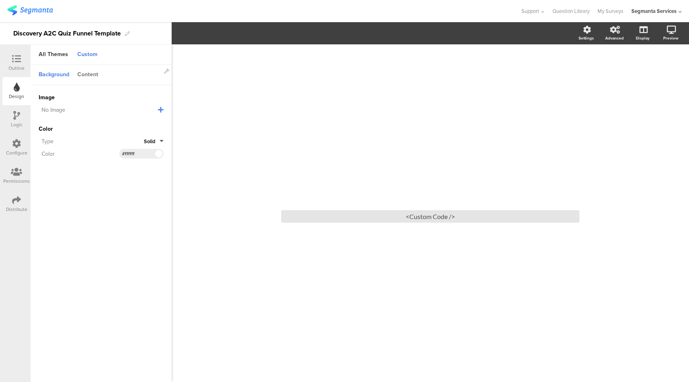
click at [88, 75] on div "Content" at bounding box center [87, 75] width 29 height 14
click at [156, 170] on div "Font Family Lato" at bounding box center [101, 175] width 125 height 10
click at [158, 176] on button "Lato" at bounding box center [154, 176] width 18 height 8
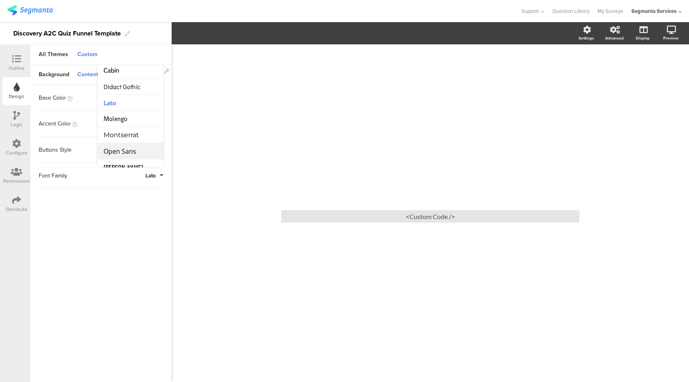
click at [134, 148] on span "Open Sans" at bounding box center [120, 151] width 33 height 9
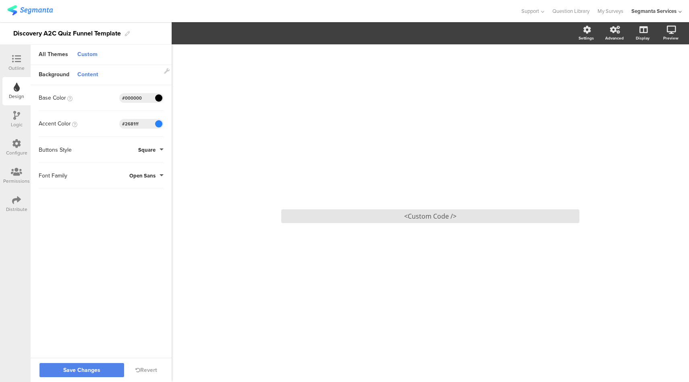
click at [137, 124] on input "#2681ff" at bounding box center [134, 123] width 24 height 6
paste input "1c355b"
type input "#1c355b"
click at [102, 367] on button "Save Changes" at bounding box center [81, 370] width 85 height 14
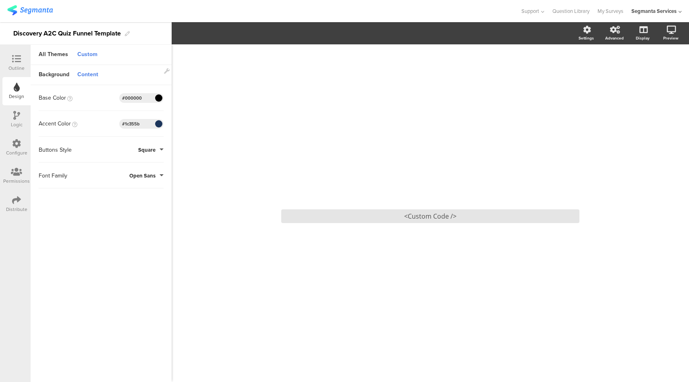
click at [106, 229] on sg-customize-design "Background Content Image No Image Invalid URL or Upload File Color Type Solid C…" at bounding box center [101, 224] width 141 height 318
click at [58, 77] on div "Background" at bounding box center [54, 75] width 39 height 14
click at [92, 73] on div "Content" at bounding box center [87, 75] width 29 height 14
click at [11, 202] on div "Distribute" at bounding box center [16, 204] width 28 height 28
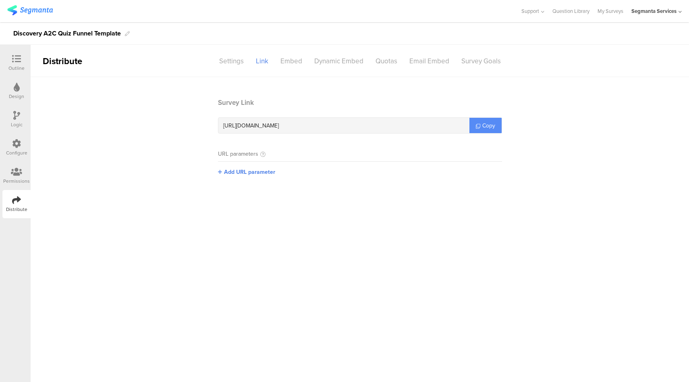
click at [485, 131] on link "Copy" at bounding box center [486, 125] width 32 height 15
click at [23, 145] on div "Configure" at bounding box center [16, 147] width 28 height 28
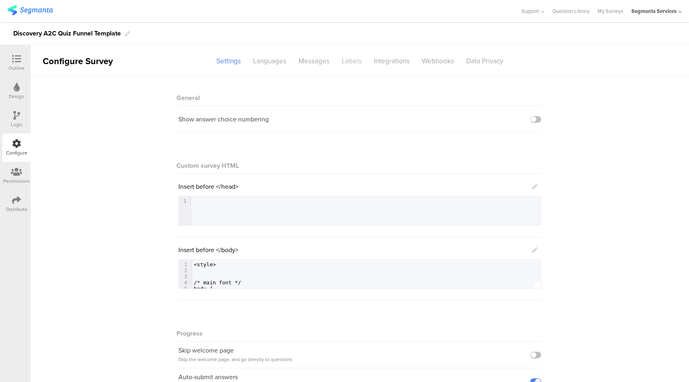
click at [345, 63] on div "Labels" at bounding box center [352, 61] width 32 height 14
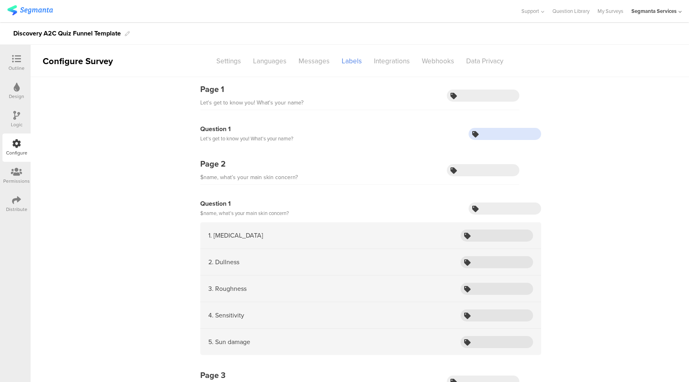
click at [499, 136] on input "text" at bounding box center [505, 134] width 73 height 12
type input "name"
click at [19, 122] on div "Logic" at bounding box center [17, 124] width 12 height 7
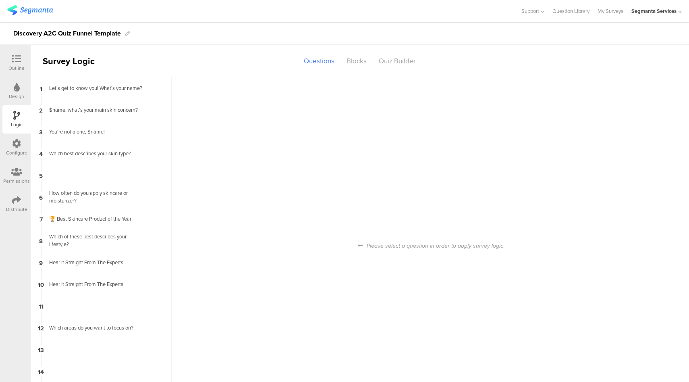
click at [15, 54] on icon at bounding box center [16, 58] width 9 height 9
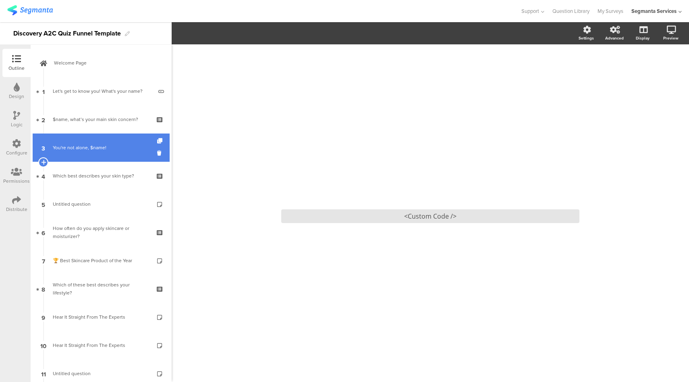
click at [92, 151] on div "You're not alone, $name!" at bounding box center [101, 147] width 96 height 8
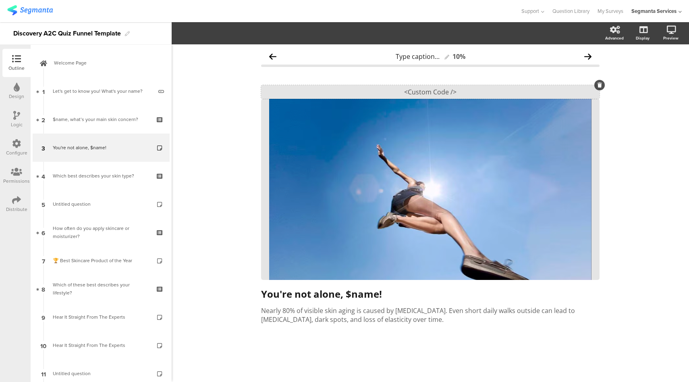
click at [382, 90] on div "<Custom Code />" at bounding box center [430, 92] width 339 height 14
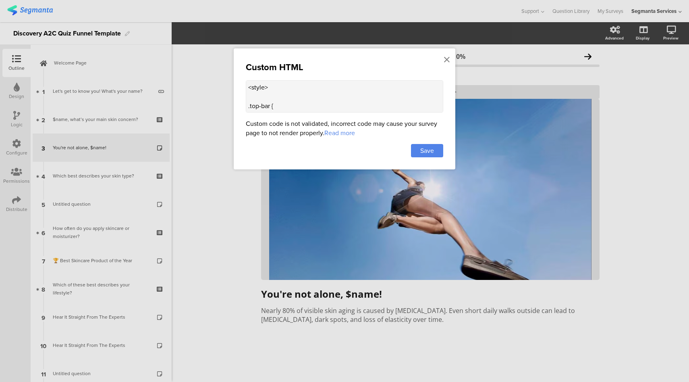
click at [262, 93] on textarea "<style> .top-bar { z-index: 1; position: relative; } .progress-bar { display: n…" at bounding box center [344, 96] width 197 height 32
click at [446, 61] on icon at bounding box center [447, 59] width 6 height 9
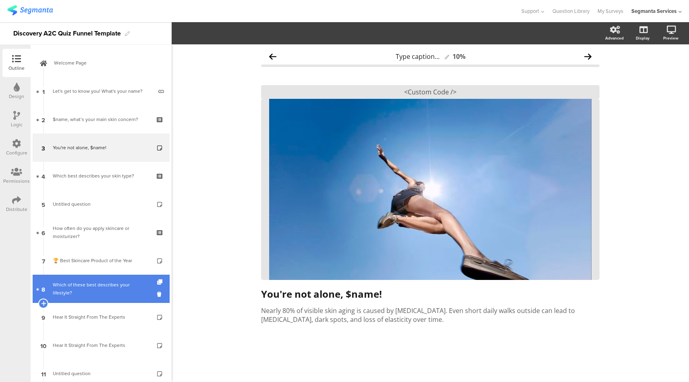
scroll to position [152, 0]
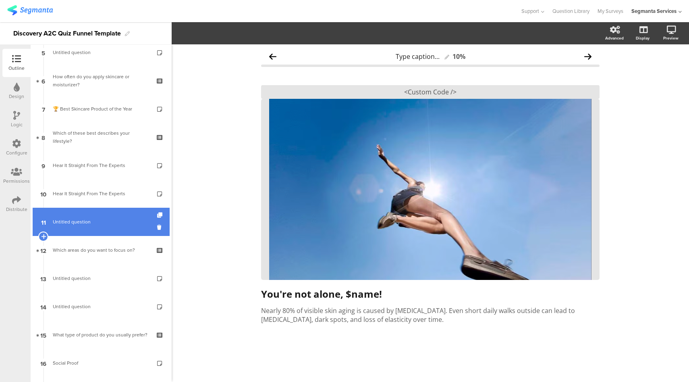
click at [113, 219] on span "Untitled question" at bounding box center [101, 222] width 96 height 8
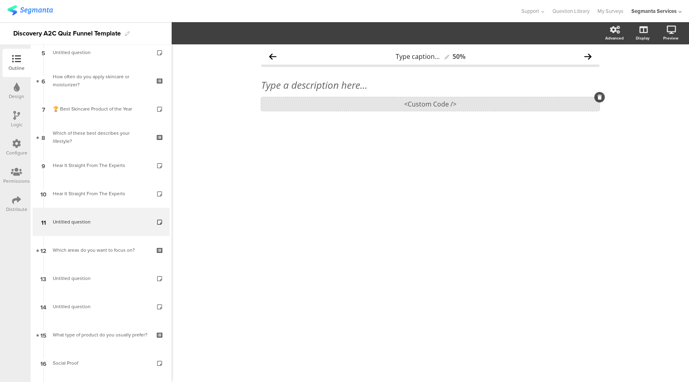
click at [418, 102] on div "<Custom Code />" at bounding box center [430, 104] width 339 height 14
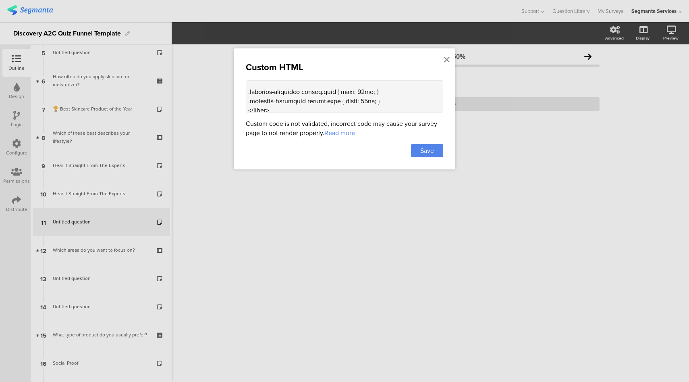
scroll to position [1366, 0]
click at [450, 60] on div at bounding box center [446, 59] width 7 height 15
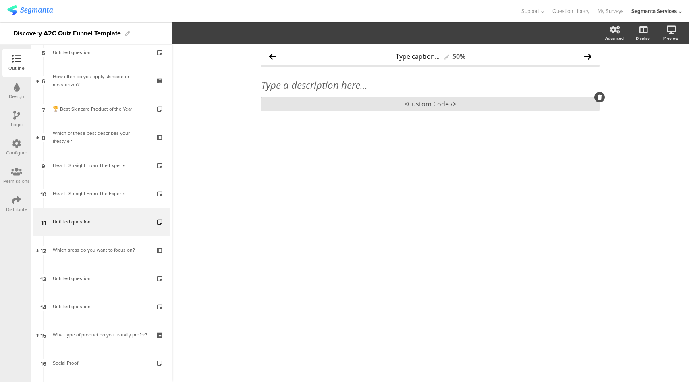
click at [422, 102] on div "<Custom Code />" at bounding box center [430, 104] width 339 height 14
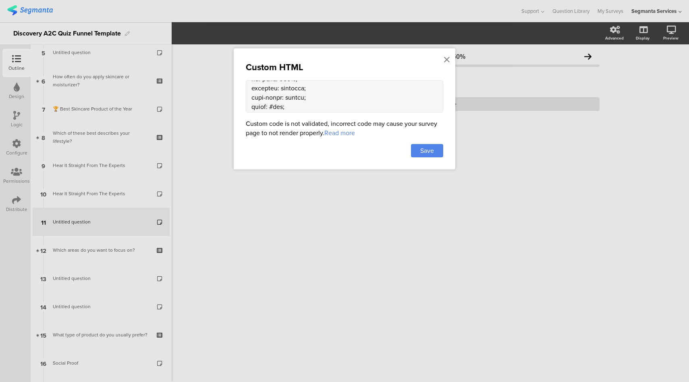
scroll to position [921, 0]
click at [269, 99] on textarea at bounding box center [344, 96] width 197 height 32
paste textarea ".progress-bar { display: none !important; } .forward-button-container { display…"
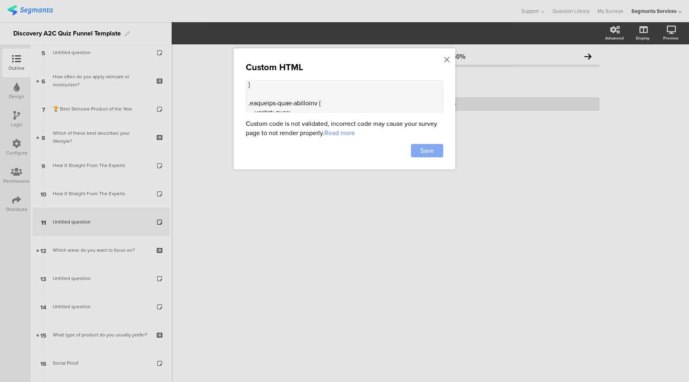
type textarea "<lor ipsum="dolo-sita-cons"> <a2>Elitse Doeiusmo te Incididu &#072793;</u6> <l>…"
click at [427, 150] on span "Save" at bounding box center [427, 150] width 14 height 9
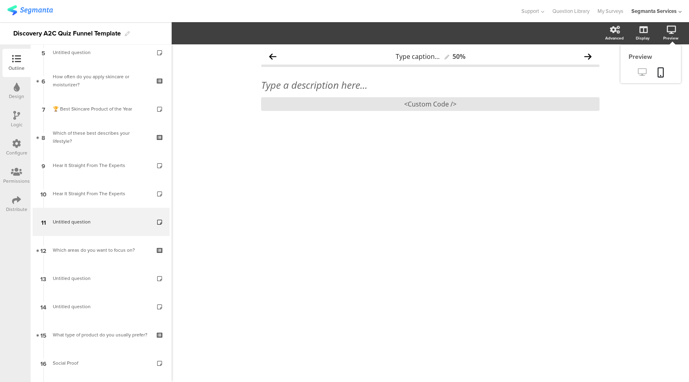
click at [647, 72] on link at bounding box center [642, 72] width 20 height 13
click at [604, 12] on link "My Surveys" at bounding box center [611, 11] width 26 height 22
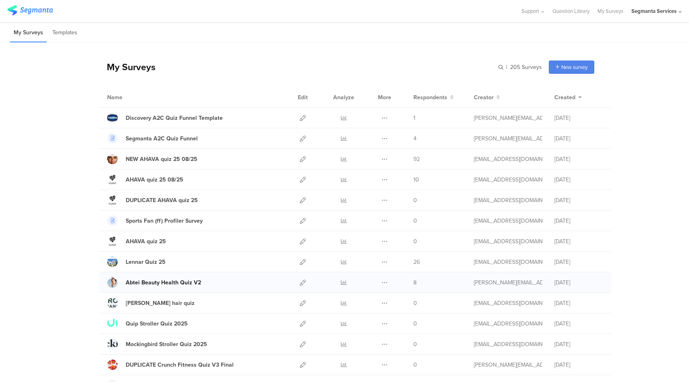
click at [173, 283] on div "Abtei Beauty Health Quiz V2" at bounding box center [163, 282] width 75 height 8
